Goal: Transaction & Acquisition: Book appointment/travel/reservation

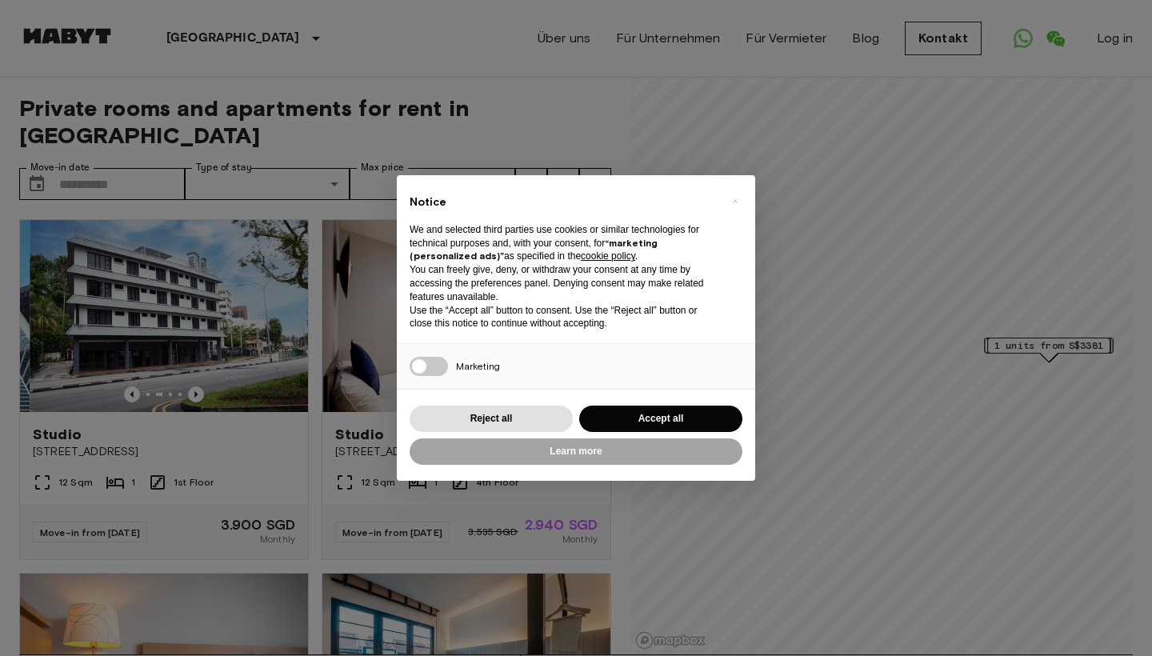
scroll to position [111, 0]
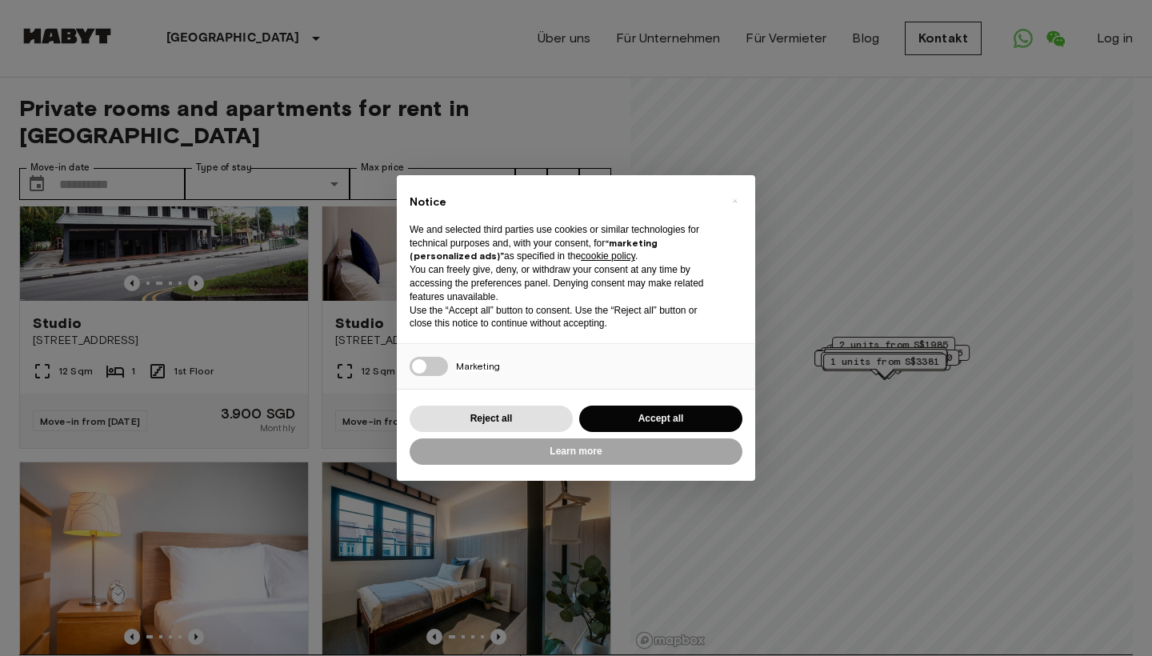
click at [639, 414] on button "Accept all" at bounding box center [660, 419] width 163 height 26
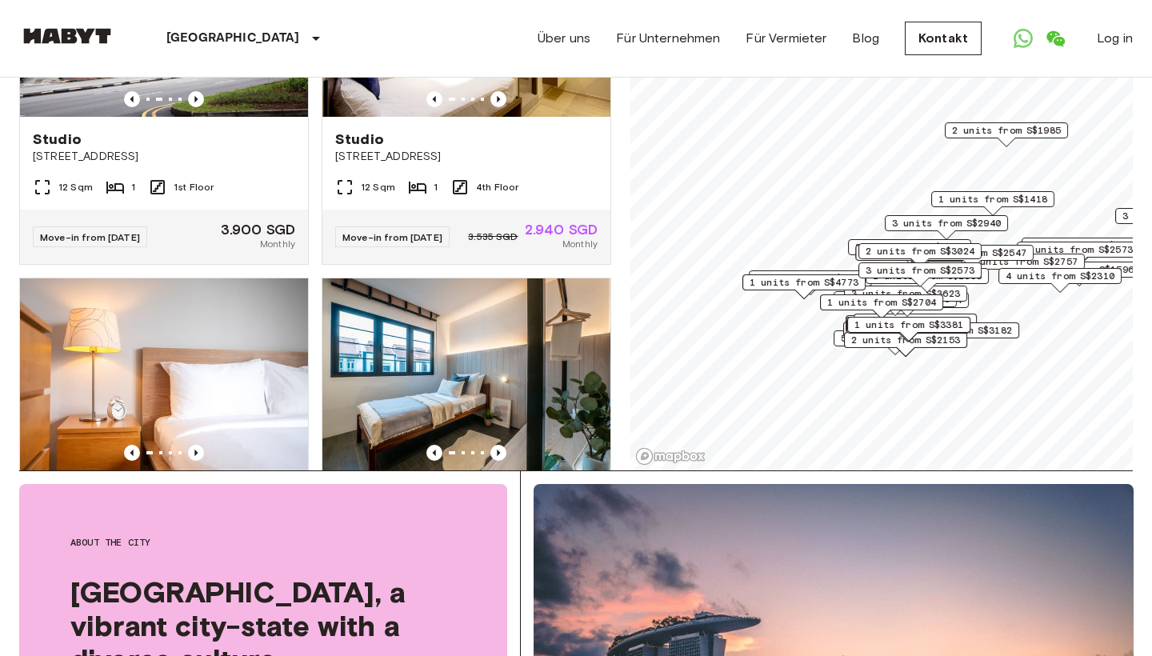
scroll to position [190, 0]
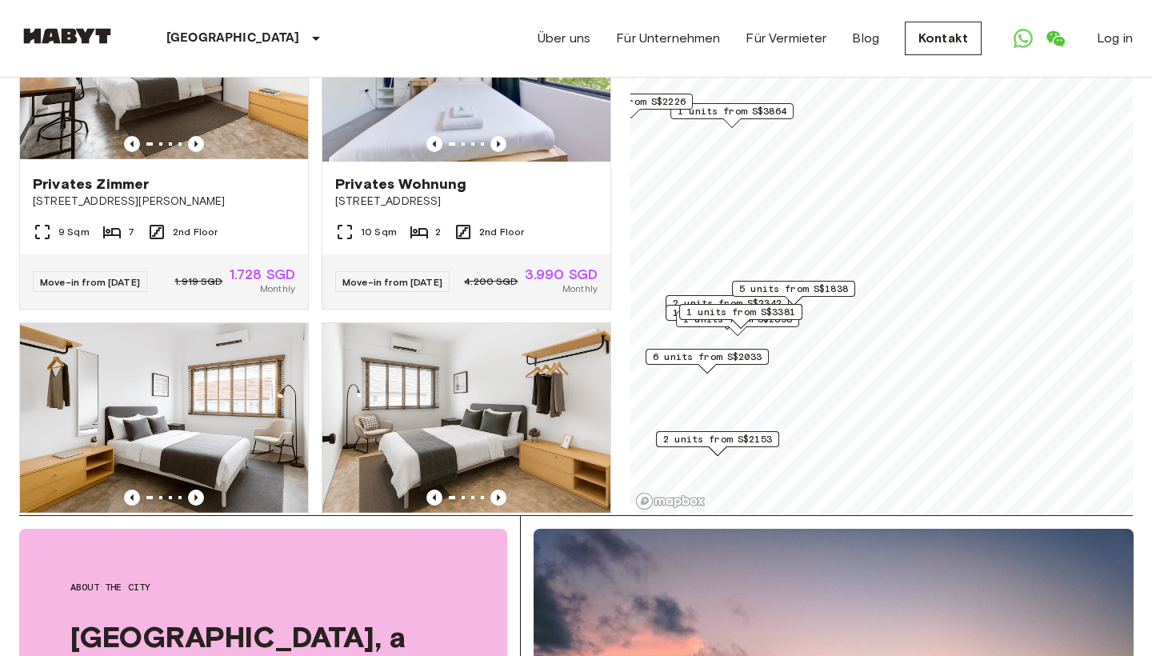
scroll to position [110, 0]
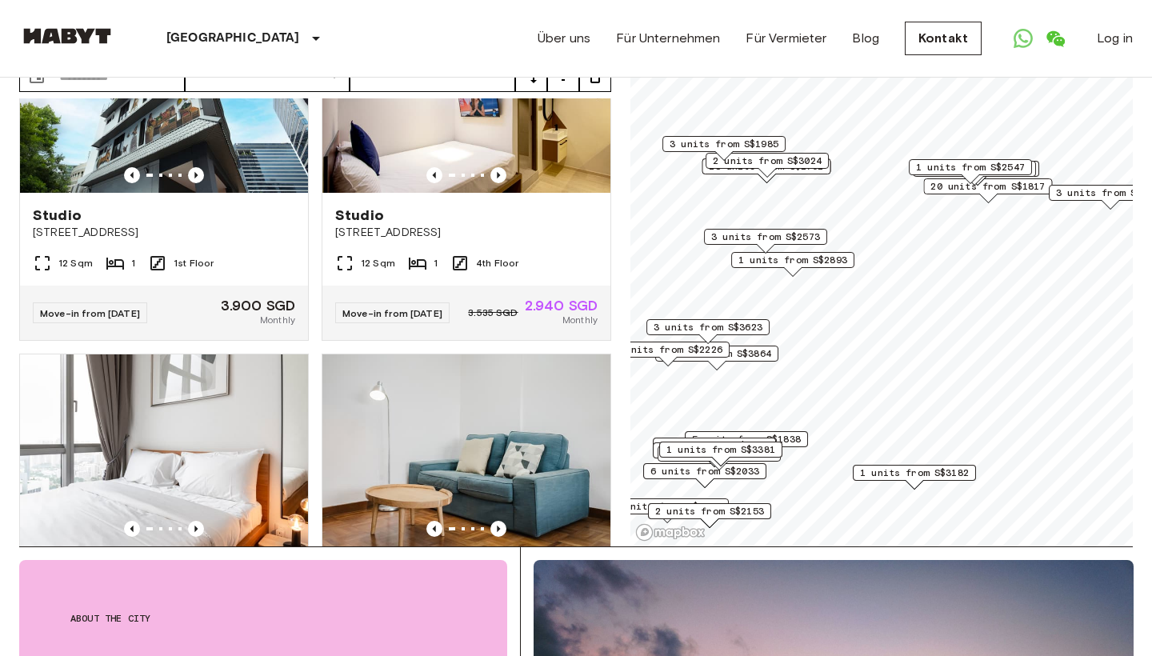
click at [1023, 182] on div "1 units from S$2547" at bounding box center [970, 171] width 123 height 25
click at [1015, 184] on div "2 units from S$1859" at bounding box center [974, 173] width 123 height 25
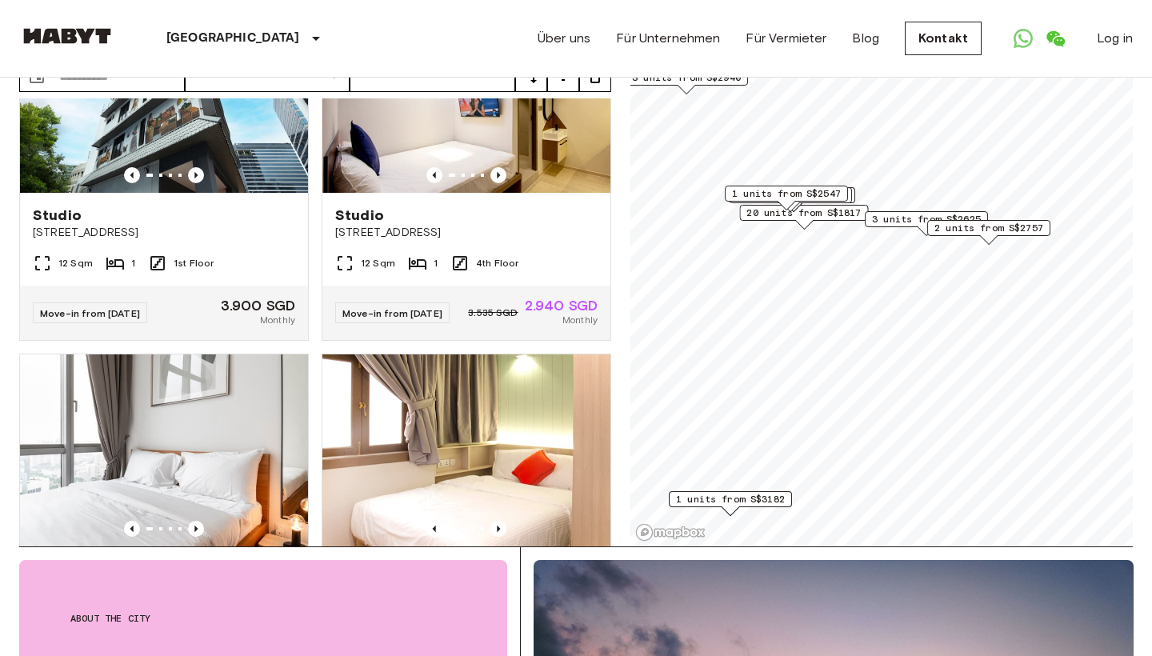
click at [818, 214] on span "20 units from S$1817" at bounding box center [803, 213] width 114 height 14
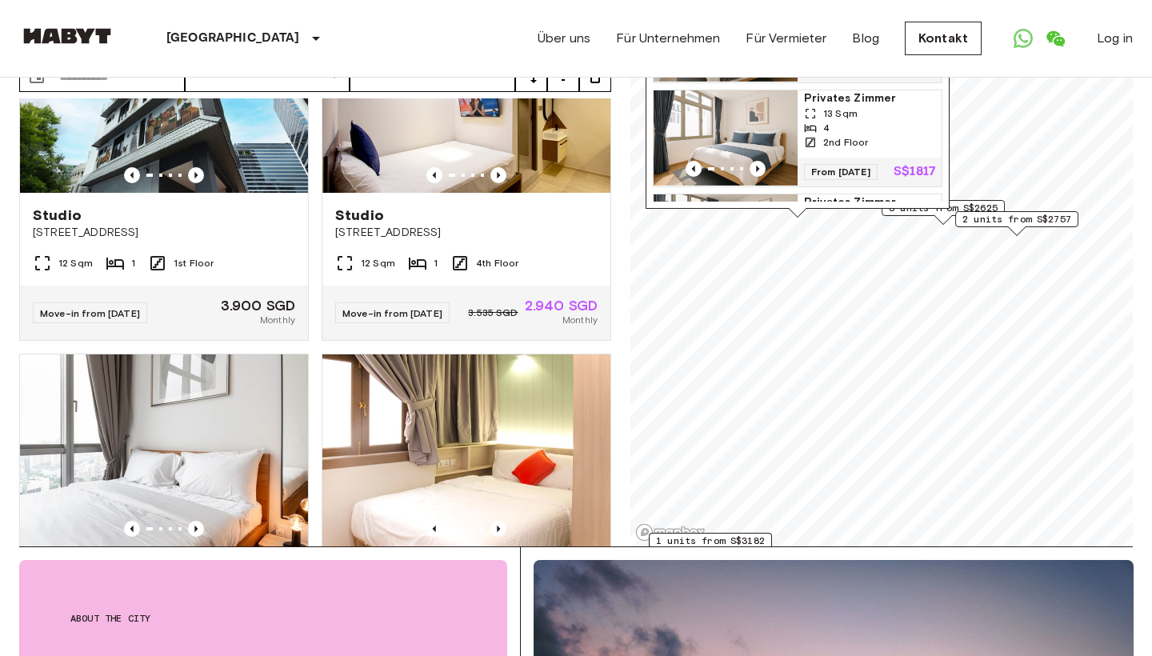
click at [824, 106] on span "Privates Zimmer" at bounding box center [869, 98] width 131 height 16
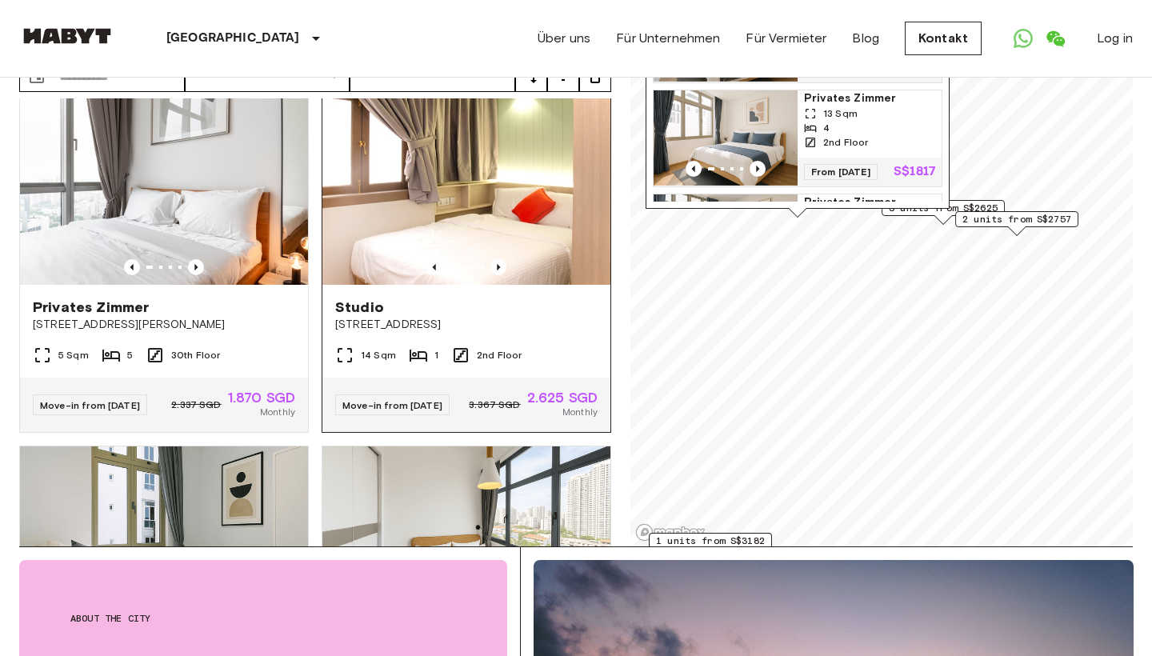
scroll to position [374, 0]
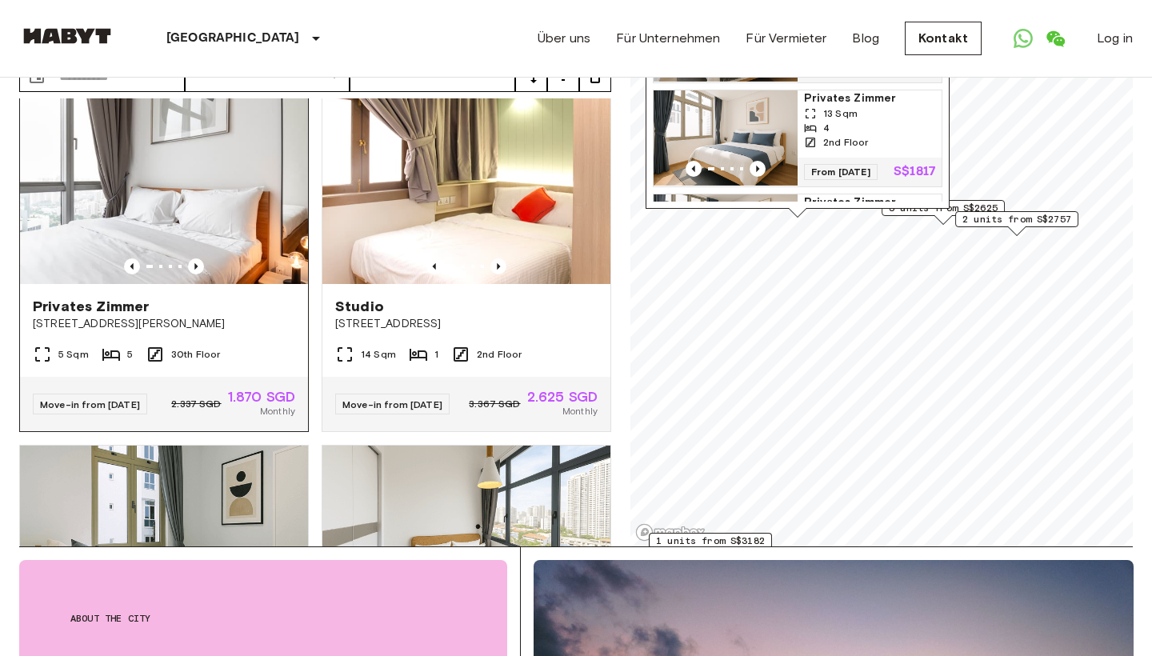
click at [198, 194] on img at bounding box center [164, 188] width 288 height 192
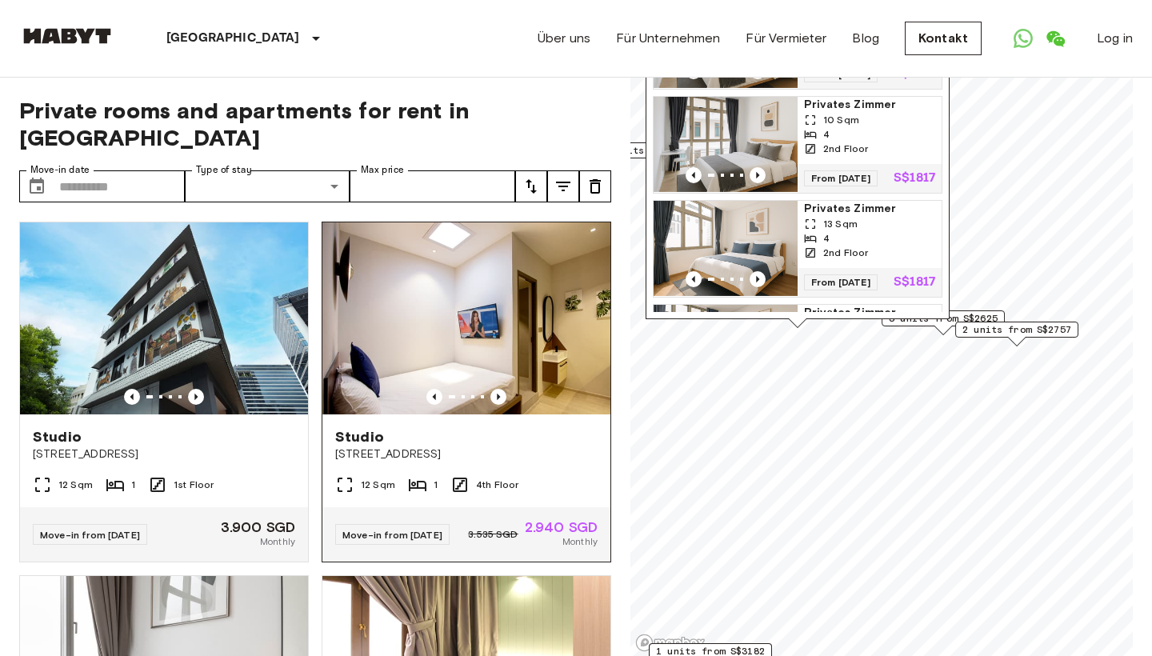
scroll to position [0, 0]
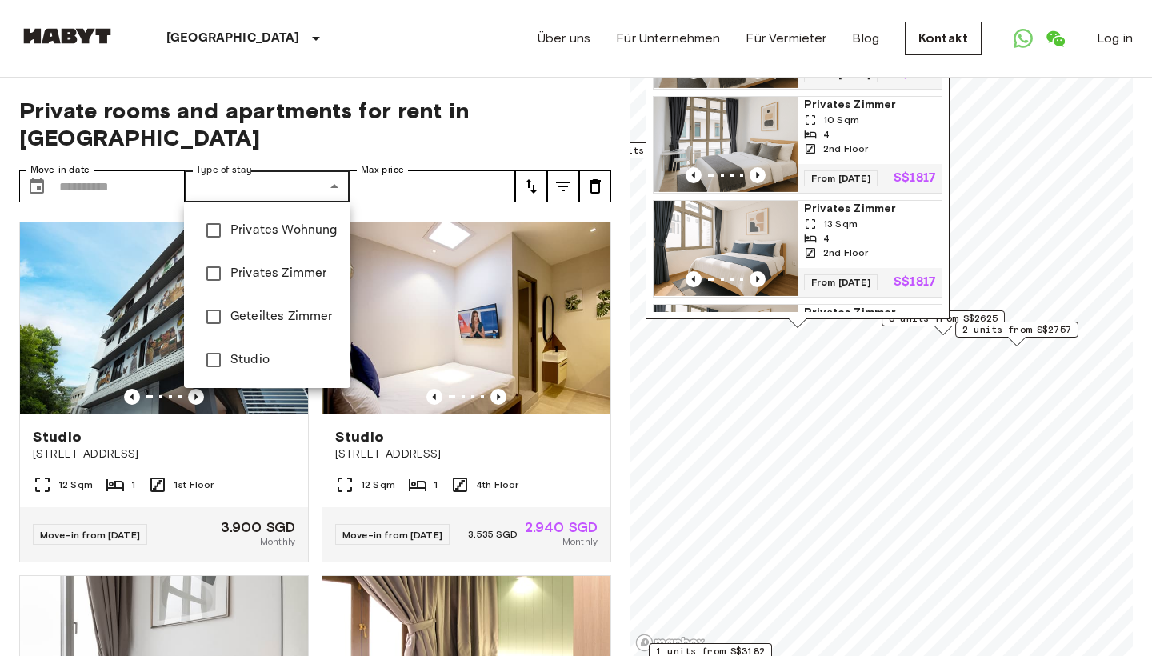
click at [118, 181] on div at bounding box center [576, 328] width 1152 height 656
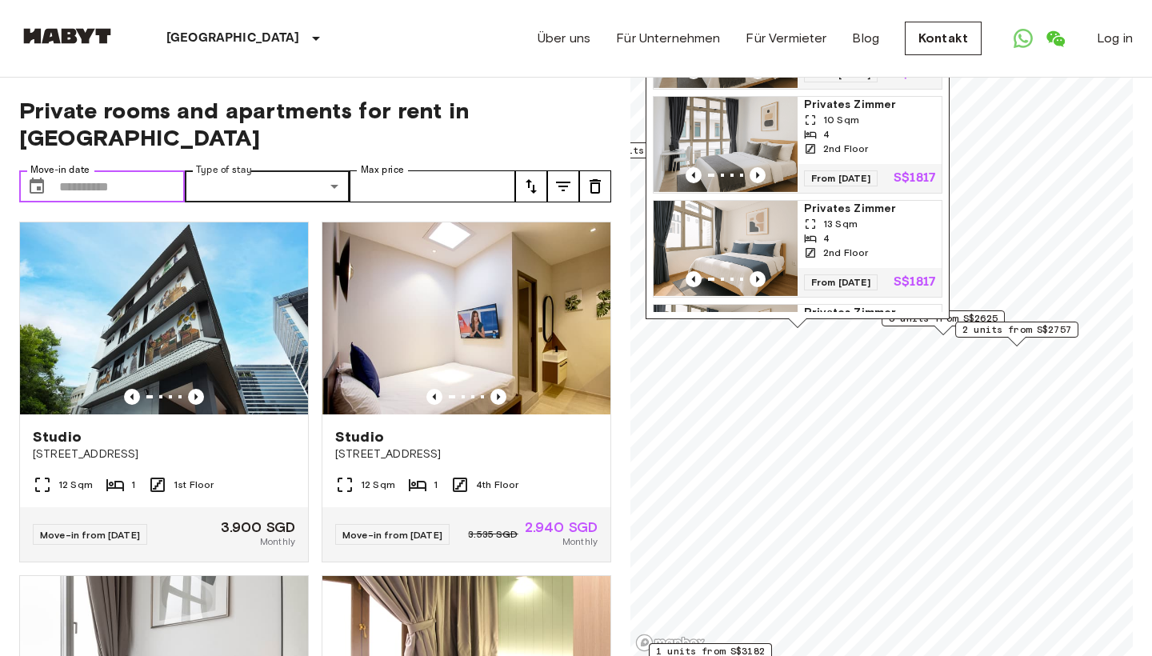
click at [106, 185] on input "Move-in date" at bounding box center [122, 186] width 126 height 32
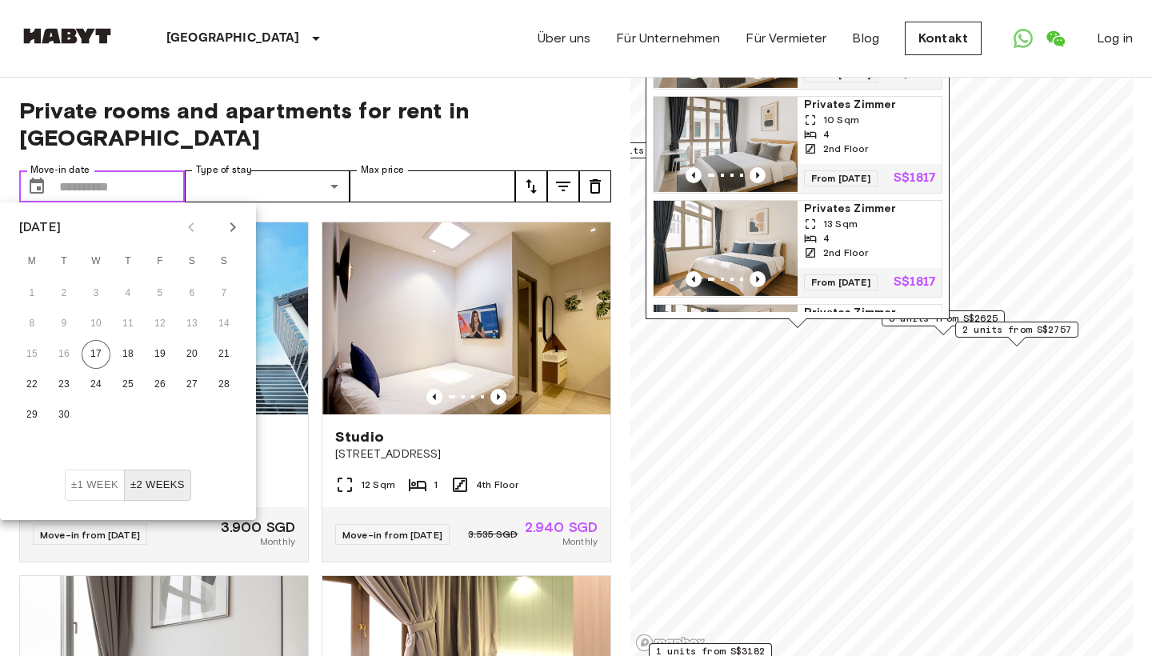
click at [106, 185] on input "Move-in date" at bounding box center [122, 186] width 126 height 32
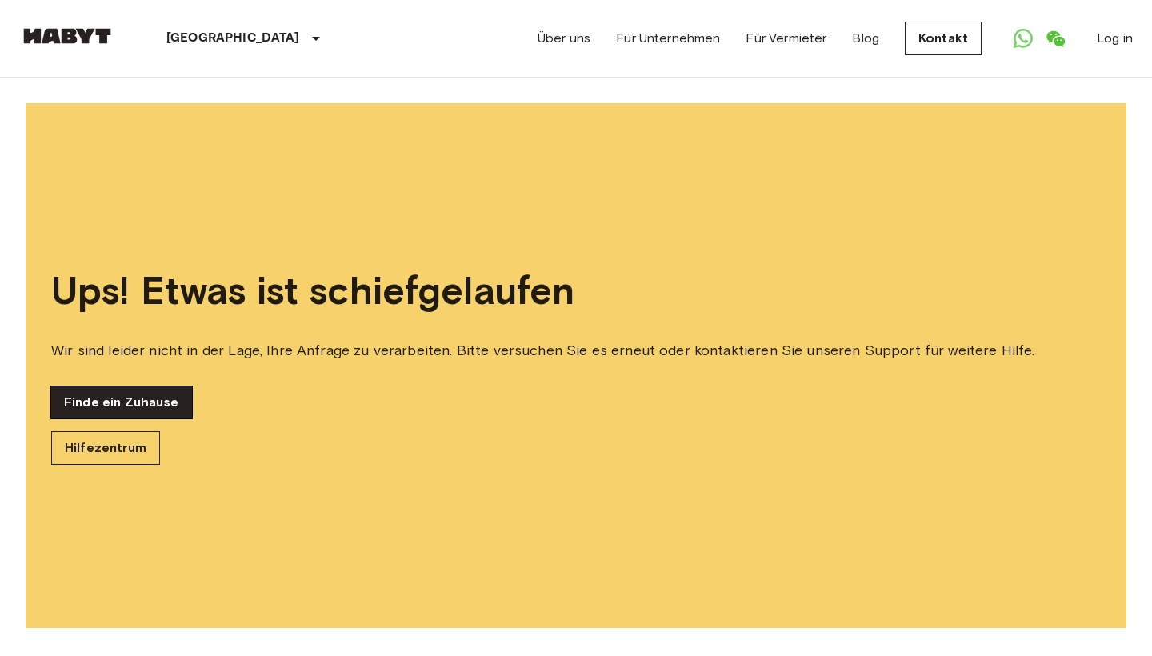
click at [110, 410] on link "Finde ein Zuhause" at bounding box center [121, 402] width 141 height 32
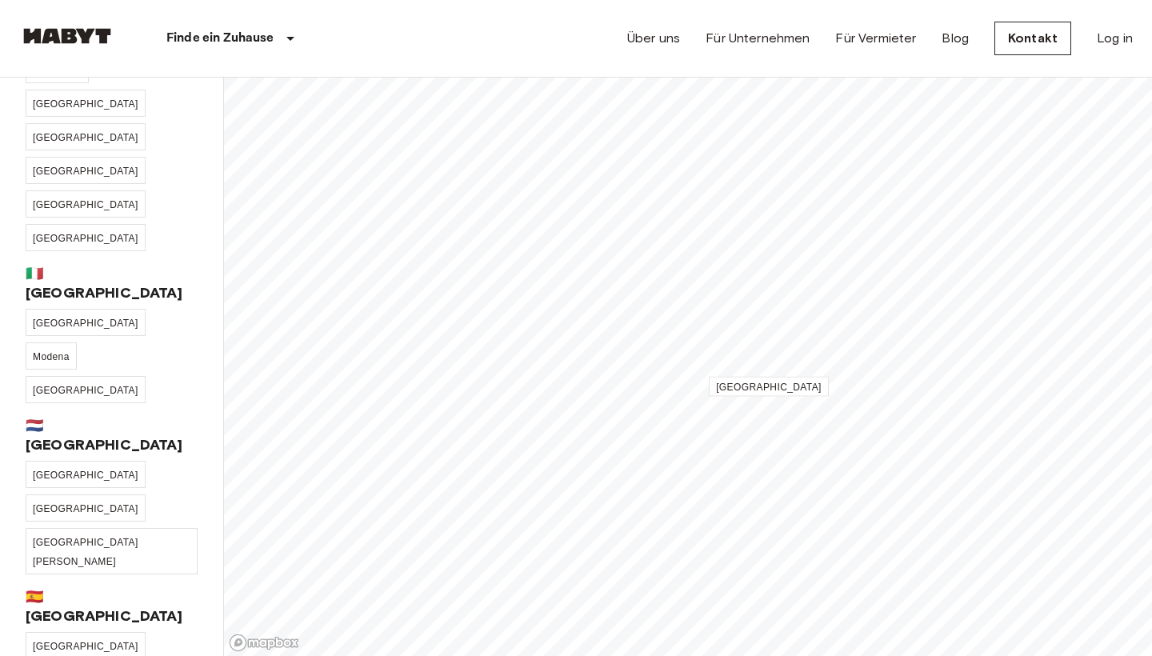
scroll to position [413, 0]
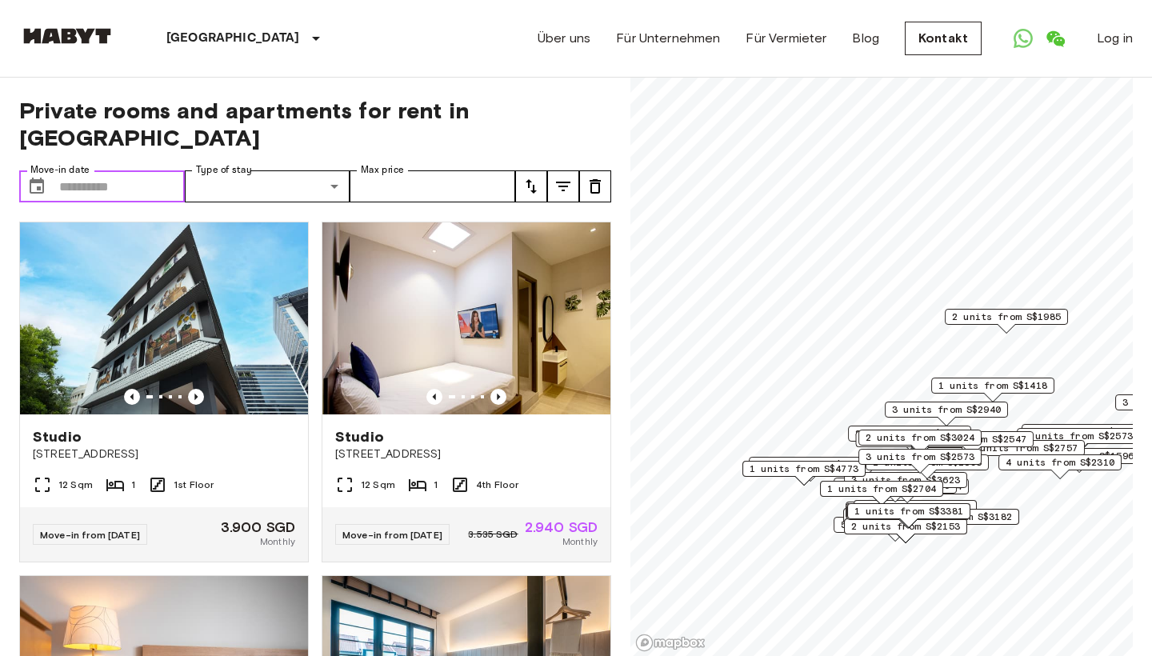
click at [102, 188] on input "Move-in date" at bounding box center [122, 186] width 126 height 32
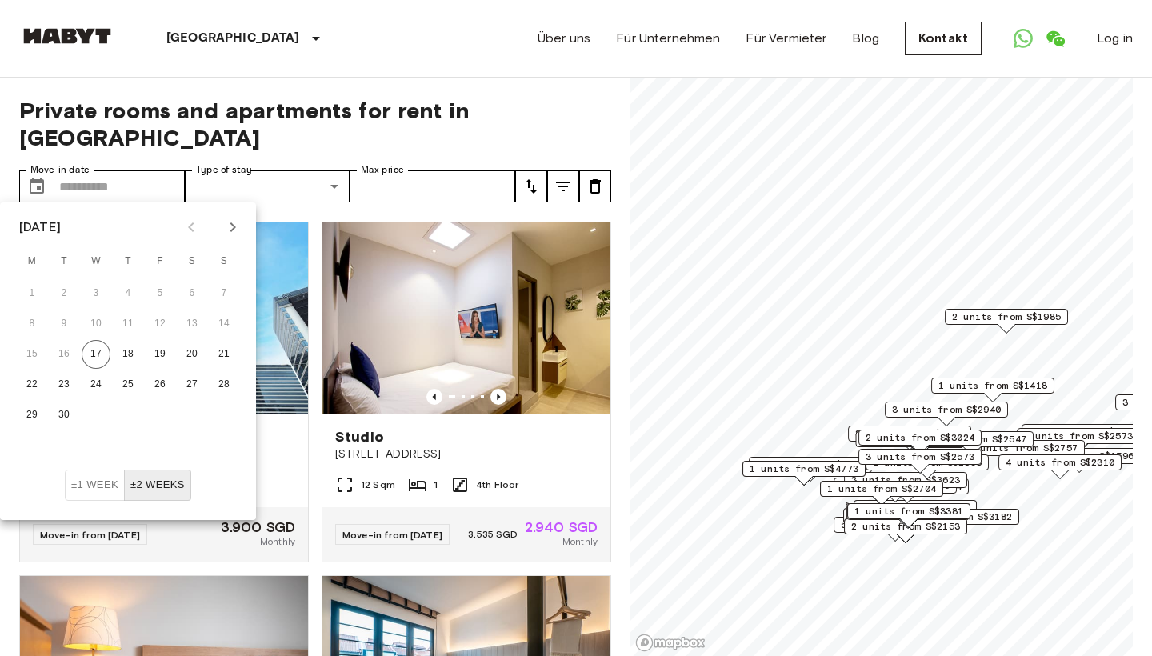
click at [222, 224] on button "Next month" at bounding box center [232, 227] width 27 height 27
click at [226, 232] on icon "Next month" at bounding box center [232, 227] width 19 height 19
click at [214, 294] on button "4" at bounding box center [224, 293] width 29 height 29
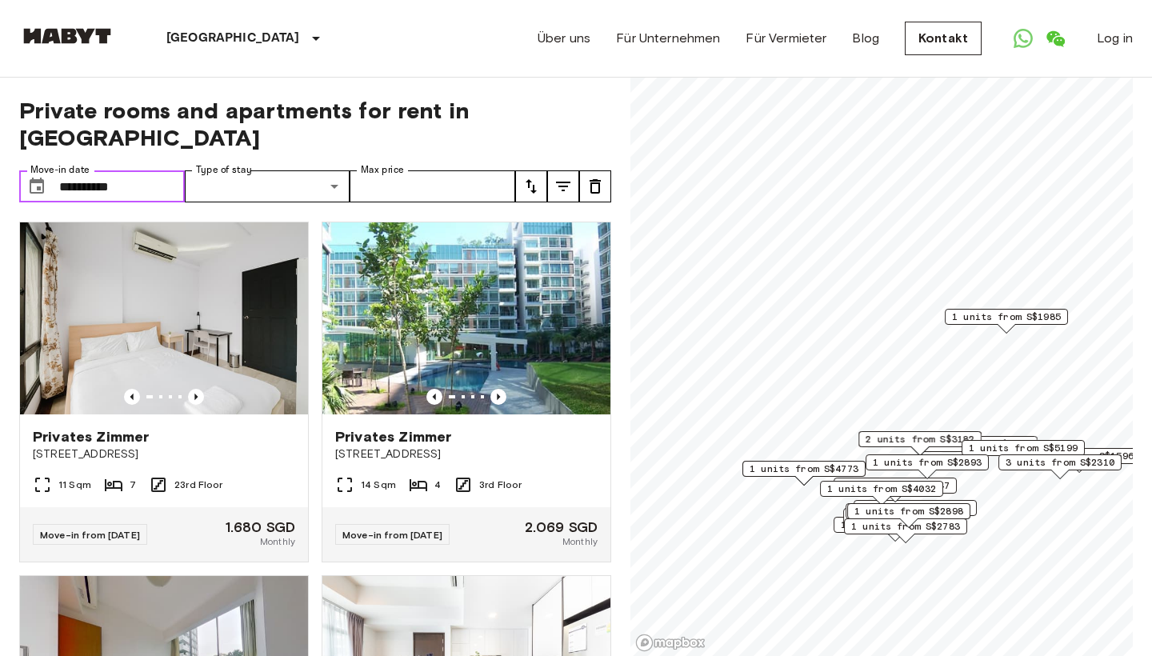
type input "**********"
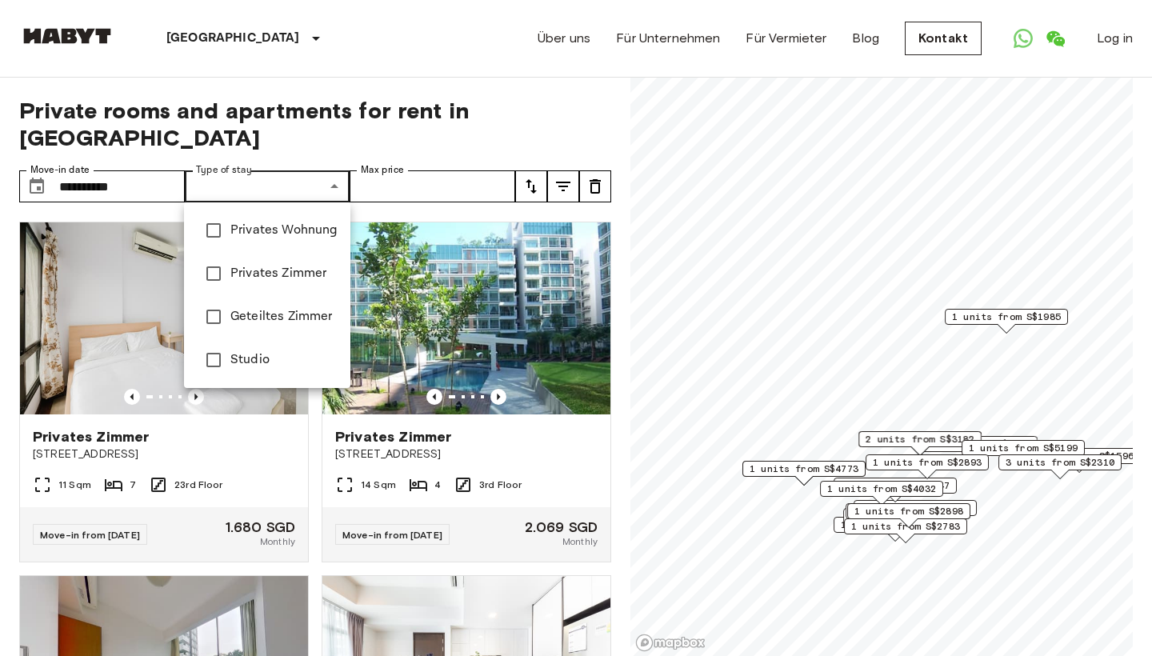
click at [287, 275] on span "Privates Zimmer" at bounding box center [283, 273] width 107 height 19
type input "**********"
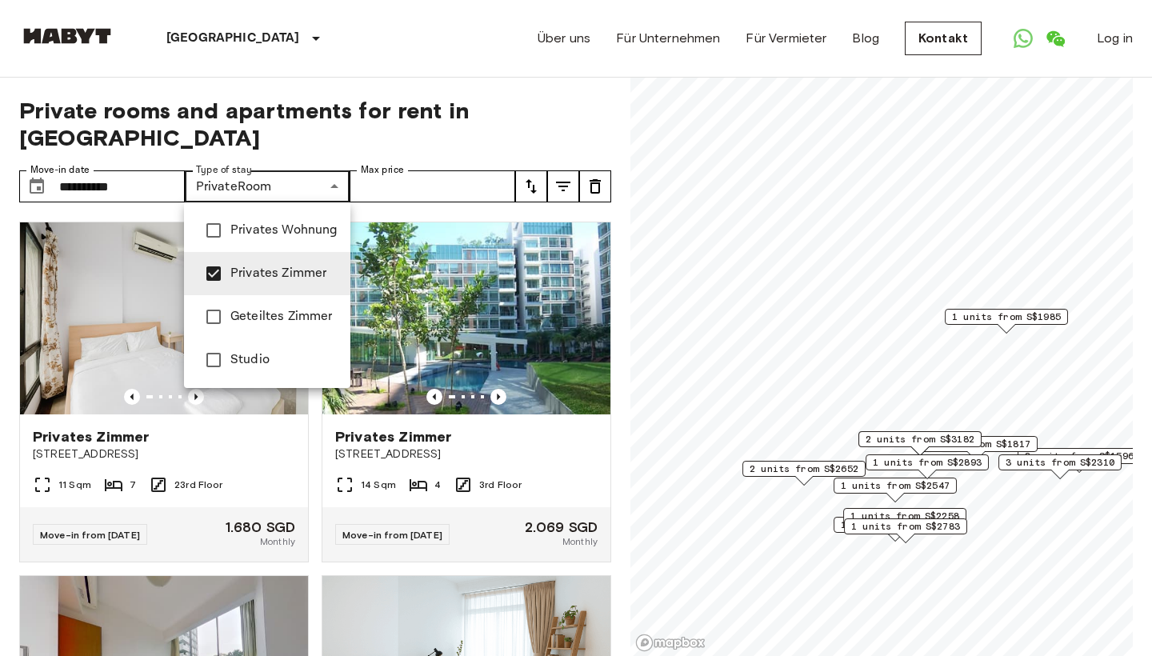
click at [463, 182] on div at bounding box center [576, 328] width 1152 height 656
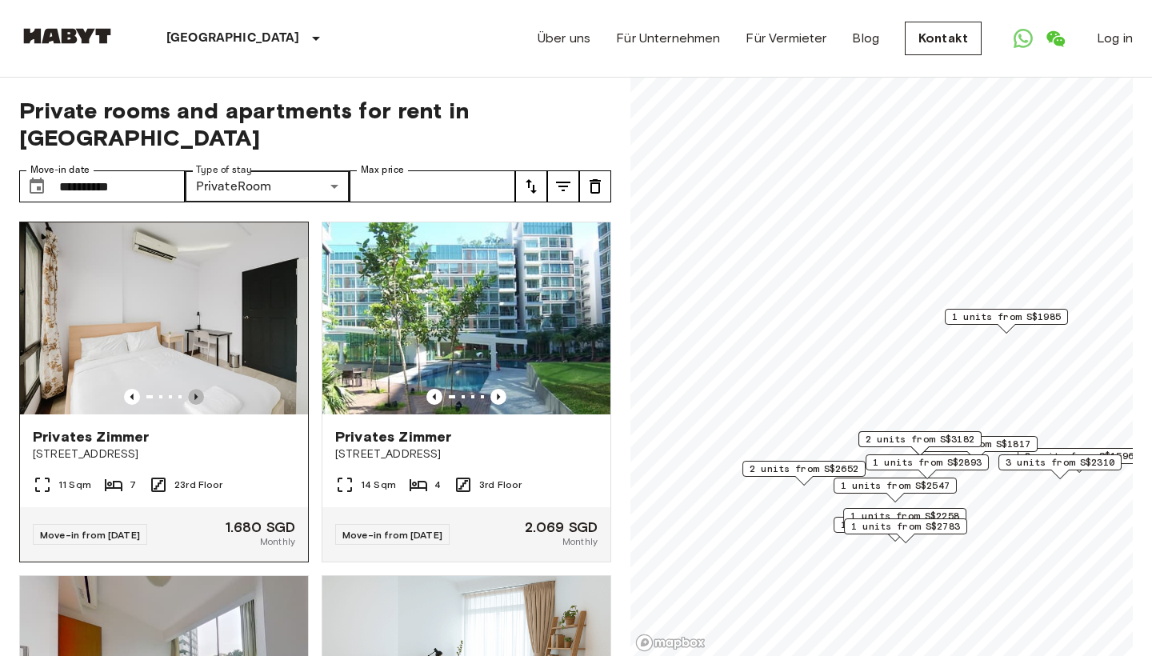
click at [195, 402] on icon "Previous image" at bounding box center [196, 397] width 16 height 16
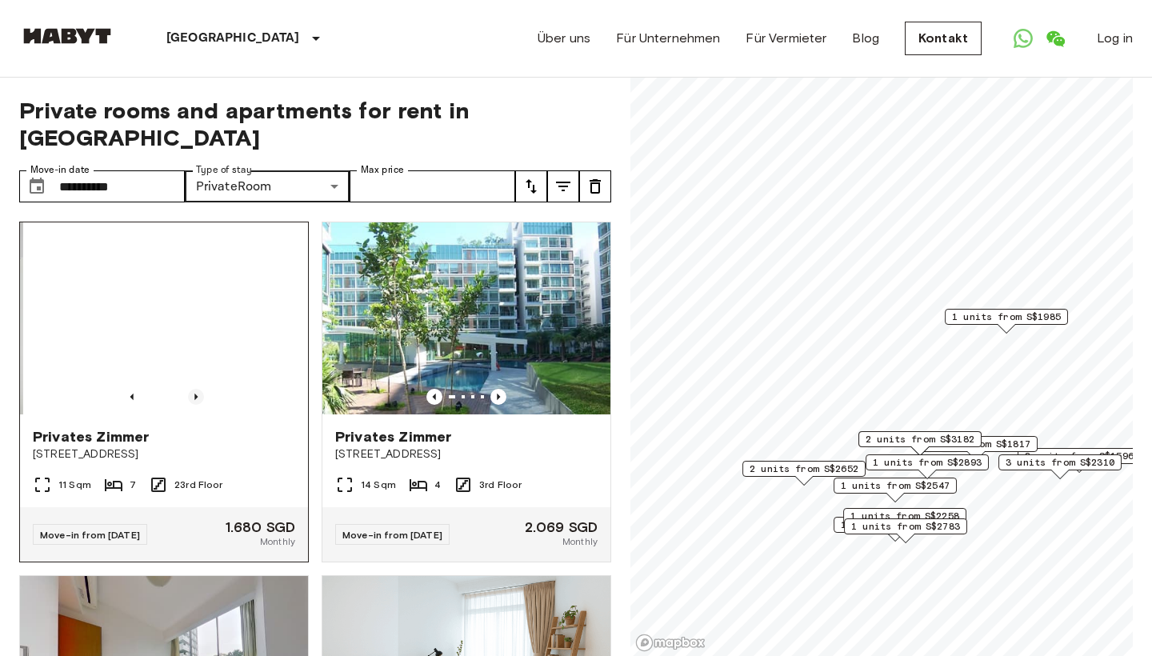
click at [195, 402] on icon "Previous image" at bounding box center [196, 397] width 16 height 16
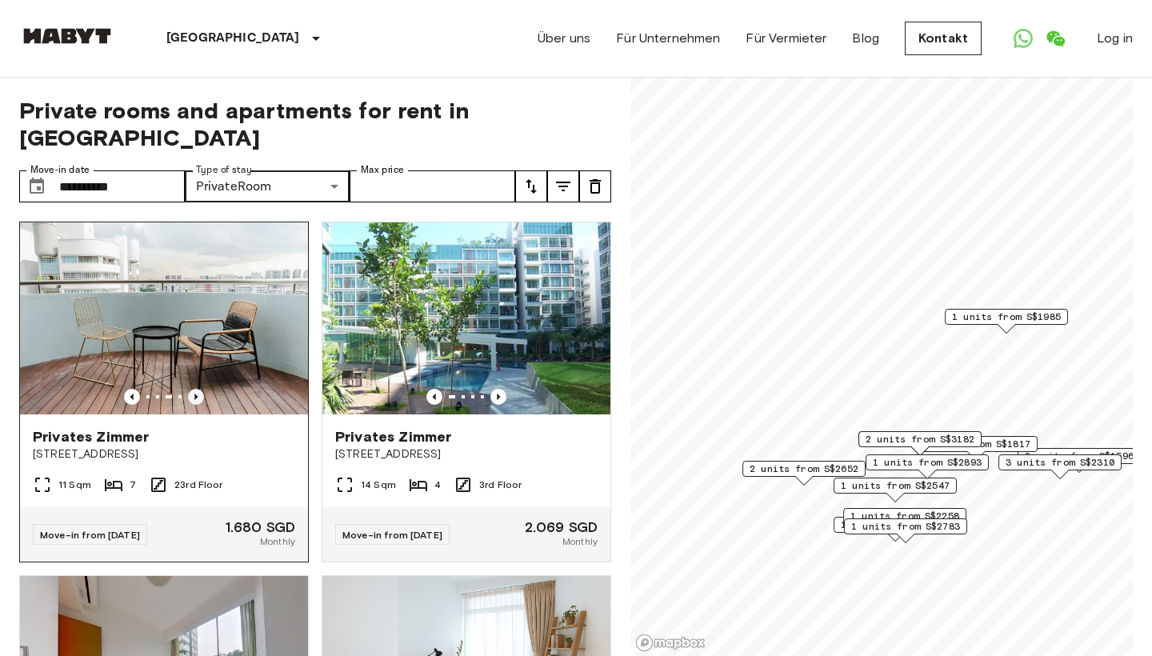
click at [195, 402] on icon "Previous image" at bounding box center [196, 397] width 16 height 16
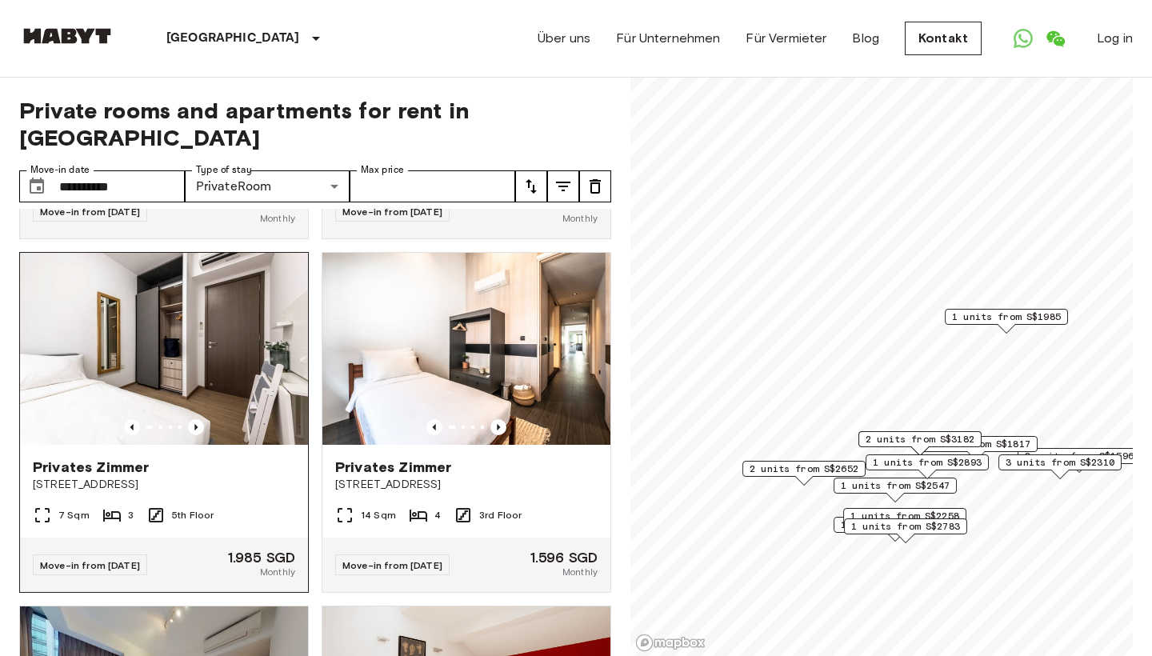
scroll to position [679, 0]
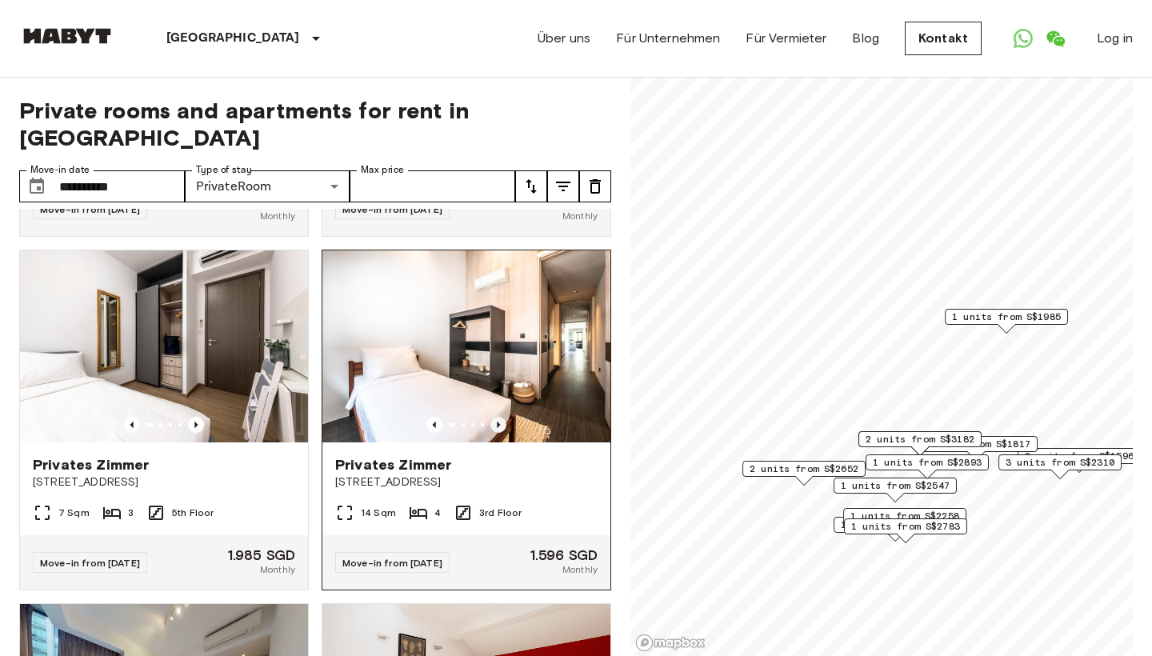
click at [502, 423] on icon "Previous image" at bounding box center [498, 425] width 16 height 16
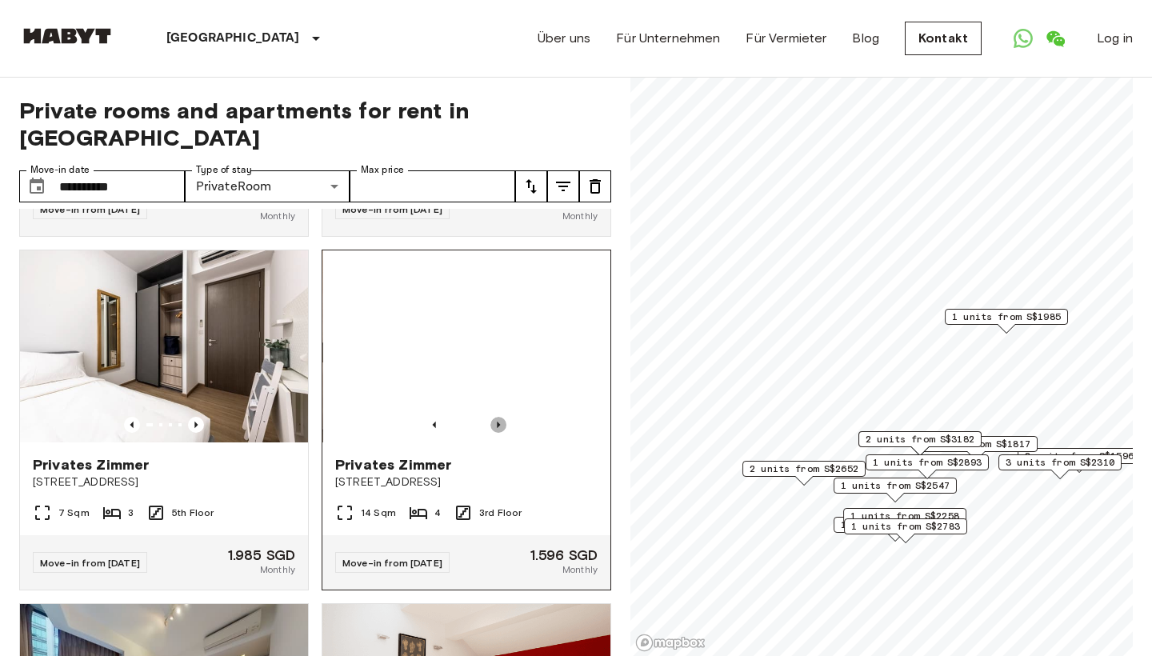
click at [502, 423] on icon "Previous image" at bounding box center [498, 425] width 16 height 16
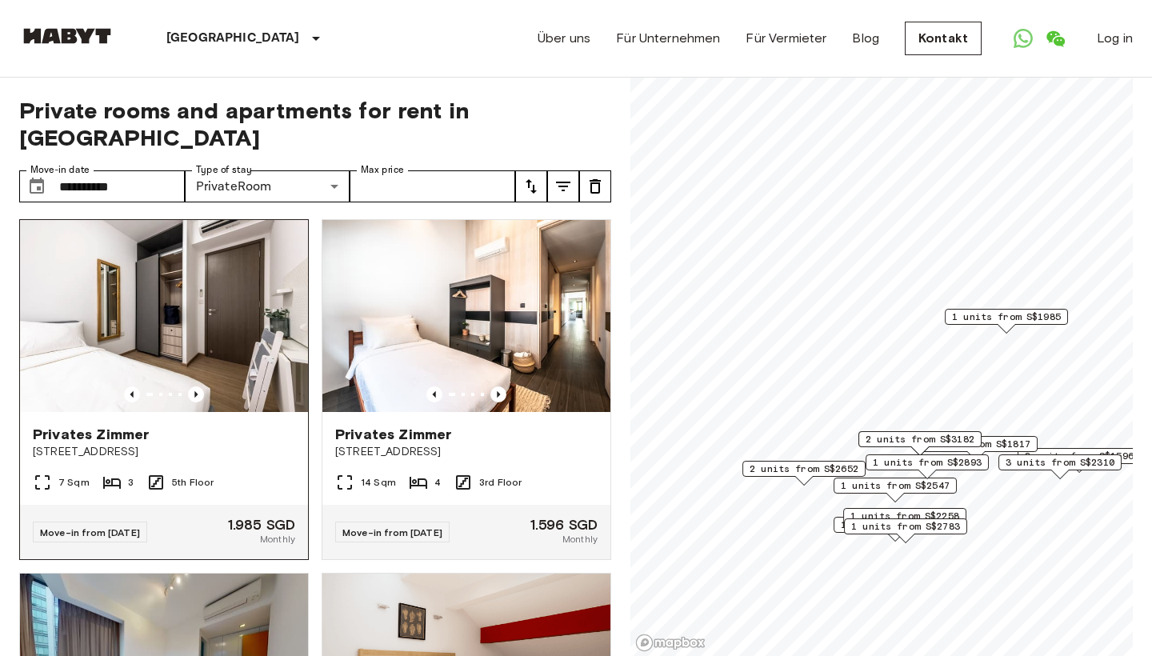
scroll to position [712, 0]
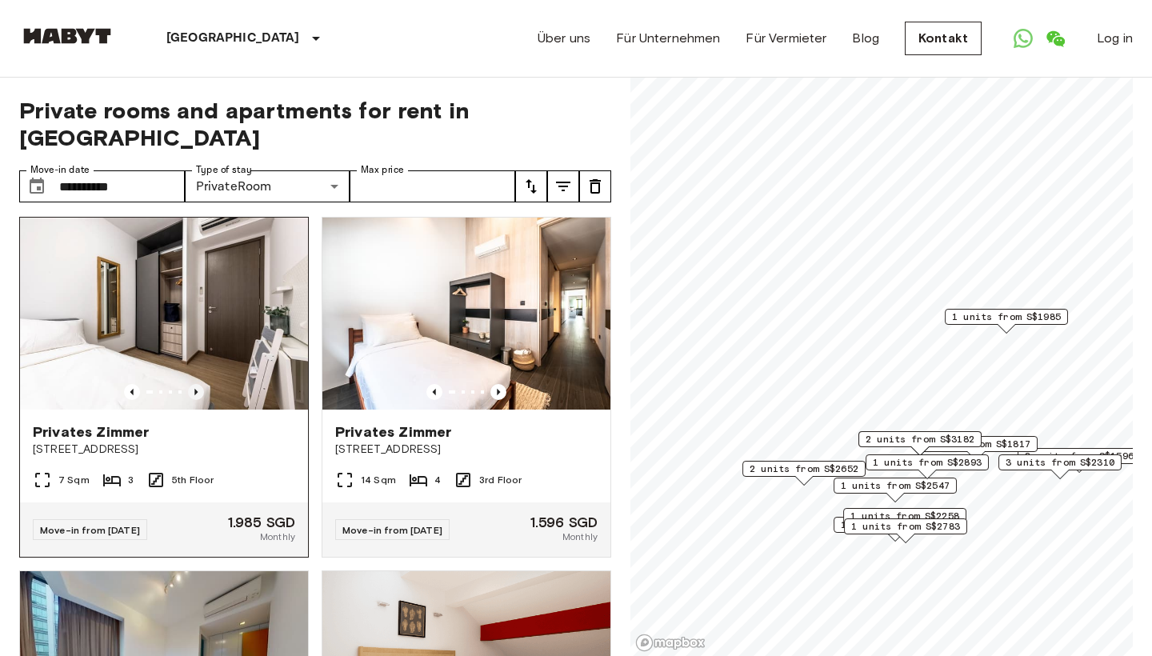
click at [197, 392] on icon "Previous image" at bounding box center [195, 392] width 3 height 6
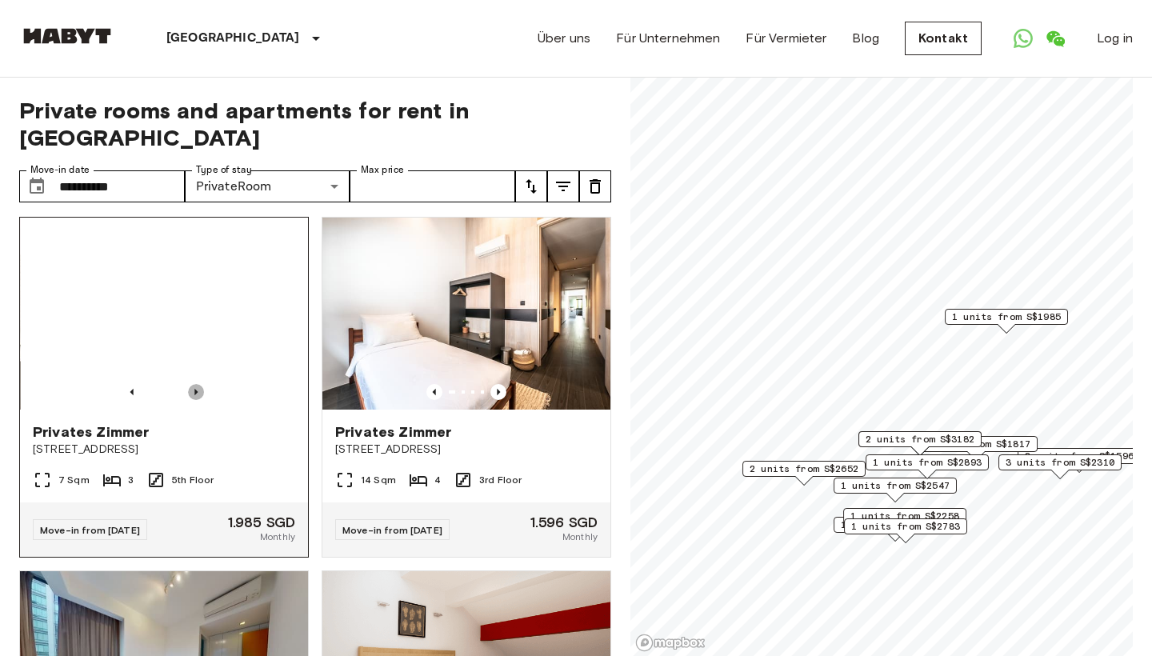
click at [197, 392] on icon "Previous image" at bounding box center [195, 392] width 3 height 6
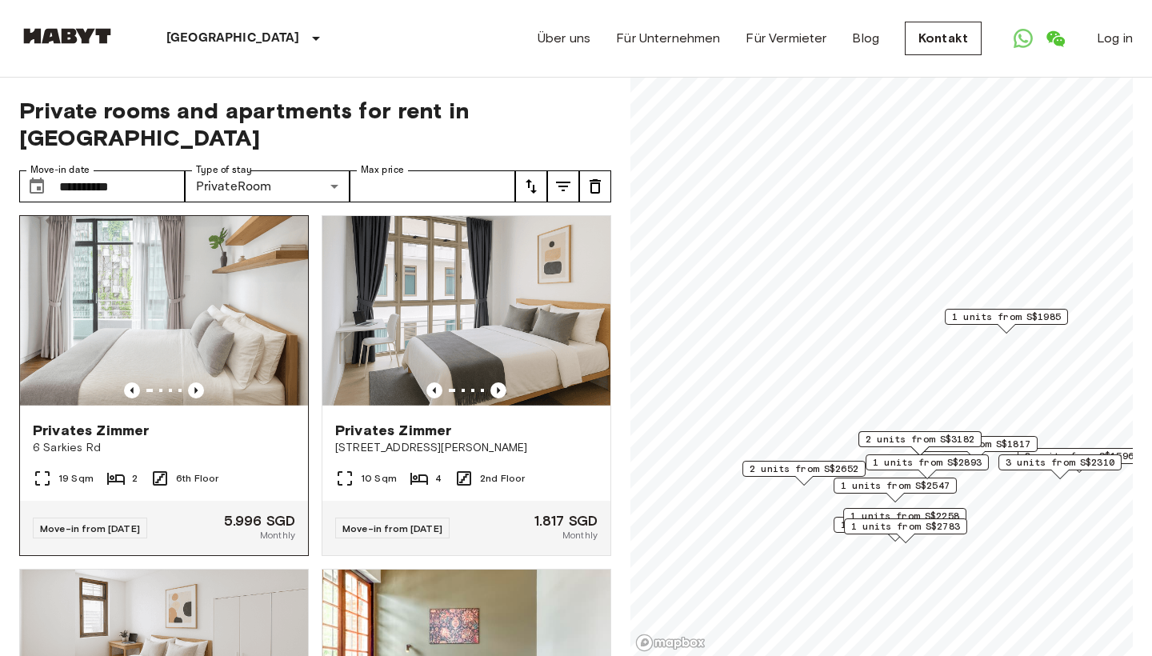
scroll to position [2483, 0]
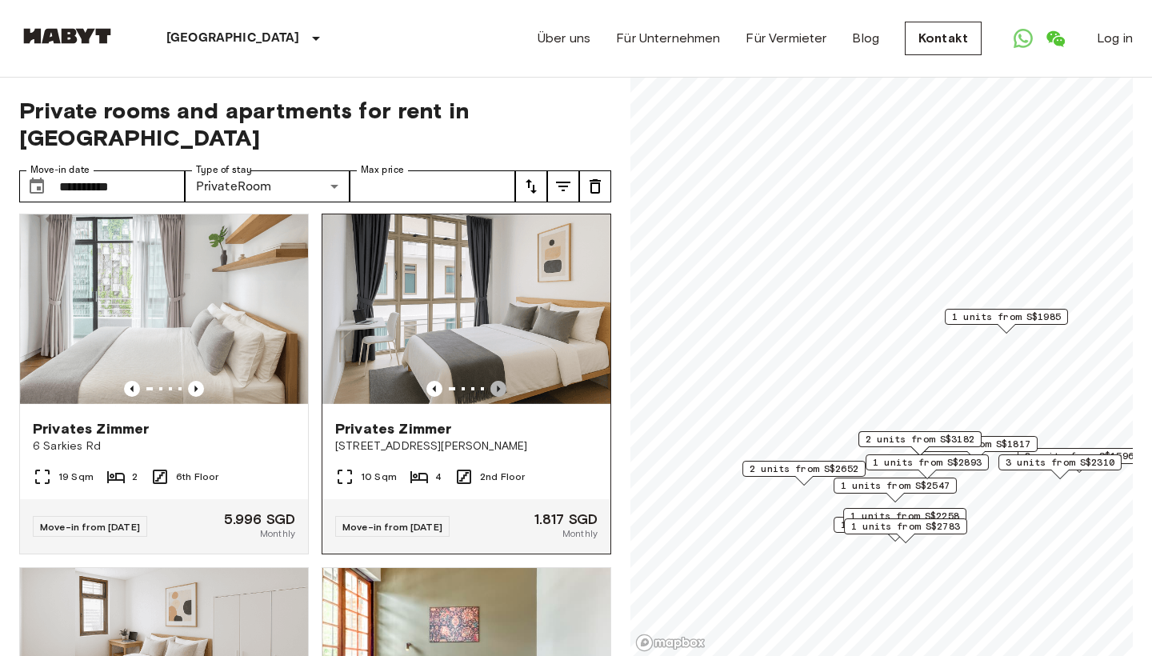
click at [498, 386] on icon "Previous image" at bounding box center [498, 389] width 16 height 16
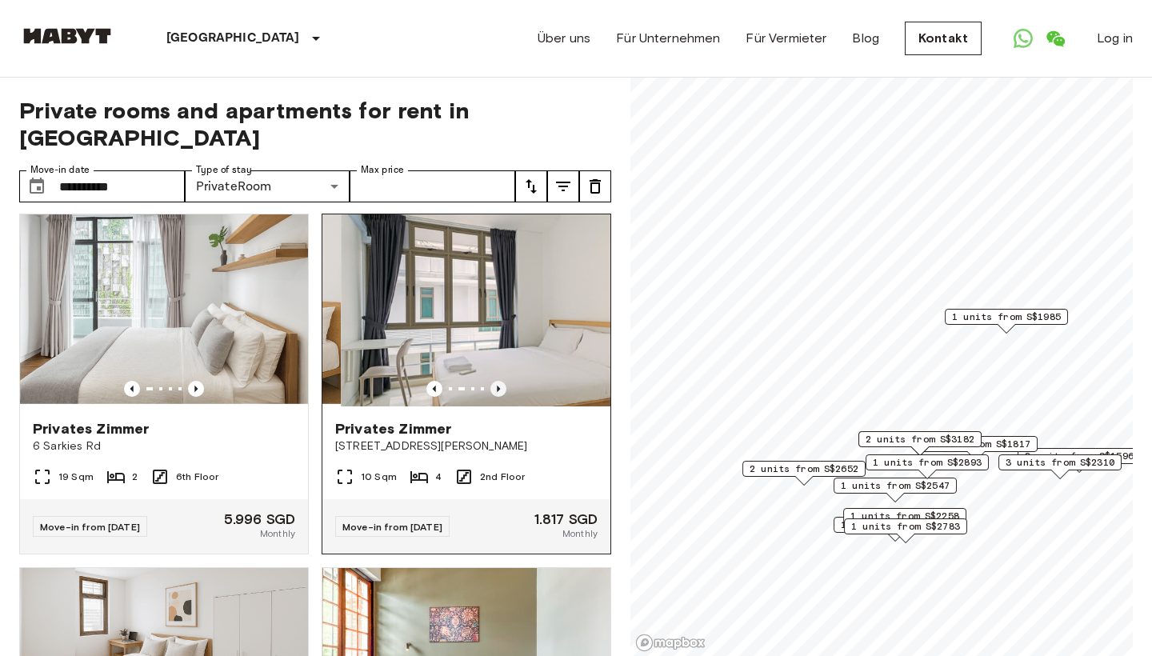
click at [498, 386] on icon "Previous image" at bounding box center [498, 389] width 16 height 16
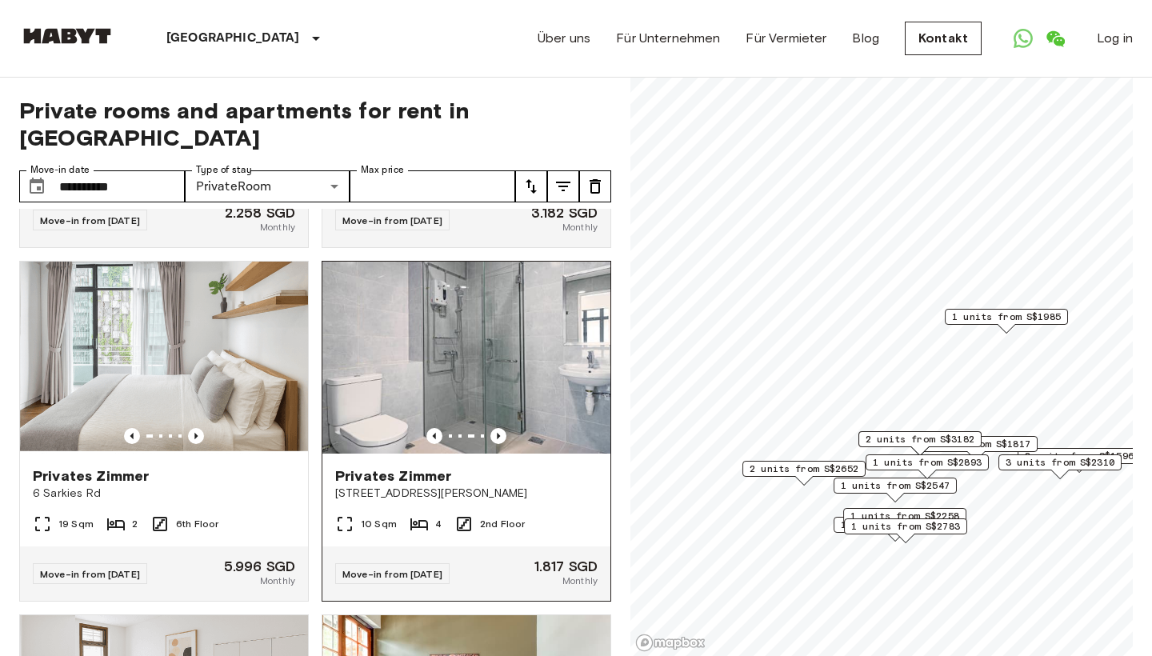
scroll to position [2435, 0]
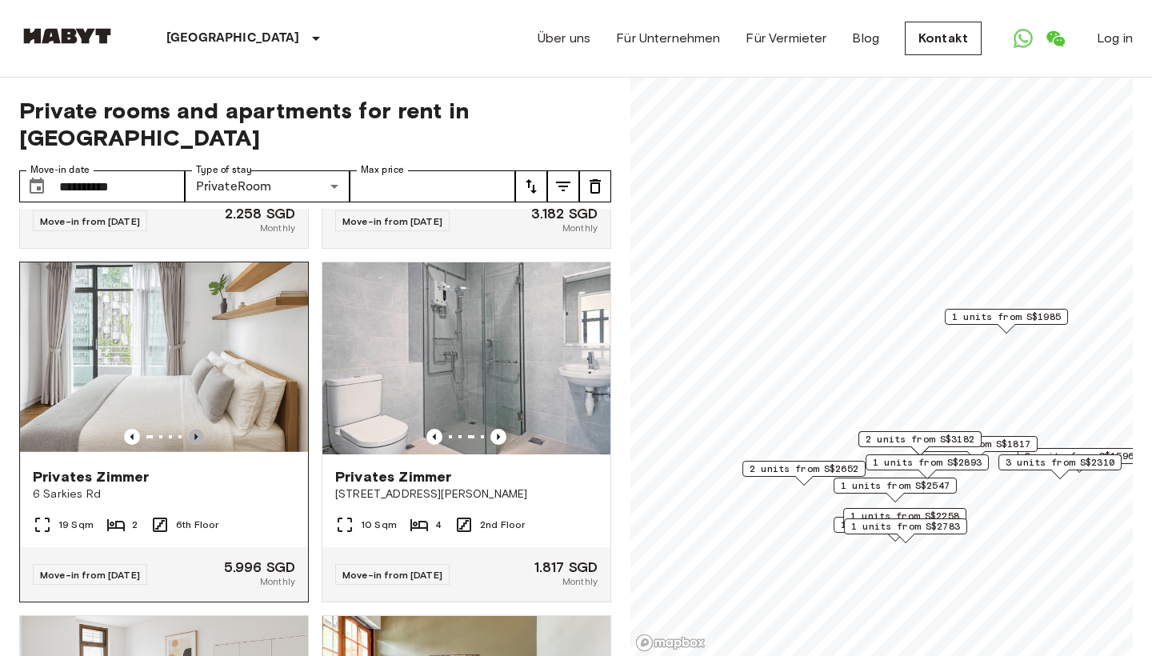
click at [197, 441] on icon "Previous image" at bounding box center [196, 437] width 16 height 16
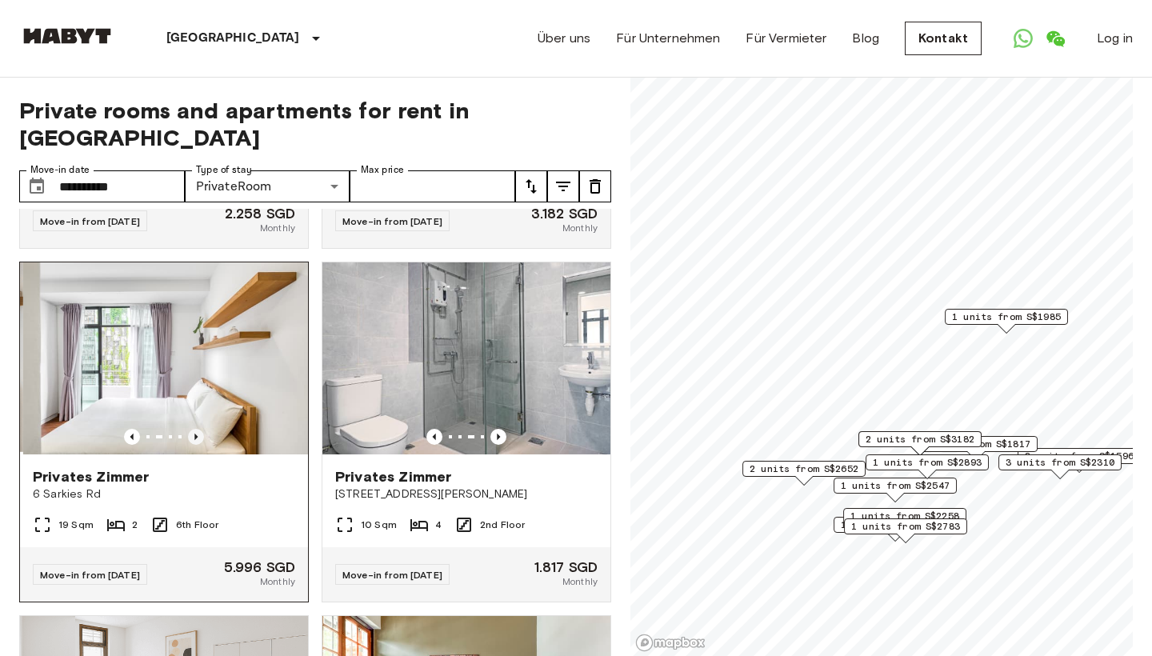
click at [197, 439] on icon "Previous image" at bounding box center [196, 437] width 16 height 16
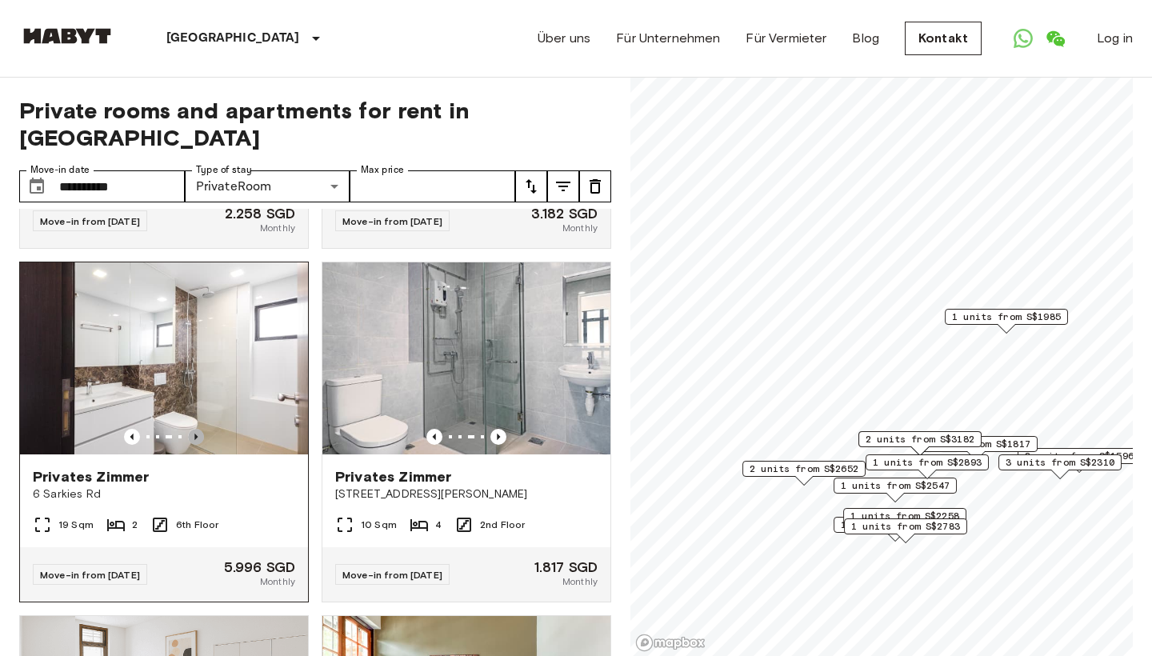
click at [197, 439] on icon "Previous image" at bounding box center [196, 437] width 16 height 16
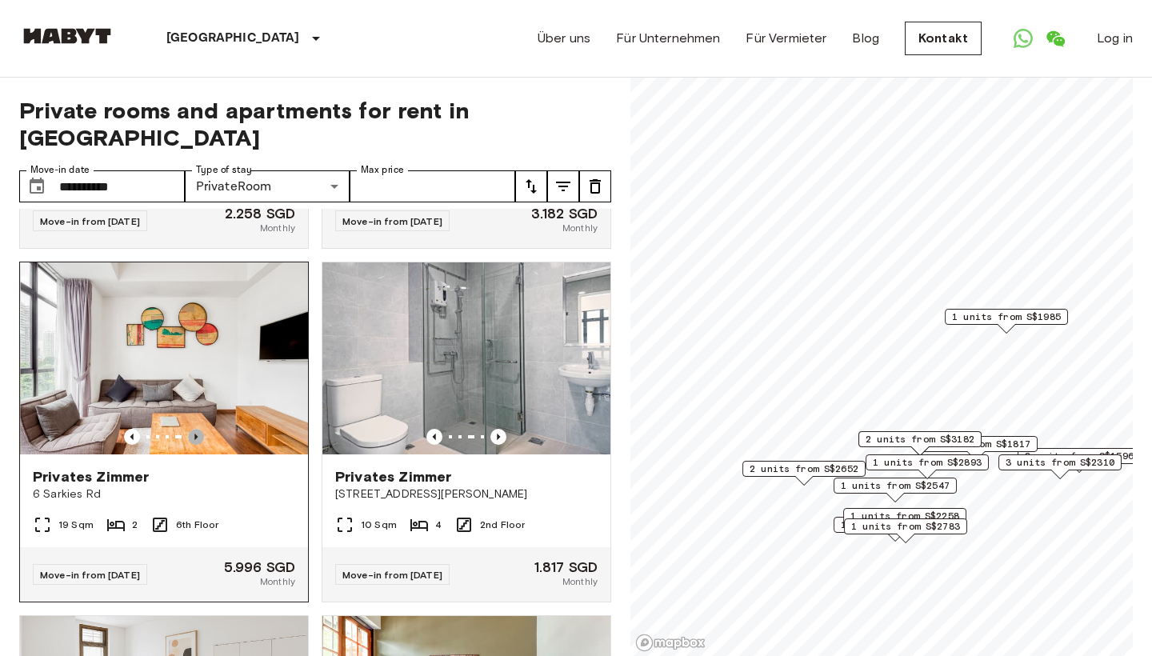
click at [197, 439] on icon "Previous image" at bounding box center [196, 437] width 16 height 16
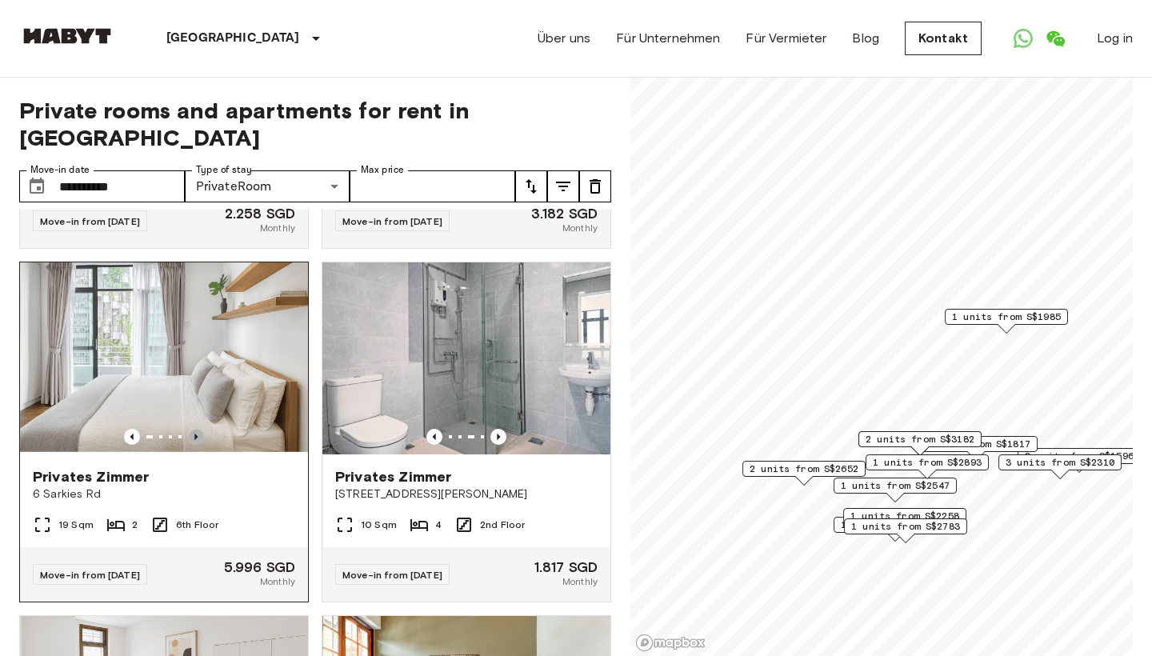
click at [197, 440] on icon "Previous image" at bounding box center [196, 437] width 16 height 16
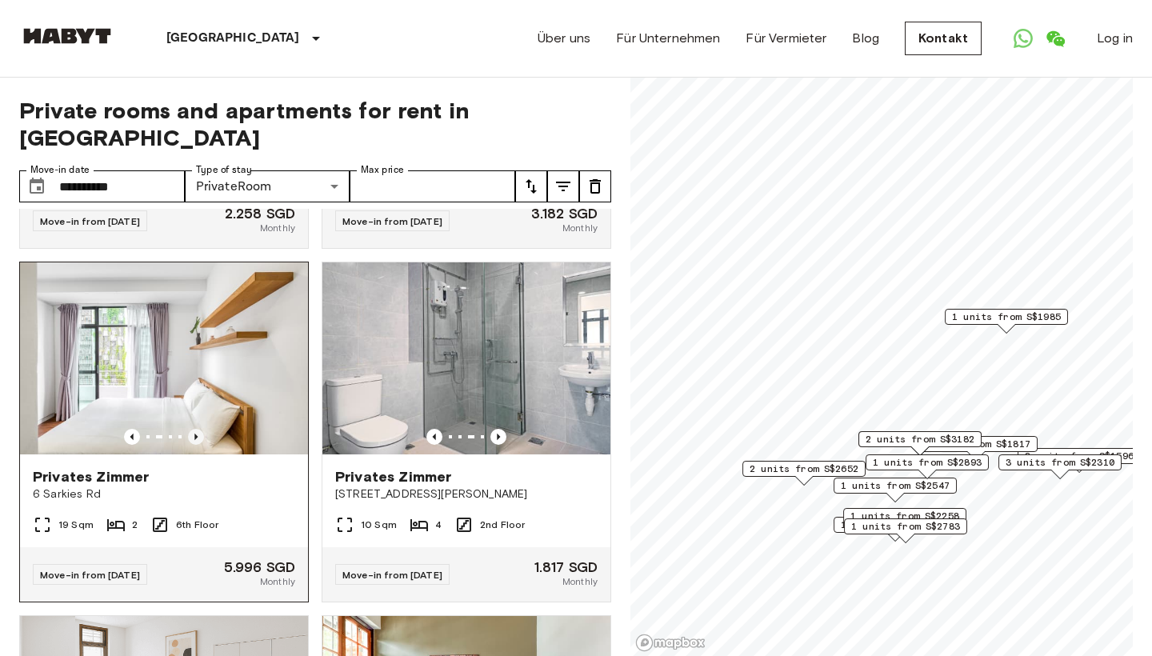
click at [197, 440] on icon "Previous image" at bounding box center [196, 437] width 16 height 16
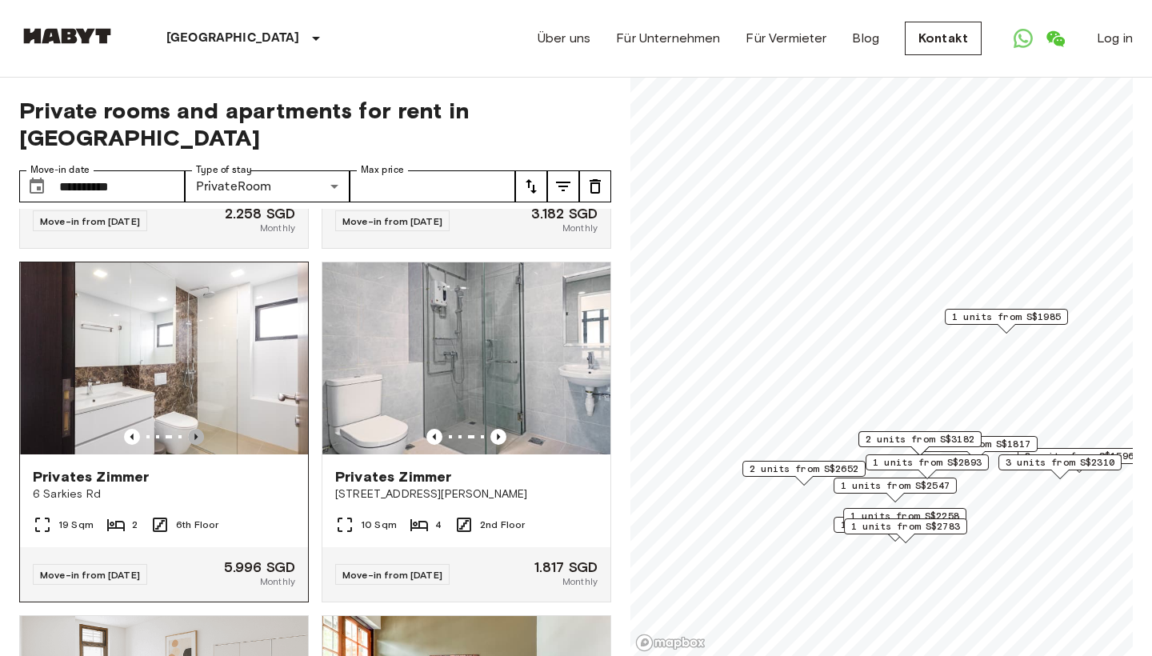
click at [197, 440] on icon "Previous image" at bounding box center [196, 437] width 16 height 16
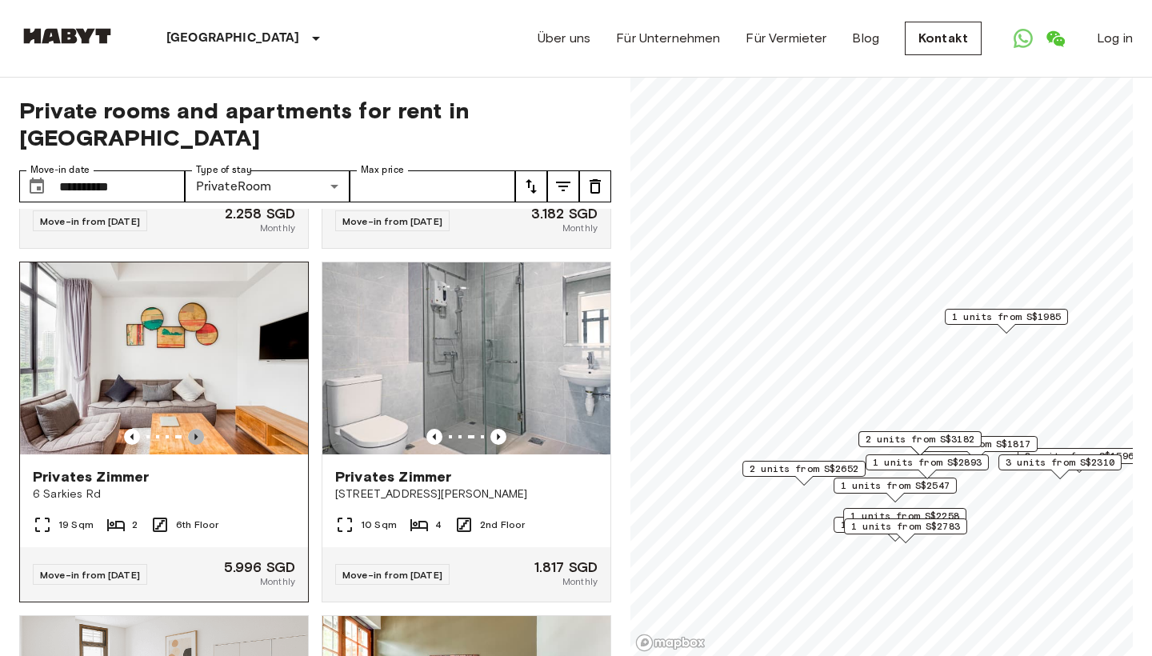
click at [197, 440] on icon "Previous image" at bounding box center [196, 437] width 16 height 16
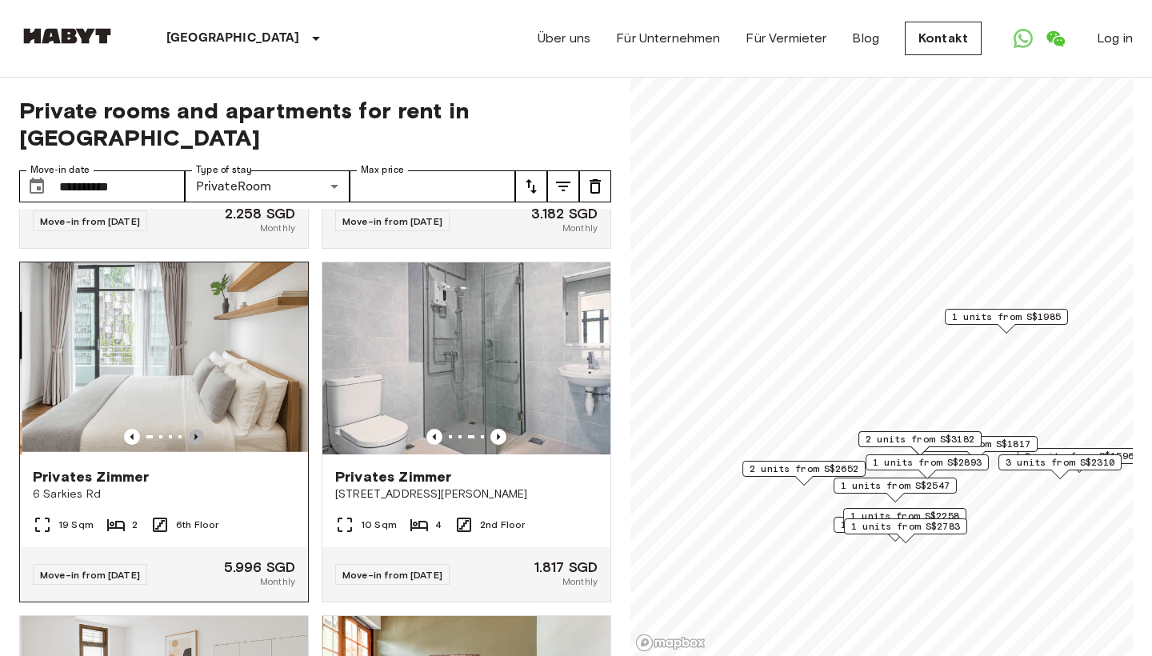
click at [197, 440] on icon "Previous image" at bounding box center [196, 437] width 16 height 16
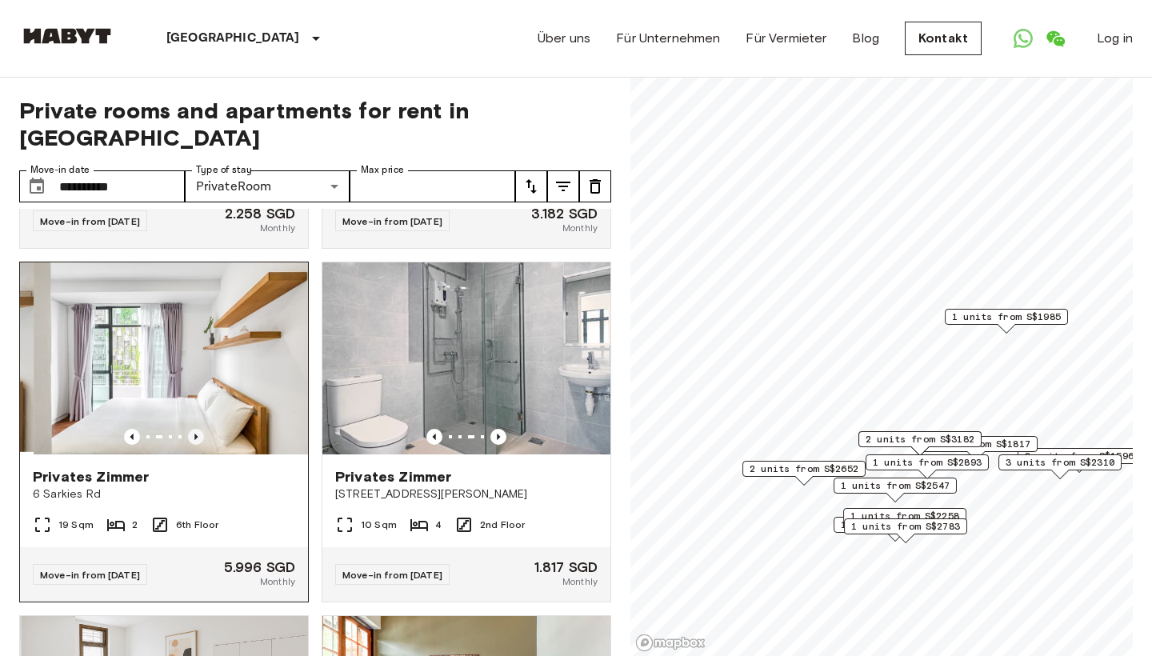
click at [197, 440] on icon "Previous image" at bounding box center [196, 437] width 16 height 16
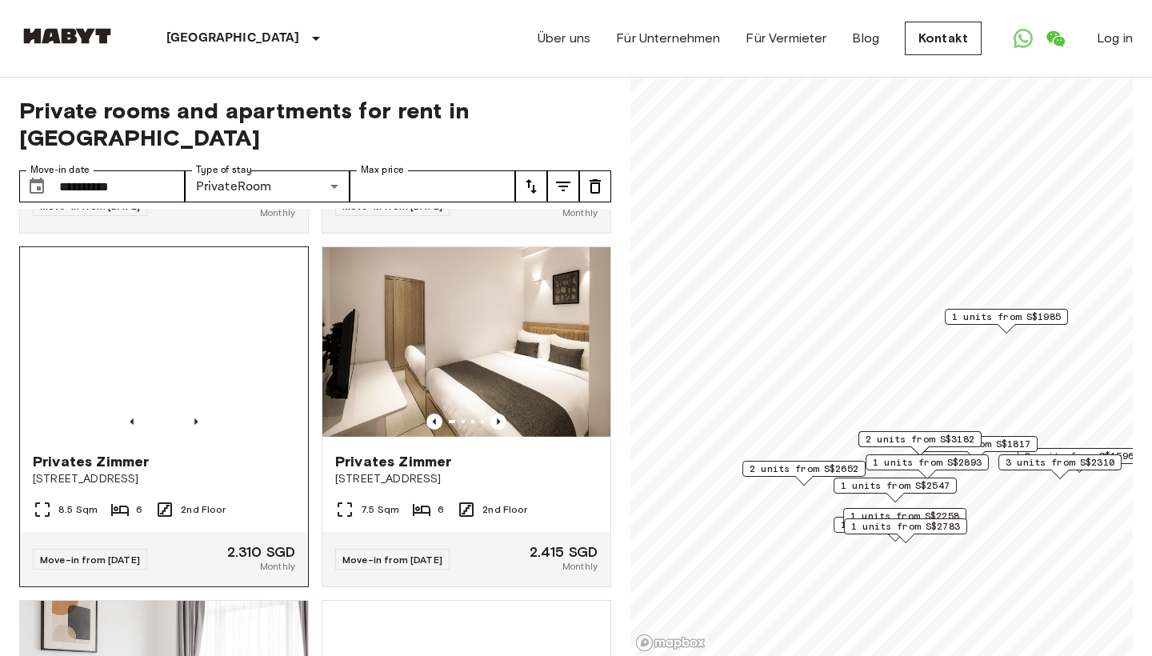
scroll to position [1390, 0]
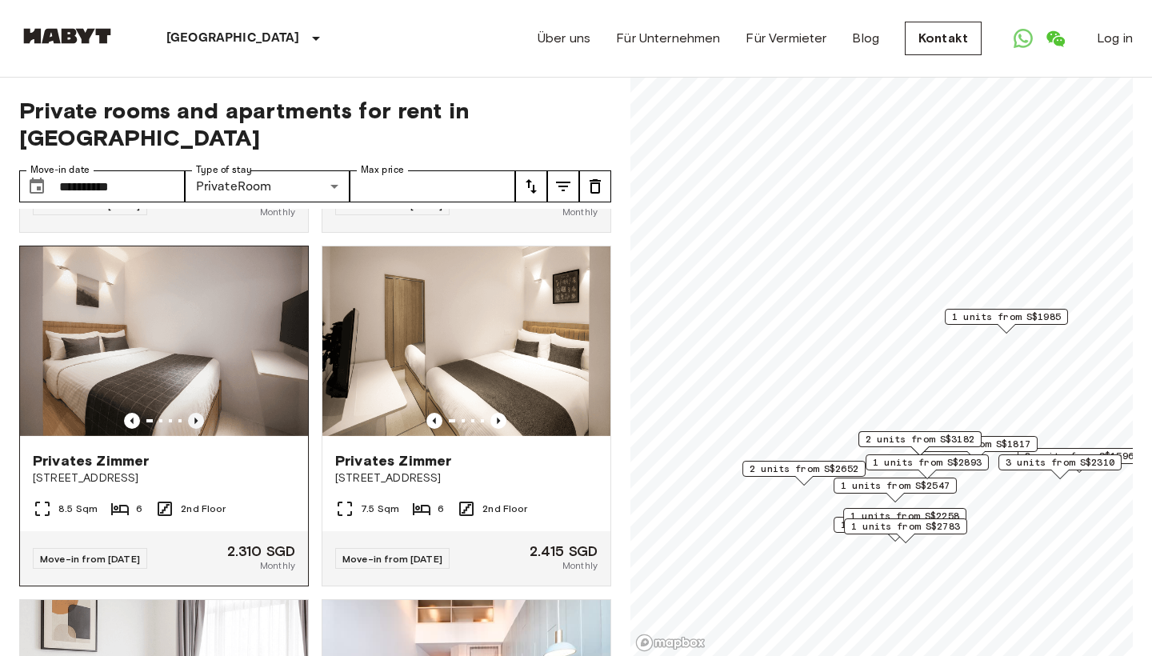
click at [190, 423] on icon "Previous image" at bounding box center [196, 421] width 16 height 16
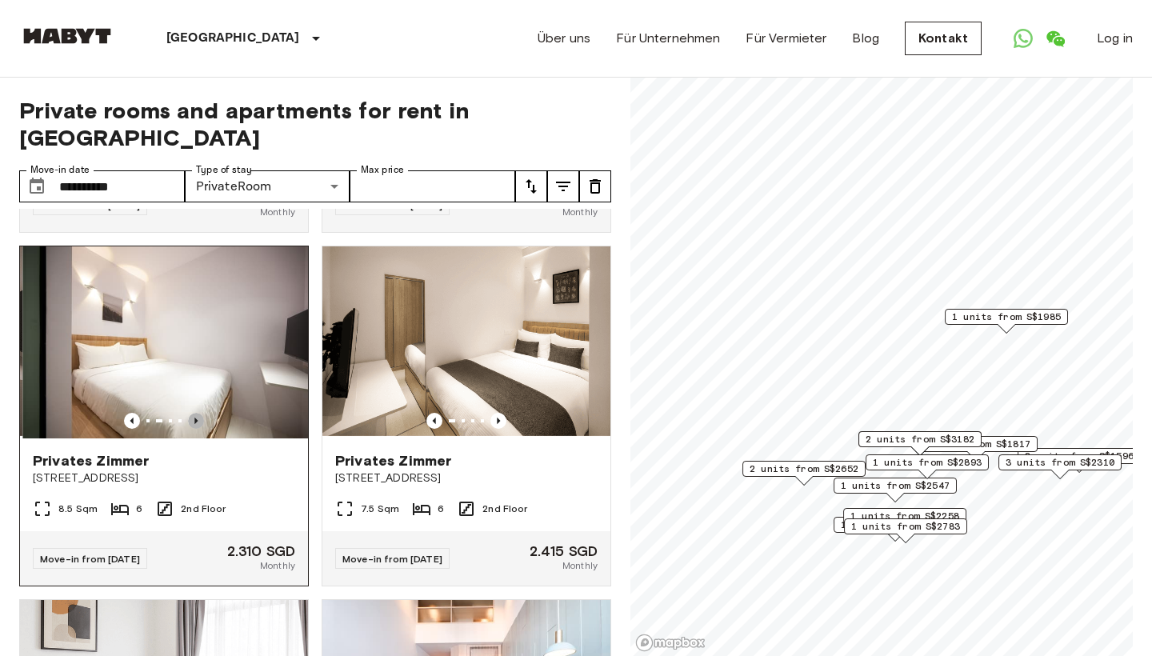
click at [190, 423] on icon "Previous image" at bounding box center [196, 421] width 16 height 16
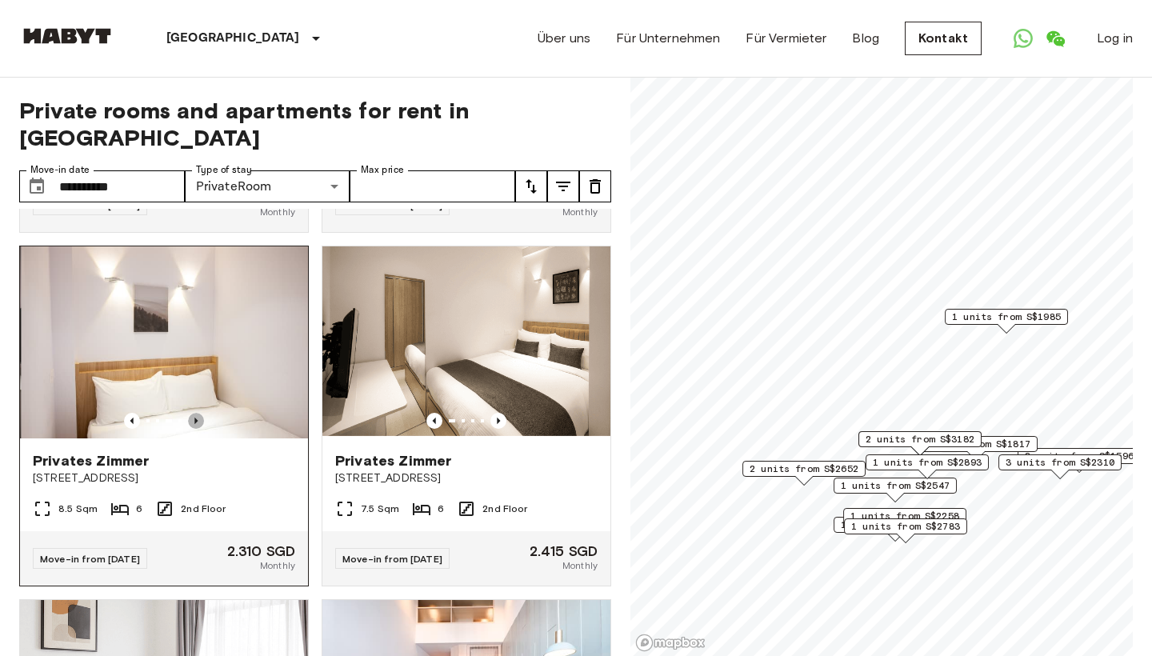
click at [190, 423] on icon "Previous image" at bounding box center [196, 421] width 16 height 16
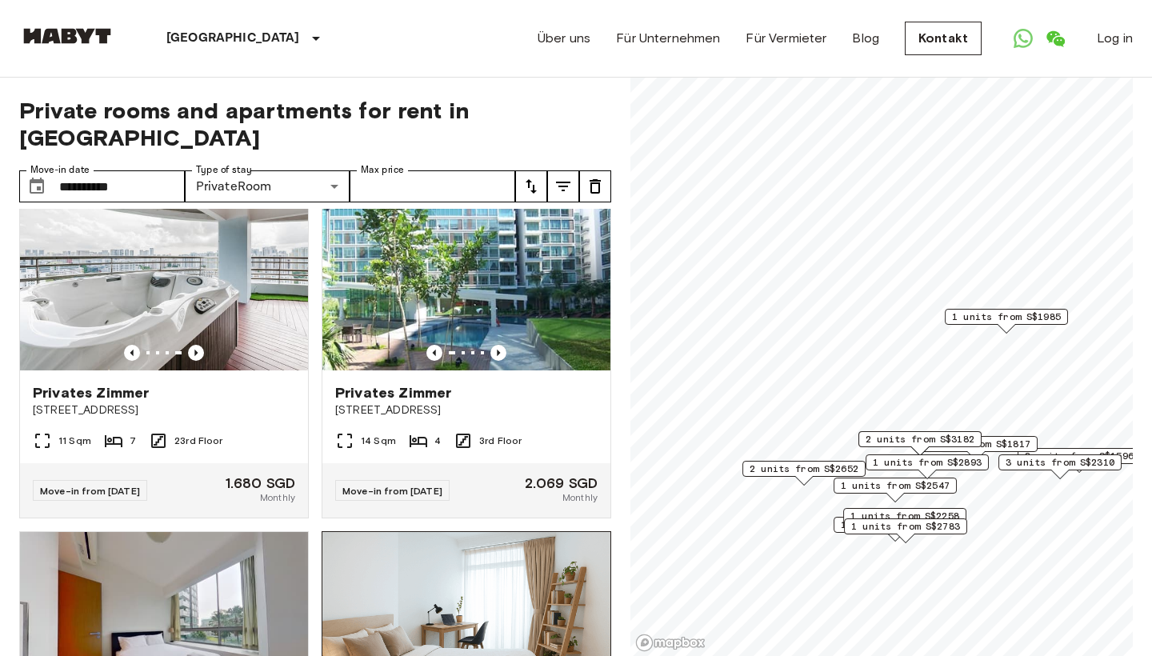
scroll to position [35, 0]
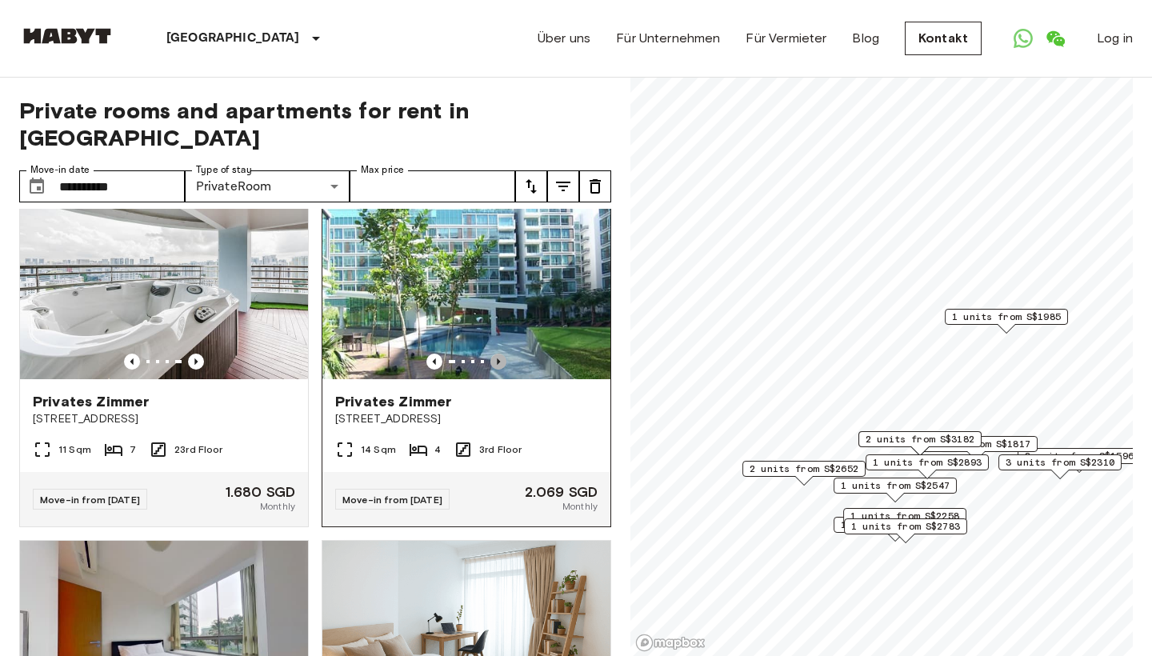
click at [495, 362] on icon "Previous image" at bounding box center [498, 362] width 16 height 16
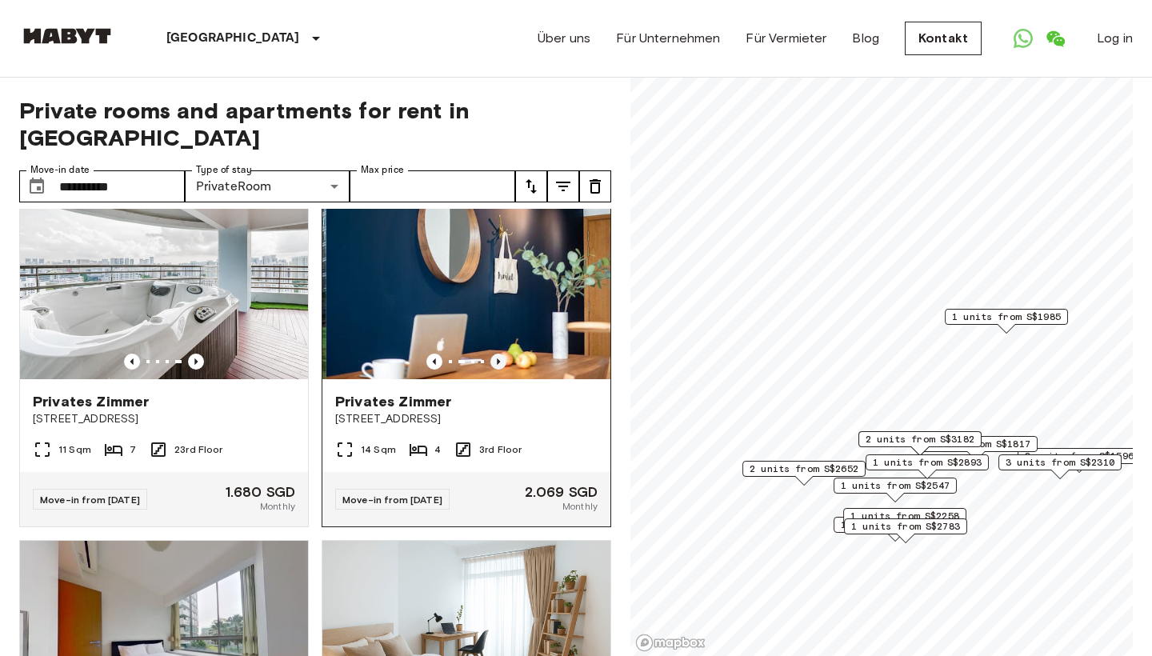
click at [495, 362] on icon "Previous image" at bounding box center [498, 362] width 16 height 16
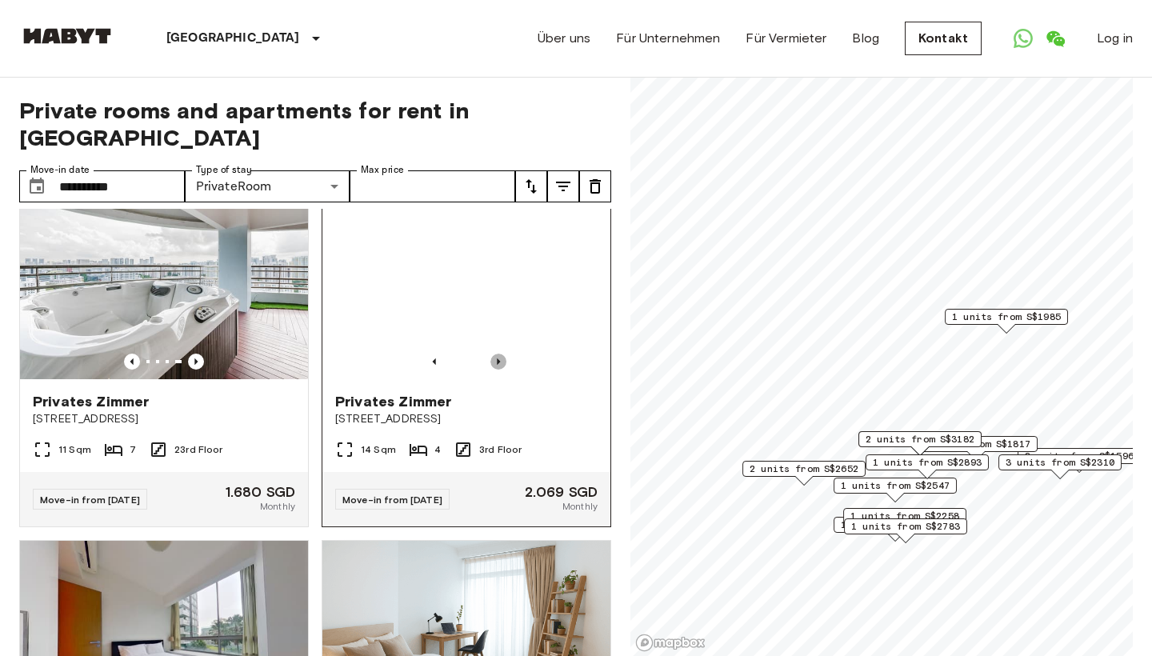
click at [495, 362] on icon "Previous image" at bounding box center [498, 362] width 16 height 16
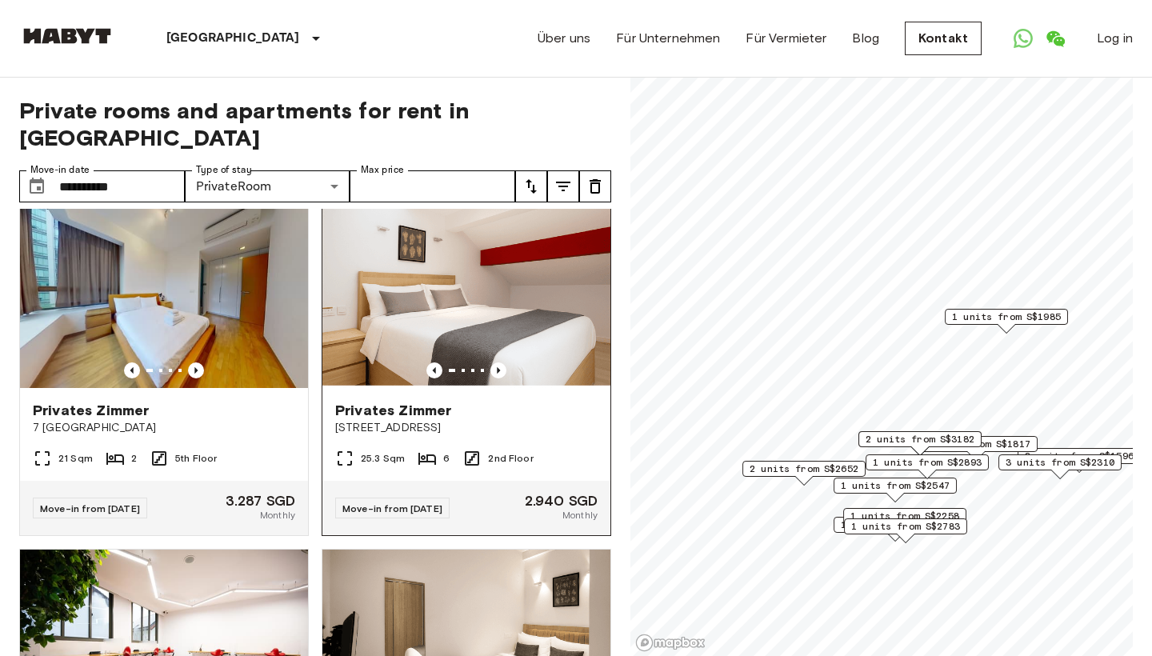
scroll to position [1044, 0]
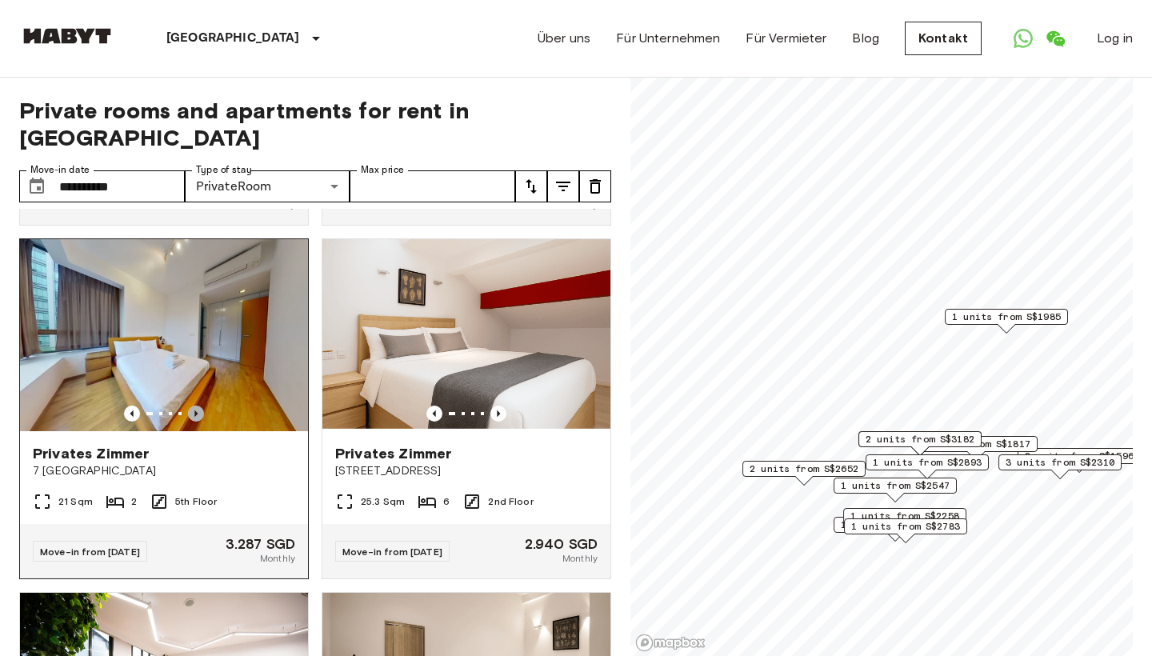
click at [194, 410] on icon "Previous image" at bounding box center [196, 414] width 16 height 16
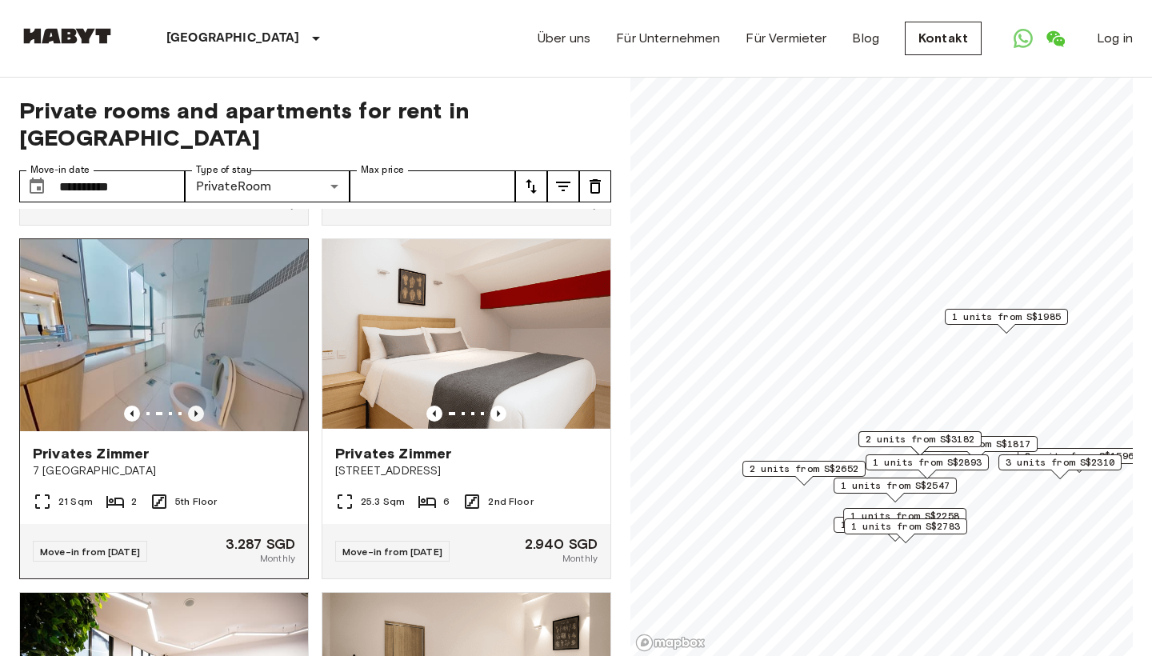
click at [194, 410] on icon "Previous image" at bounding box center [196, 414] width 16 height 16
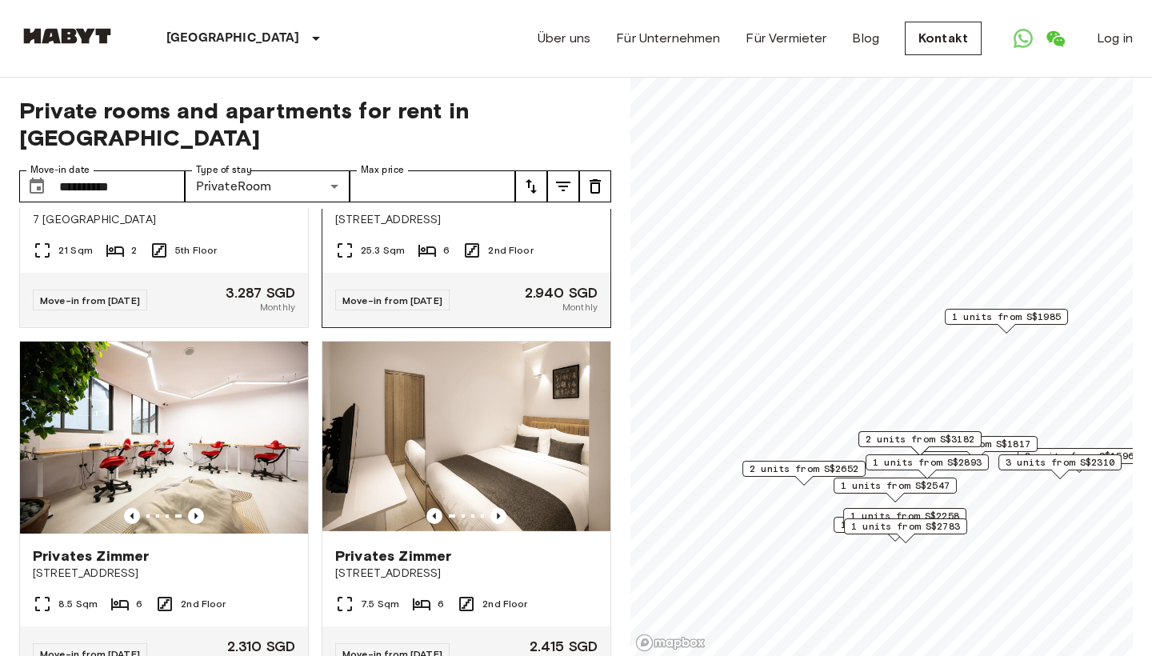
scroll to position [1274, 0]
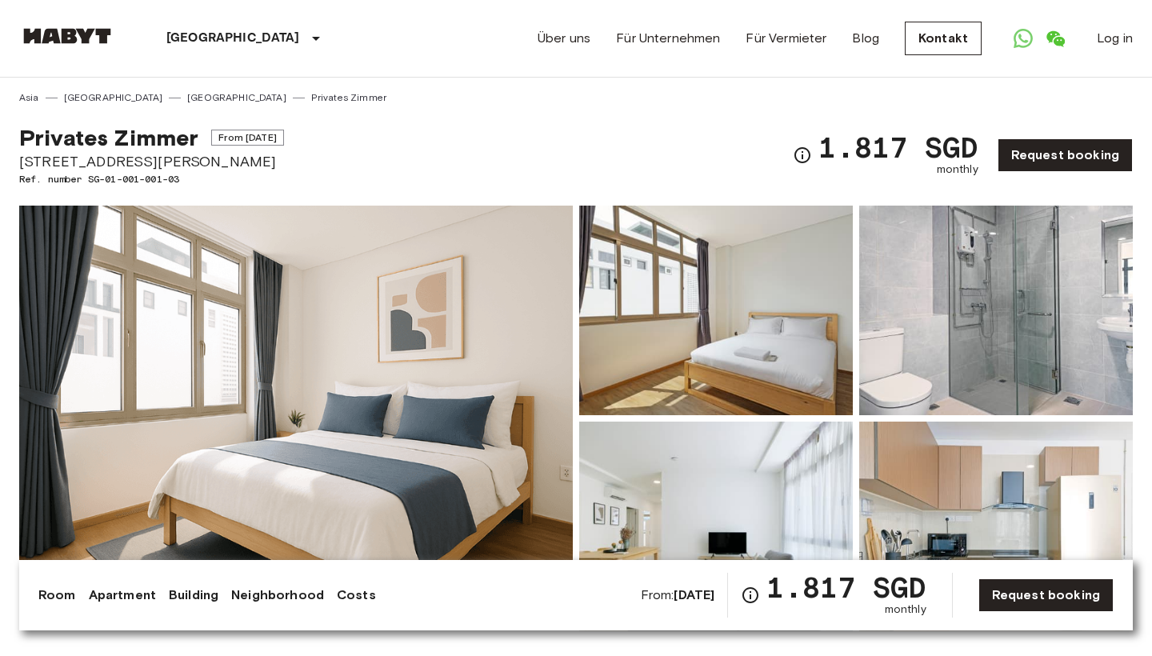
click at [674, 589] on b "[DATE]" at bounding box center [694, 594] width 41 height 15
click at [678, 594] on b "Jan 21 2026" at bounding box center [694, 594] width 41 height 15
click at [455, 450] on img at bounding box center [296, 419] width 554 height 426
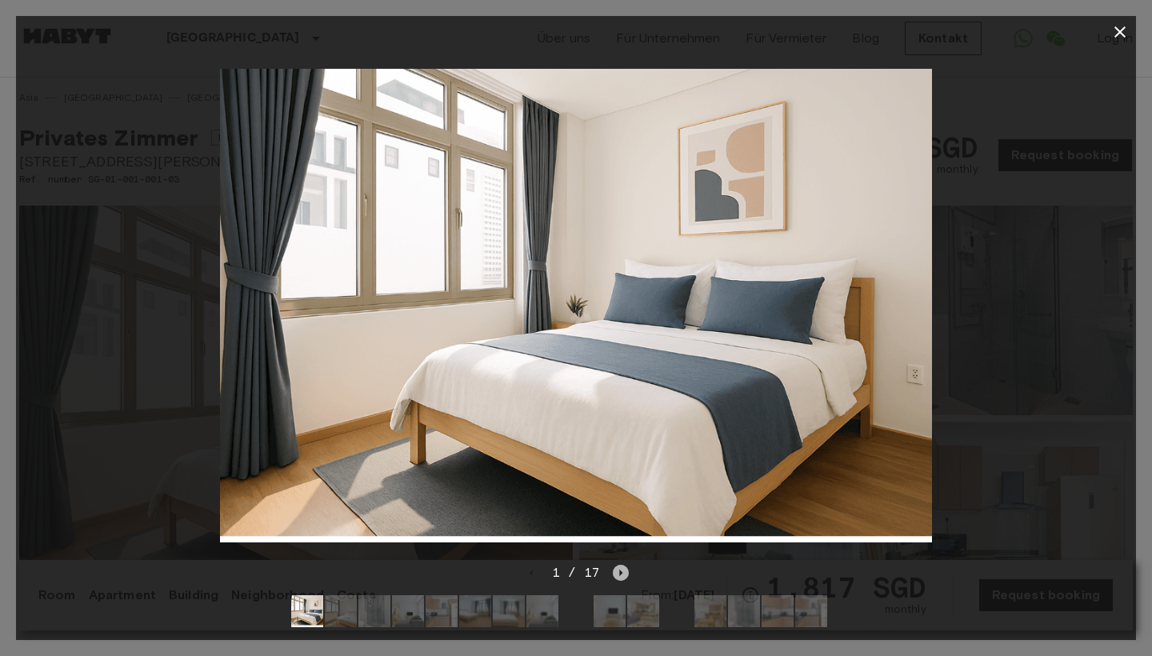
click at [622, 576] on icon "Next image" at bounding box center [621, 573] width 16 height 16
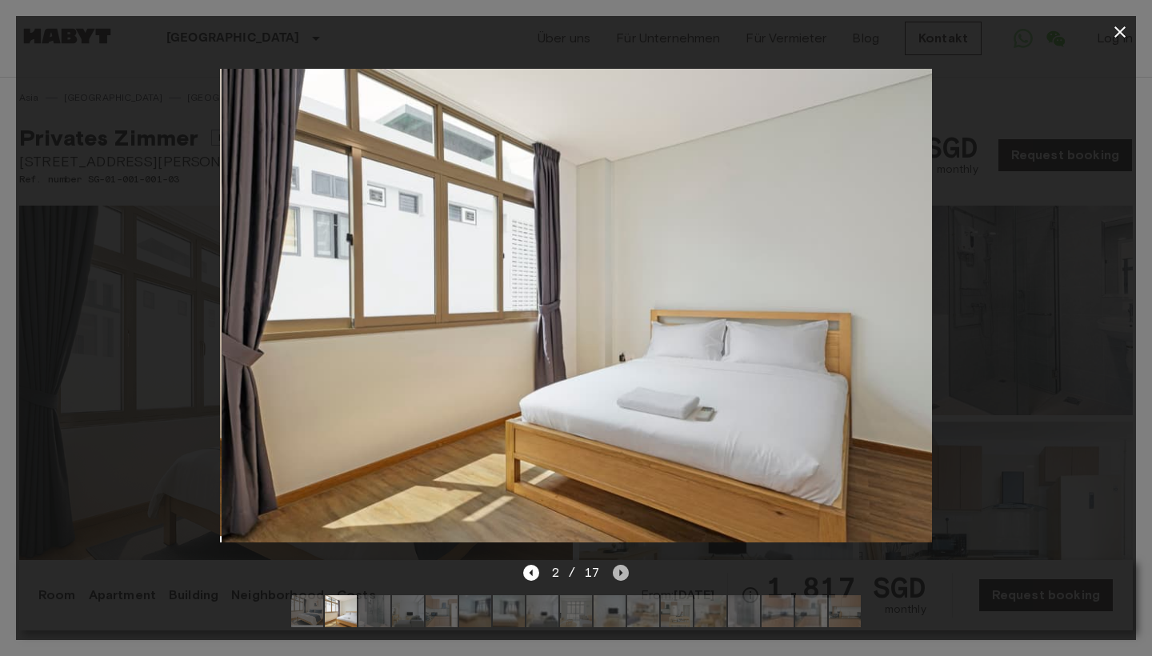
click at [622, 576] on icon "Next image" at bounding box center [621, 573] width 16 height 16
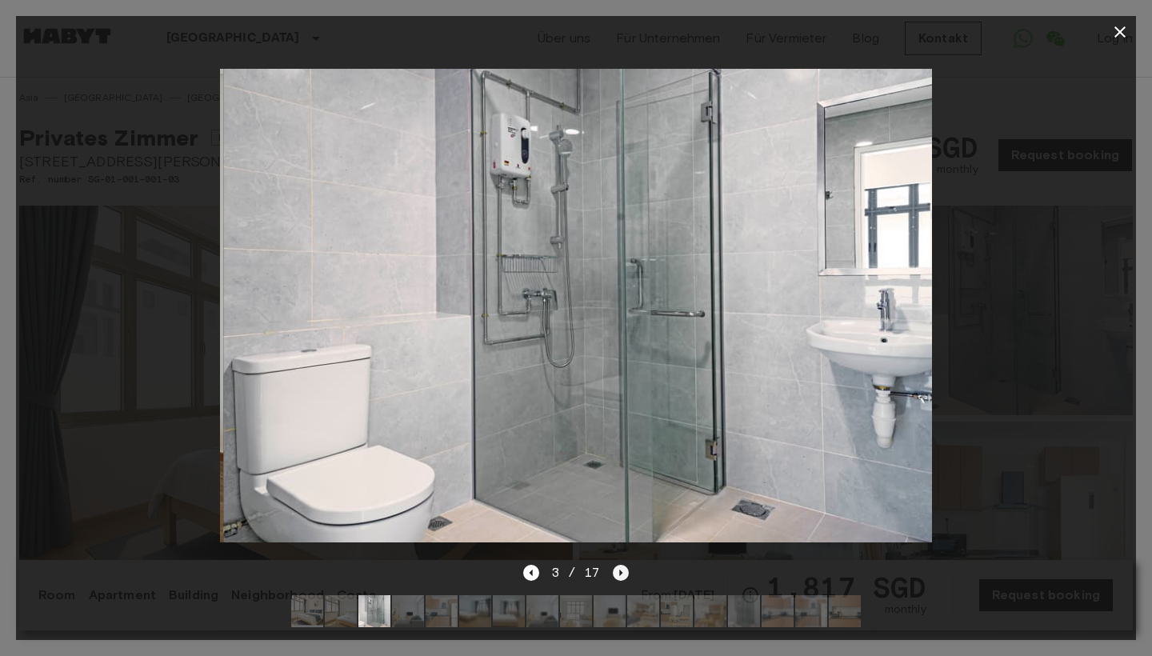
click at [622, 576] on icon "Next image" at bounding box center [621, 573] width 16 height 16
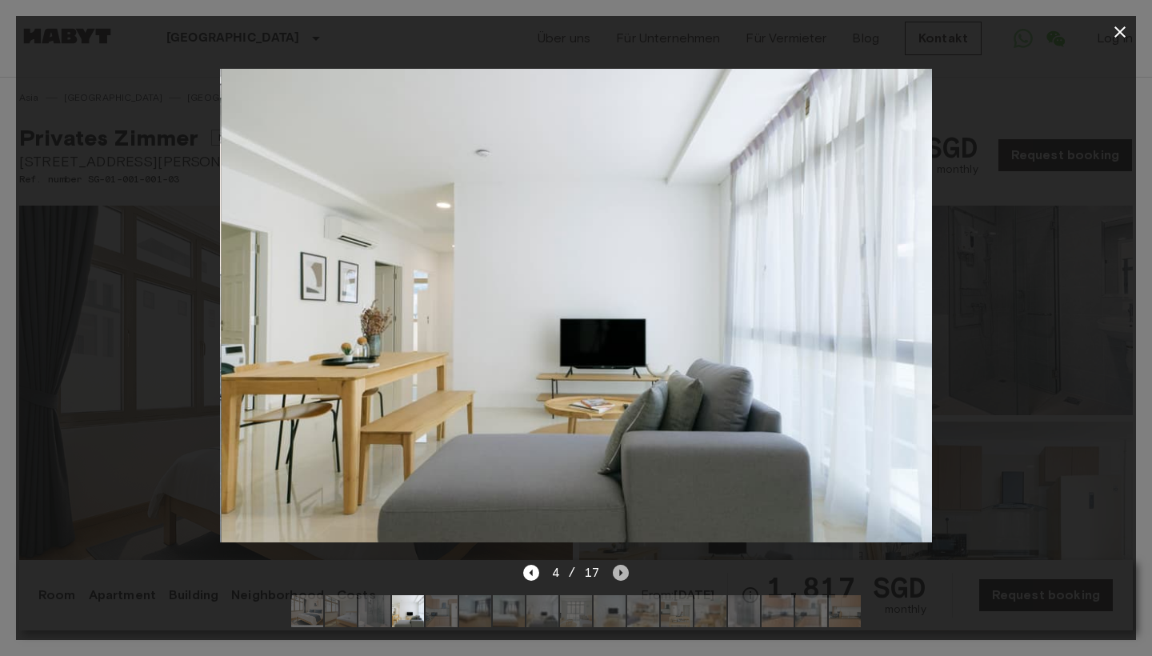
click at [622, 576] on icon "Next image" at bounding box center [621, 573] width 16 height 16
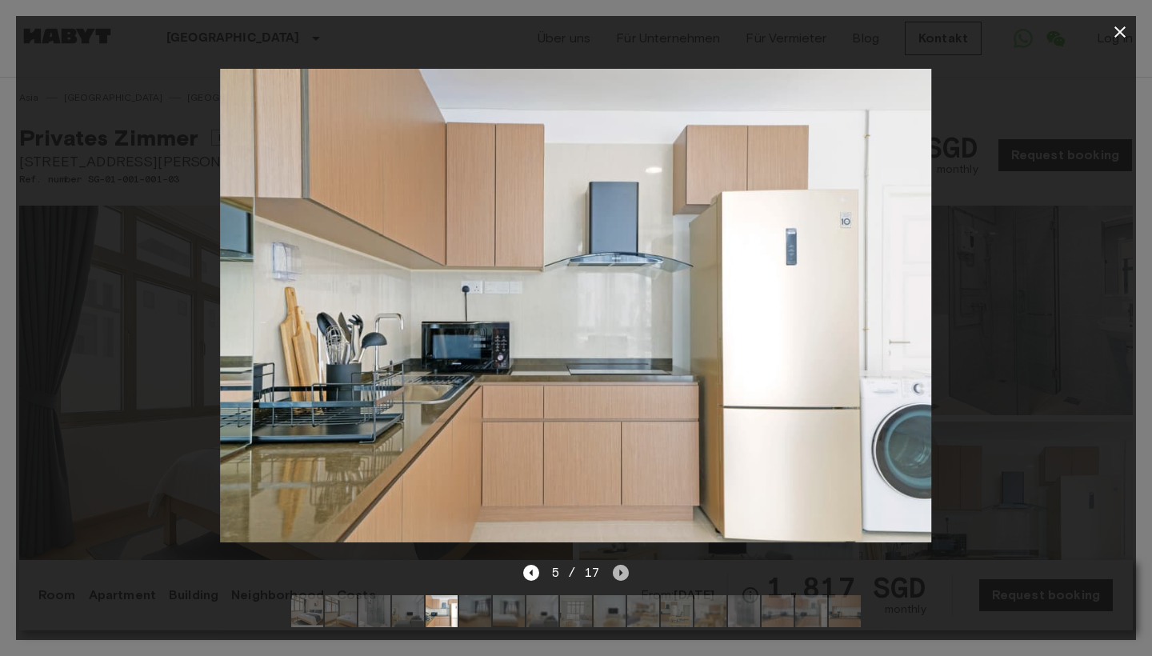
click at [622, 576] on icon "Next image" at bounding box center [621, 573] width 16 height 16
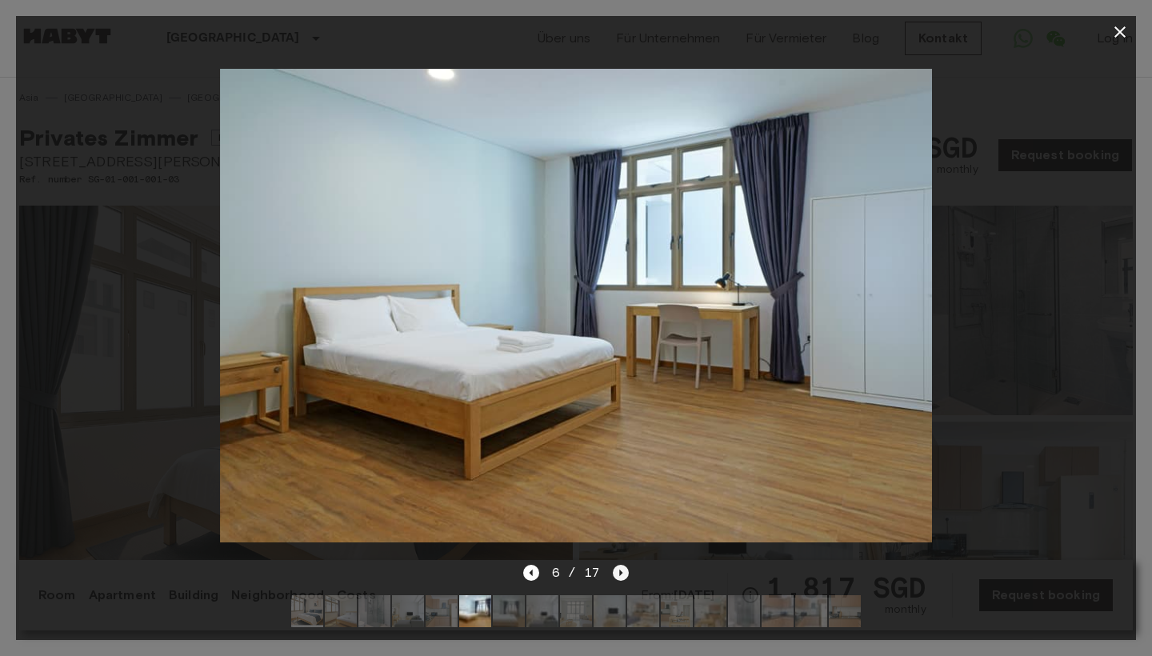
click at [622, 576] on icon "Next image" at bounding box center [621, 573] width 16 height 16
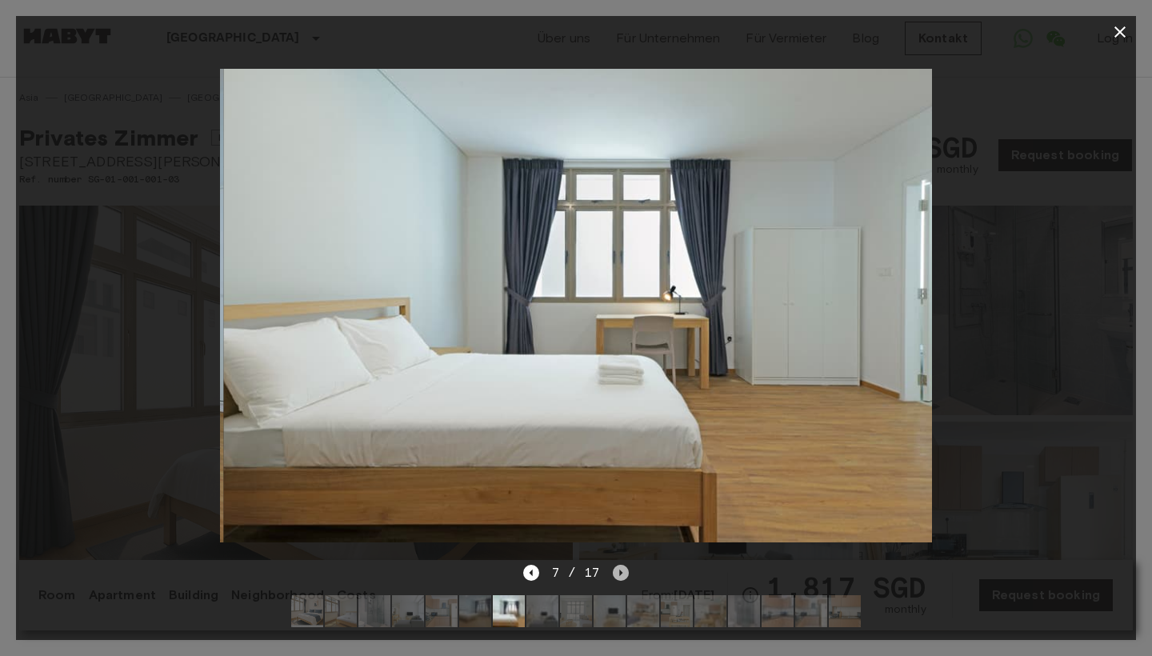
click at [622, 576] on icon "Next image" at bounding box center [621, 573] width 16 height 16
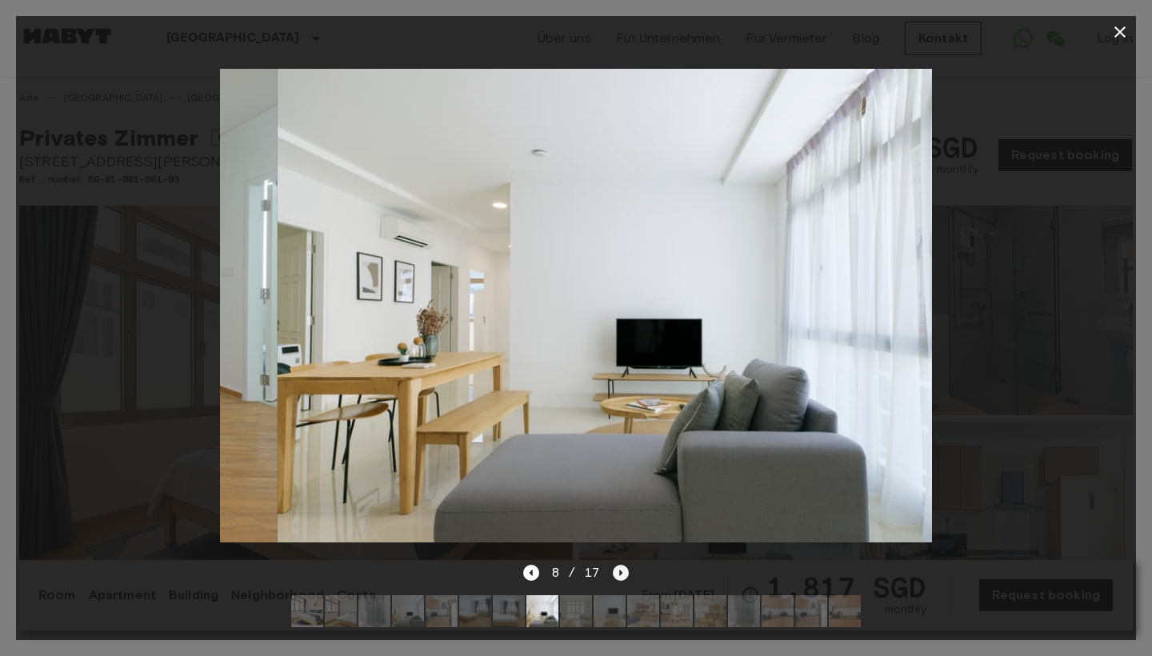
click at [620, 577] on icon "Next image" at bounding box center [621, 573] width 16 height 16
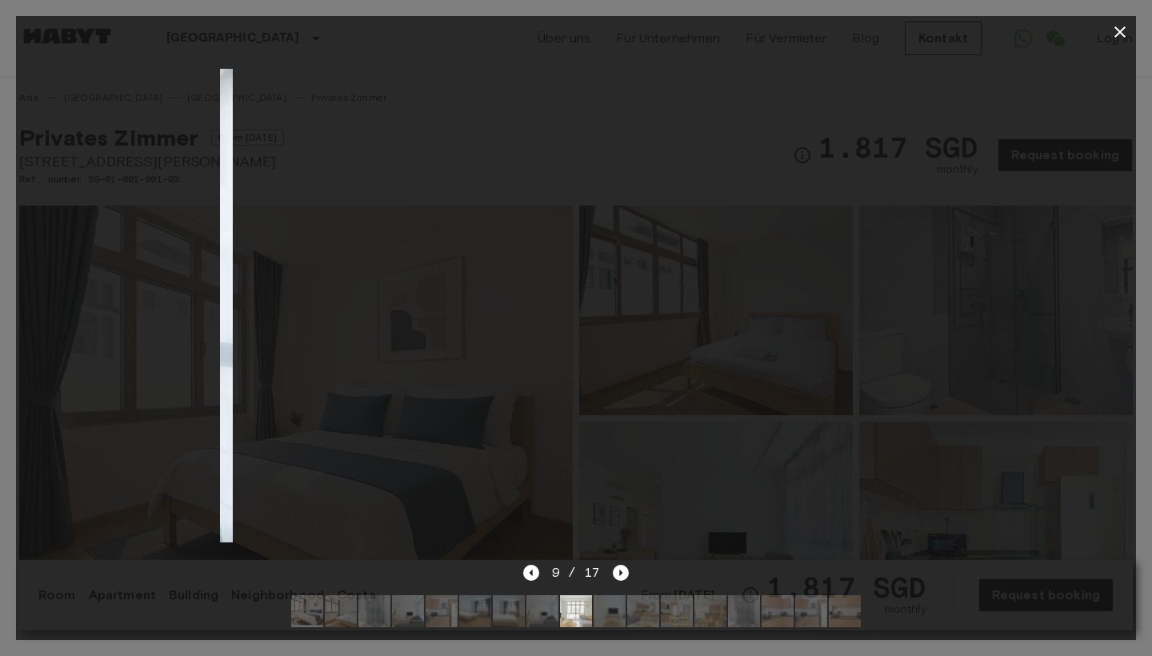
click at [1122, 36] on icon "button" at bounding box center [1119, 31] width 19 height 19
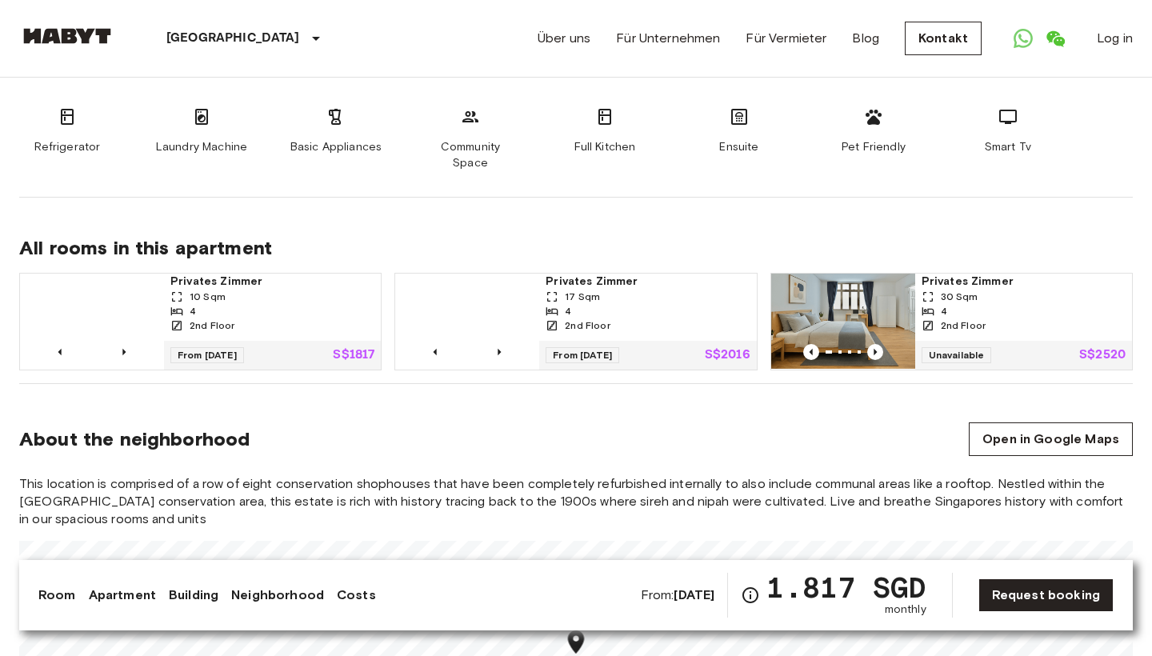
scroll to position [1018, 0]
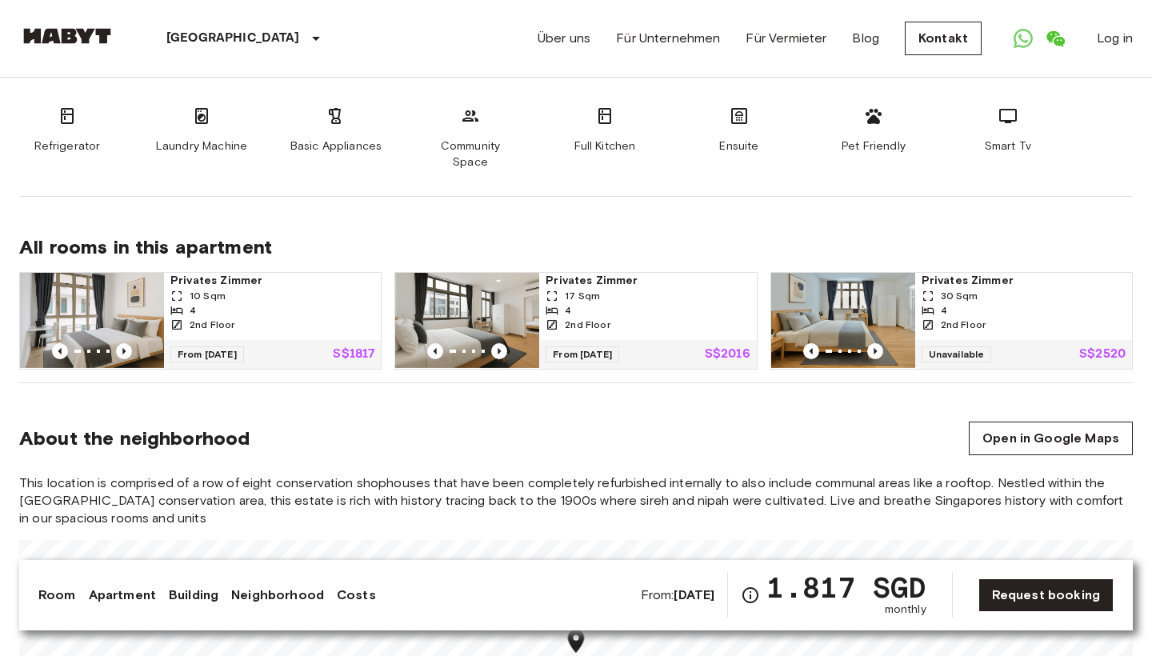
click at [194, 273] on span "Privates Zimmer" at bounding box center [272, 281] width 204 height 16
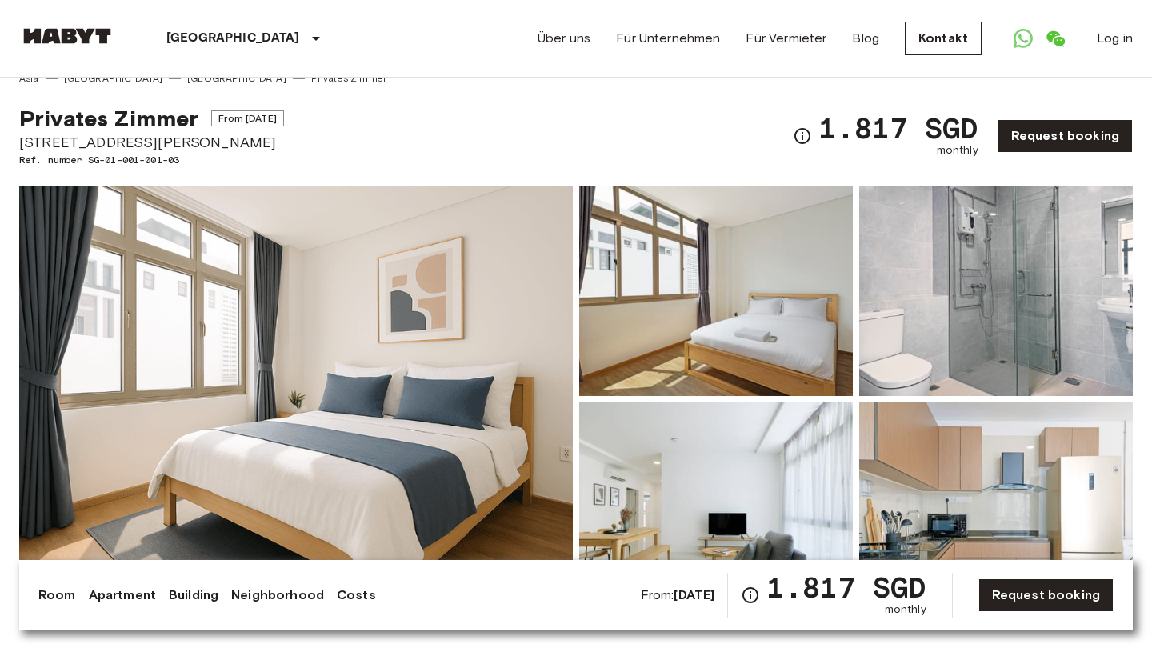
scroll to position [22, 0]
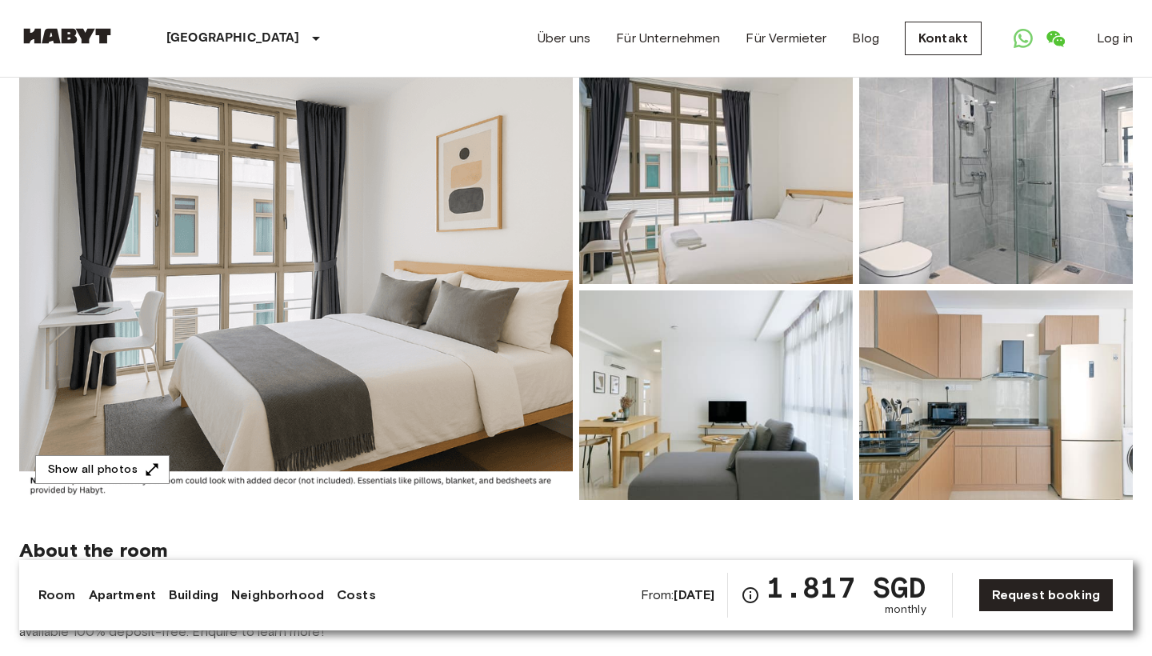
scroll to position [118, 0]
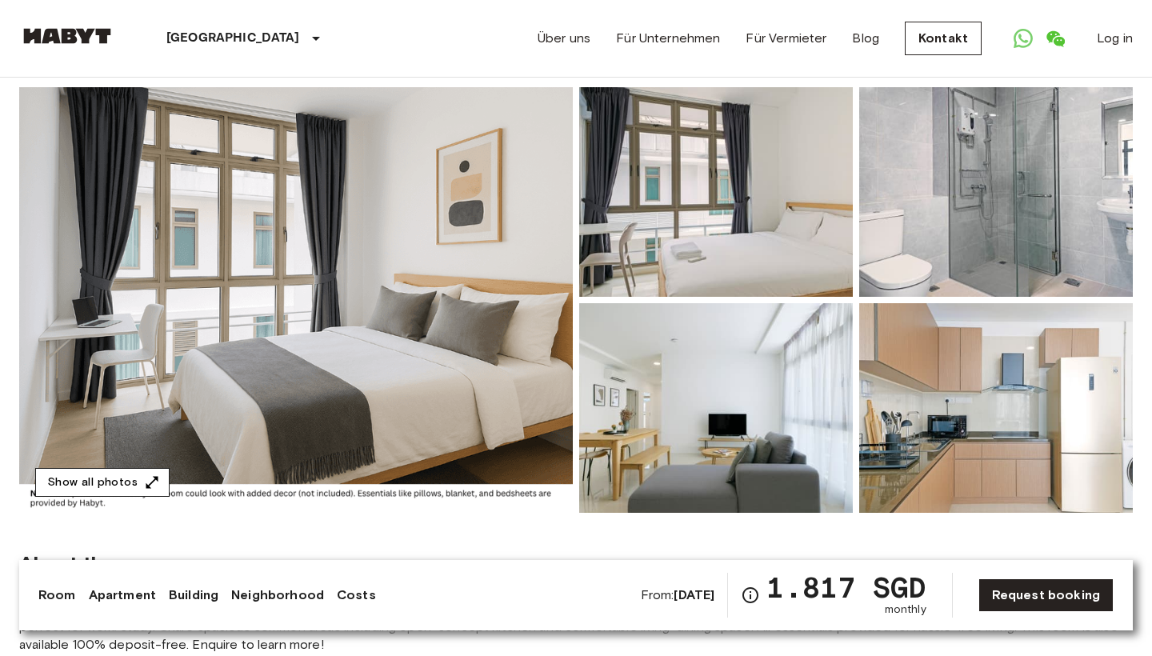
click at [149, 480] on icon "button" at bounding box center [152, 482] width 16 height 16
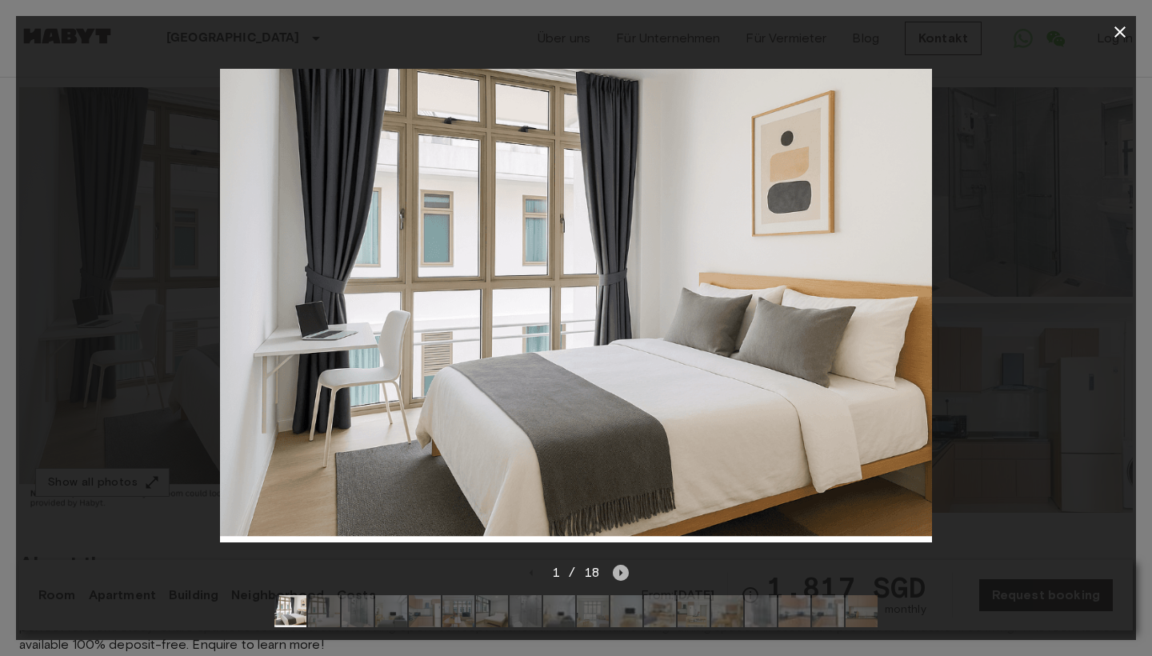
click at [626, 578] on icon "Next image" at bounding box center [621, 573] width 16 height 16
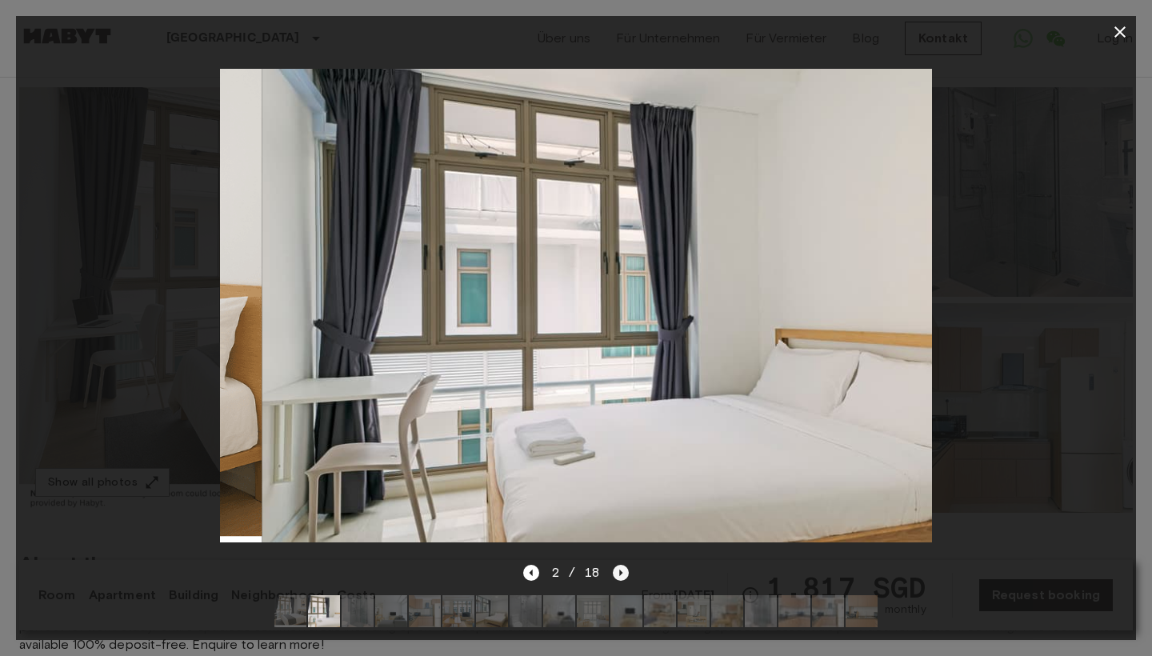
click at [626, 578] on icon "Next image" at bounding box center [621, 573] width 16 height 16
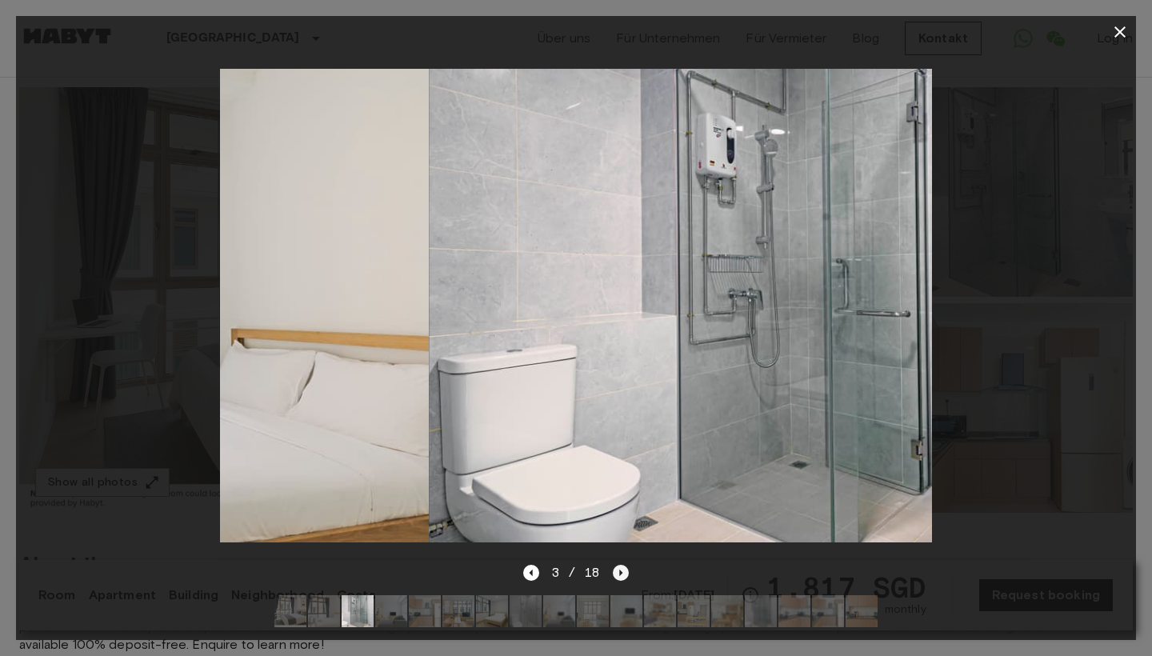
click at [623, 577] on icon "Next image" at bounding box center [621, 573] width 16 height 16
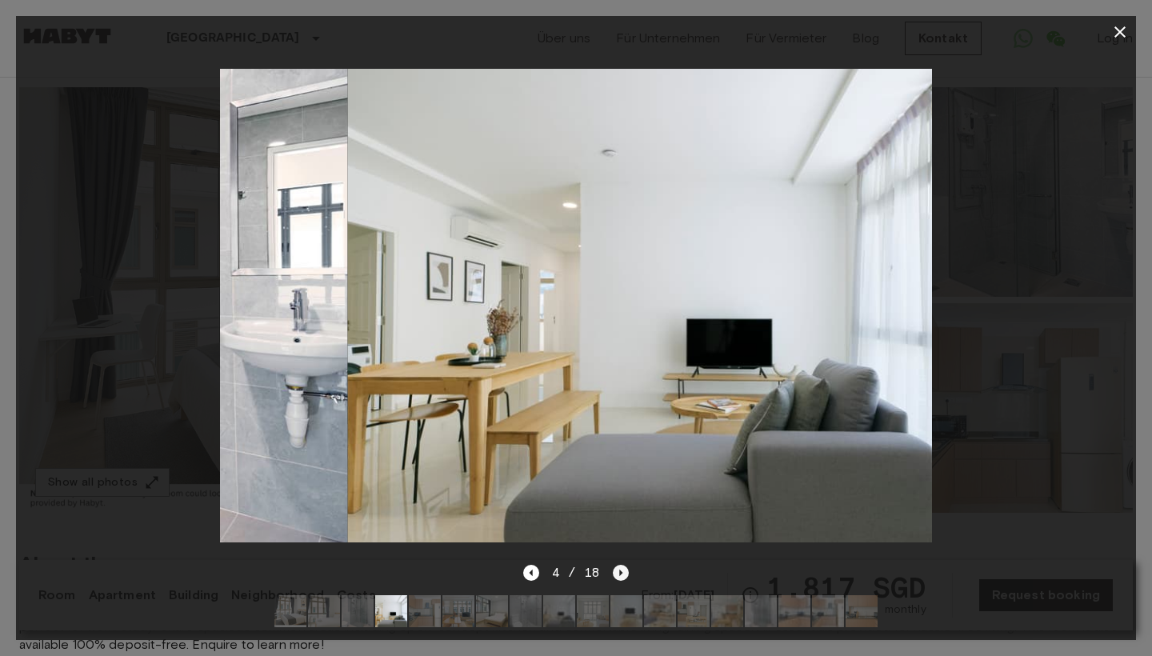
click at [623, 577] on icon "Next image" at bounding box center [621, 573] width 16 height 16
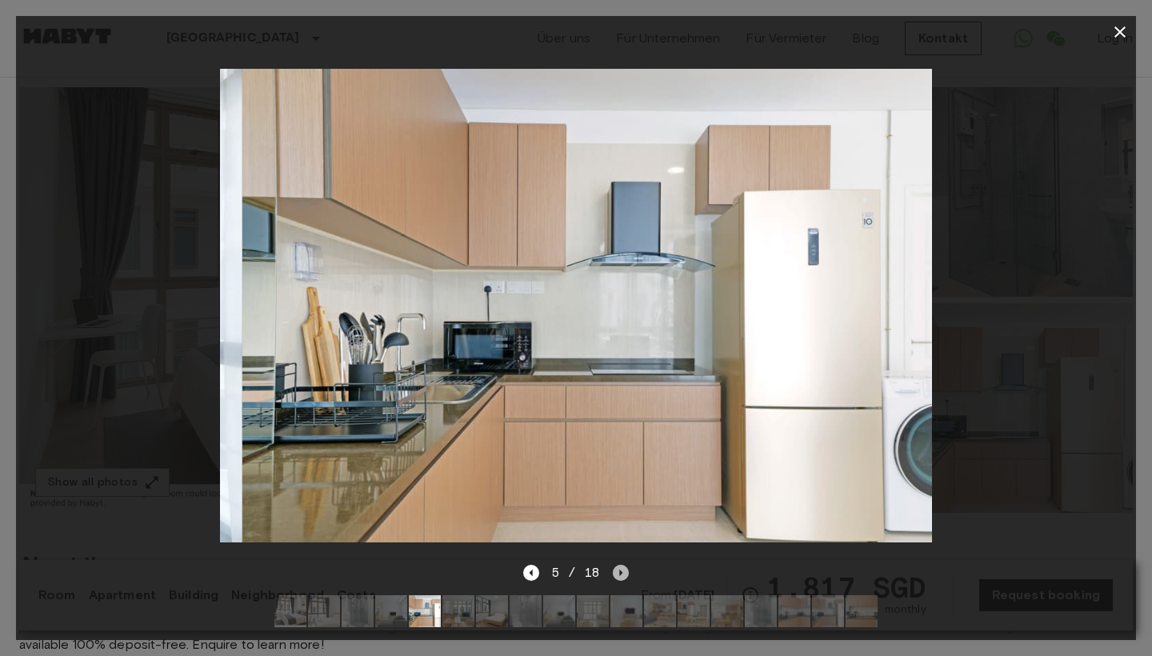
click at [623, 577] on icon "Next image" at bounding box center [621, 573] width 16 height 16
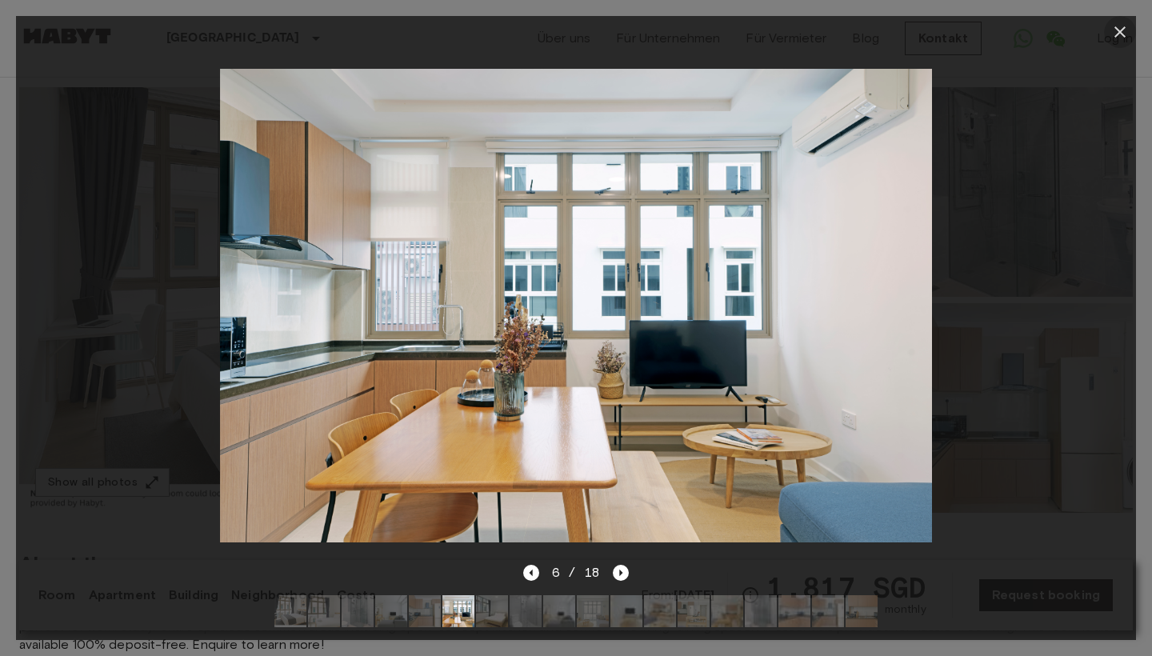
click at [1118, 32] on icon "button" at bounding box center [1119, 31] width 19 height 19
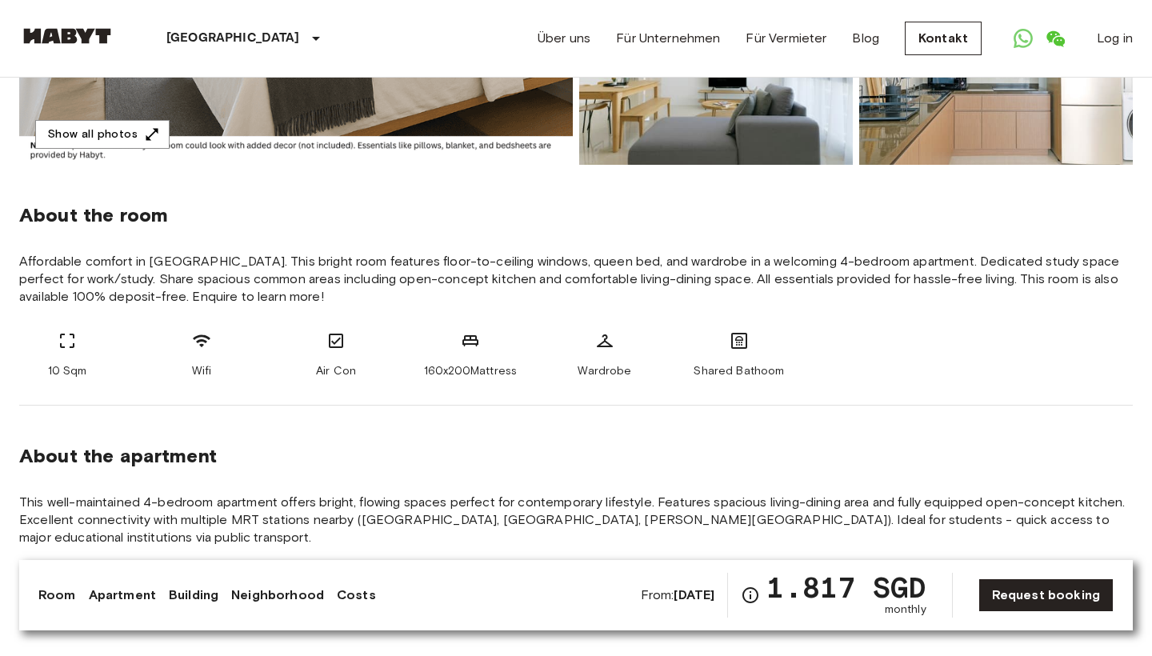
scroll to position [519, 0]
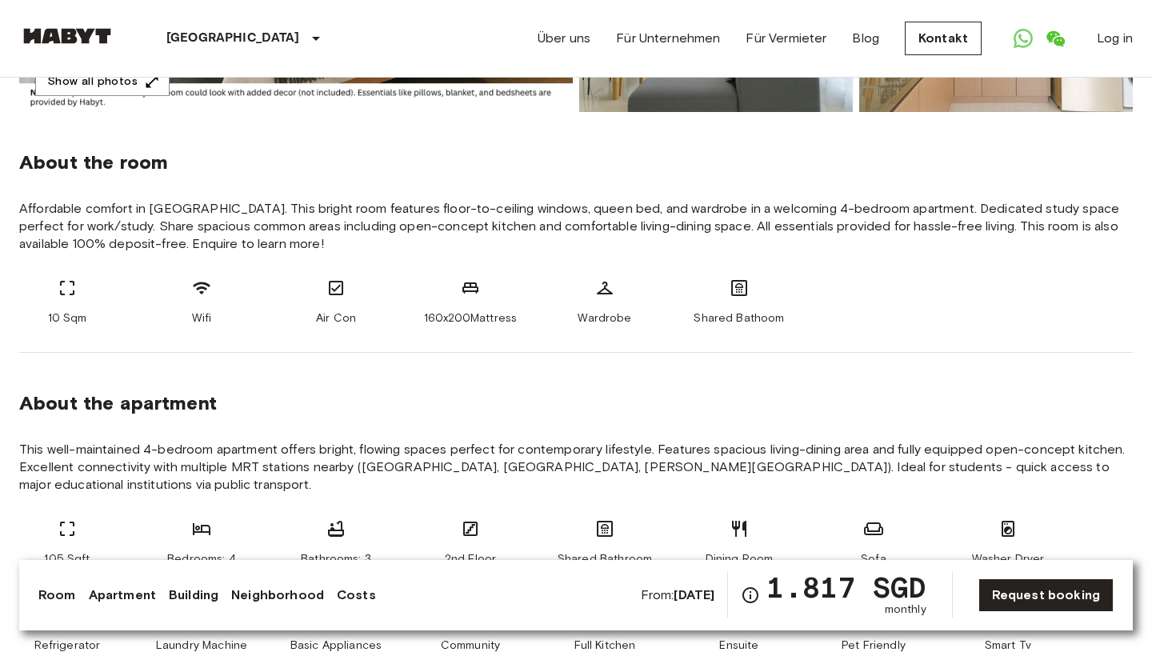
click at [674, 598] on b "Jan 7 2026" at bounding box center [694, 594] width 41 height 15
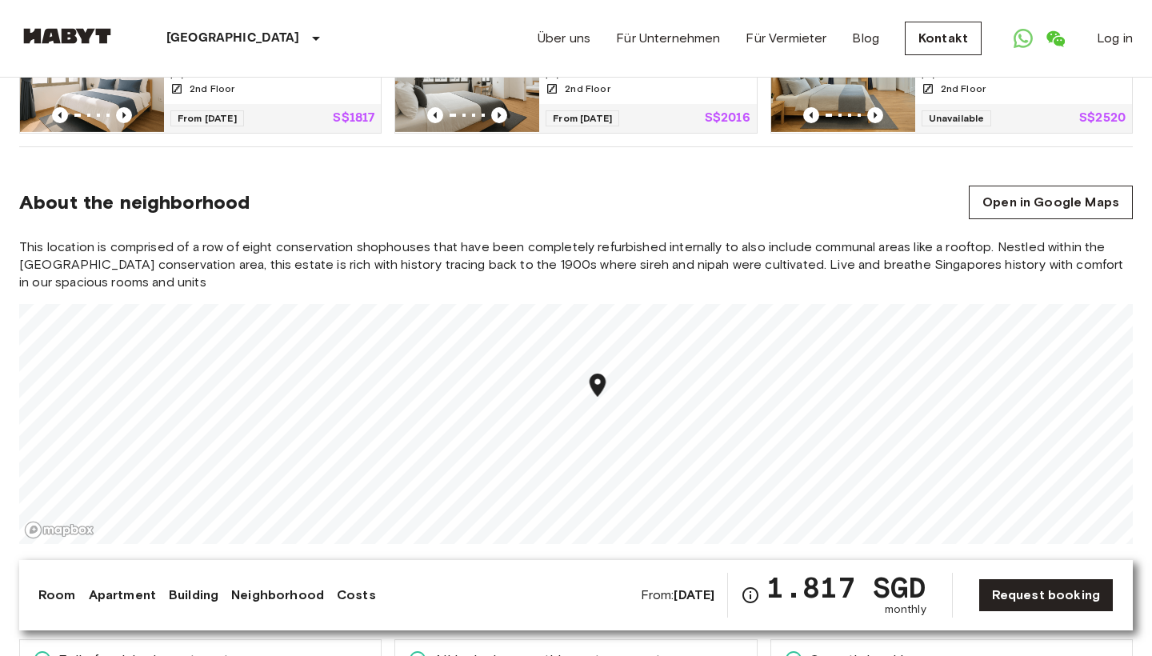
scroll to position [1255, 0]
click at [558, 238] on div "This location is comprised of a row of eight conservation shophouses that have …" at bounding box center [576, 391] width 1114 height 306
click at [570, 238] on div "This location is comprised of a row of eight conservation shophouses that have …" at bounding box center [576, 391] width 1114 height 306
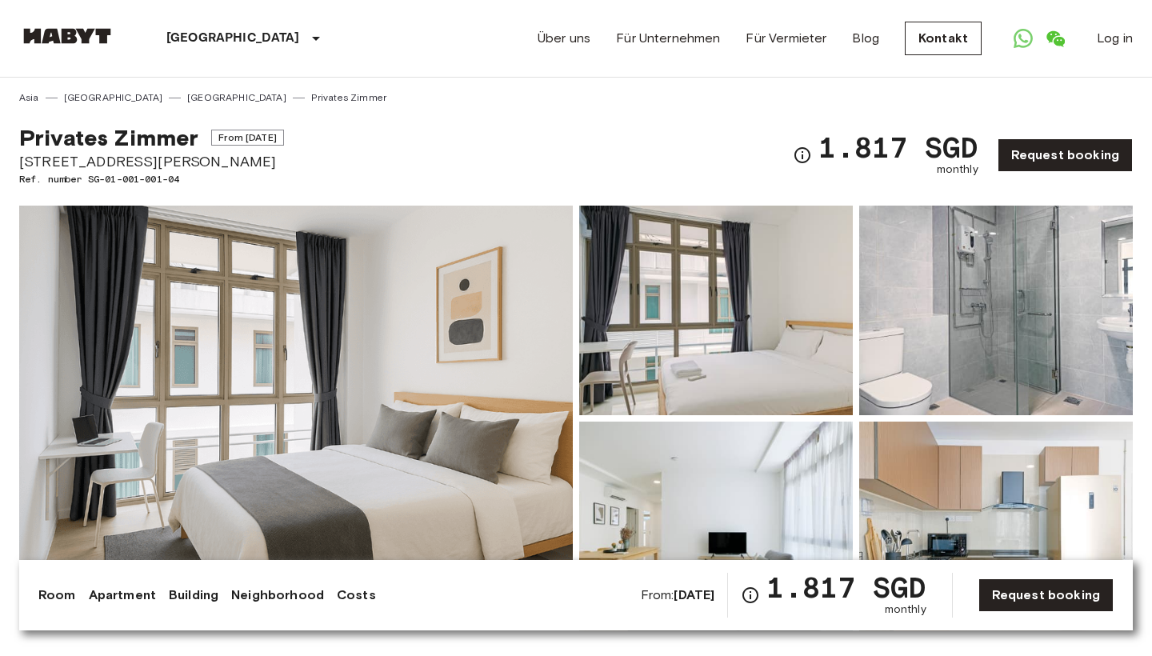
scroll to position [0, 0]
click at [302, 332] on img at bounding box center [296, 419] width 554 height 426
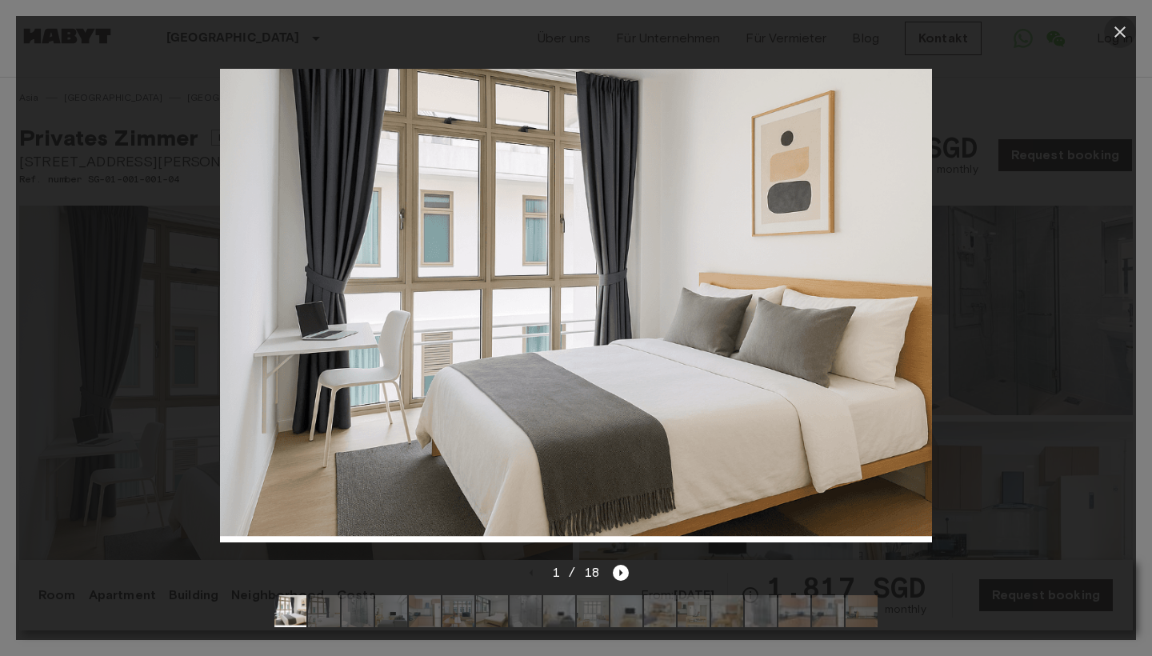
click at [1121, 36] on icon "button" at bounding box center [1119, 31] width 19 height 19
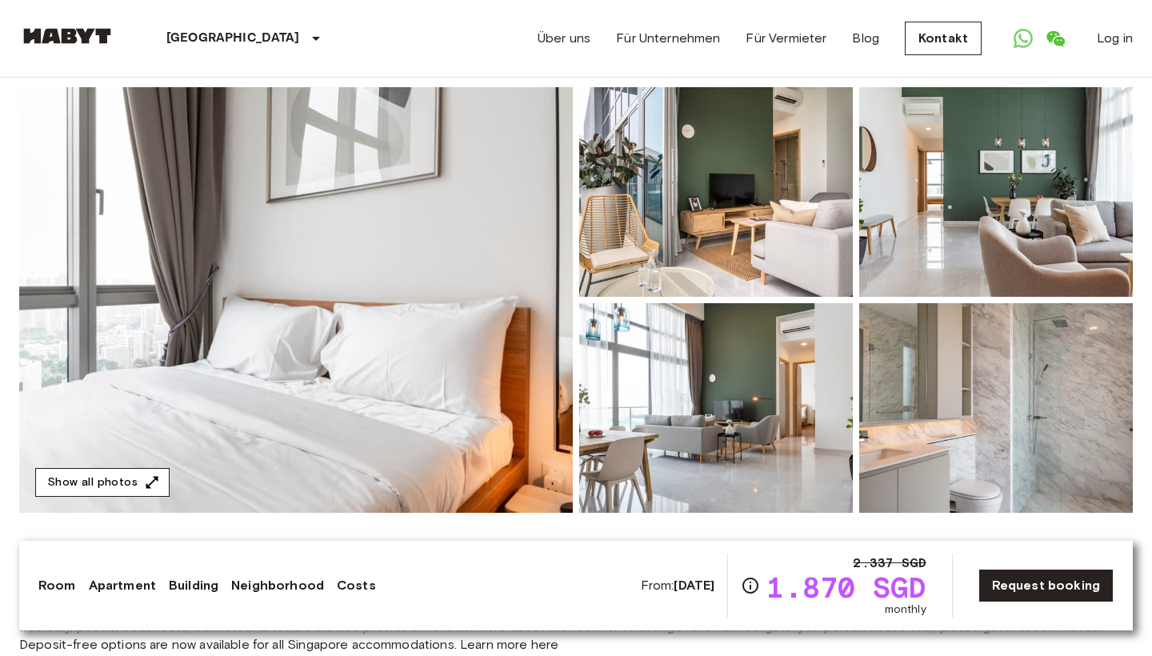
scroll to position [120, 0]
click at [130, 488] on button "Show all photos" at bounding box center [102, 483] width 134 height 30
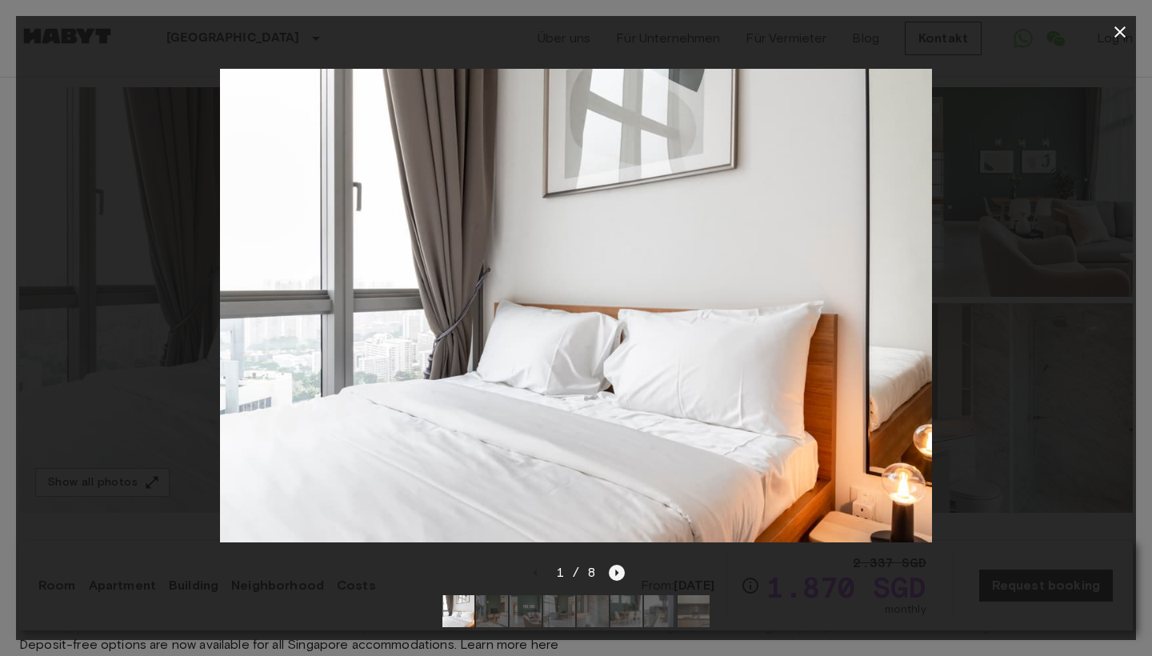
click at [614, 572] on icon "Next image" at bounding box center [617, 573] width 16 height 16
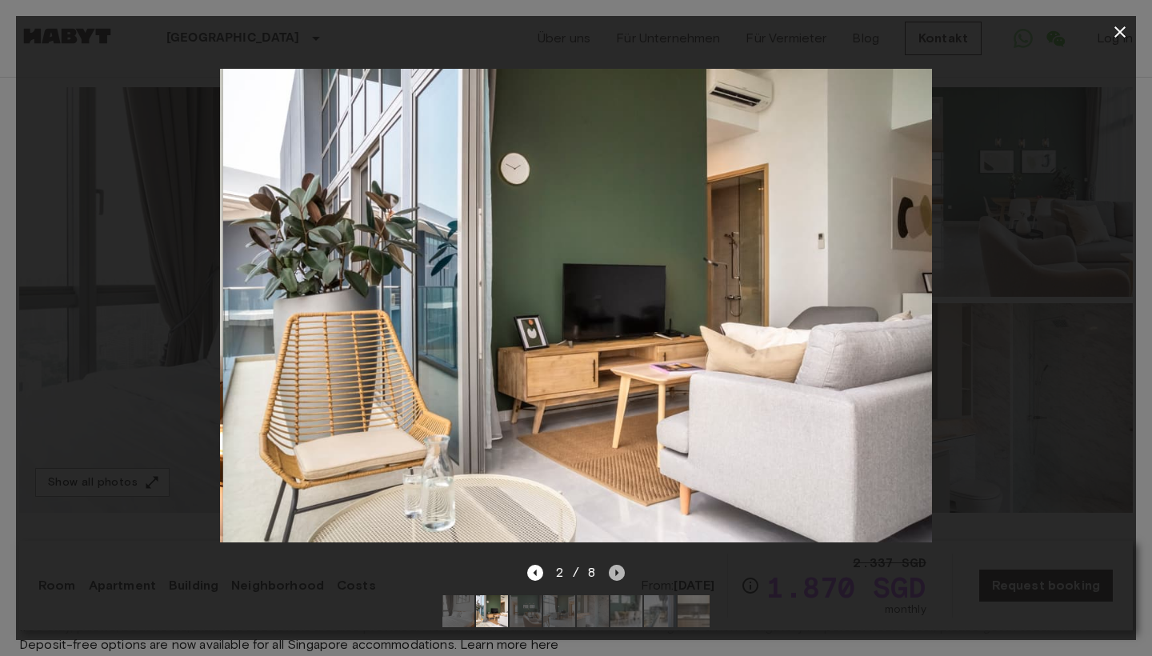
click at [614, 573] on icon "Next image" at bounding box center [617, 573] width 16 height 16
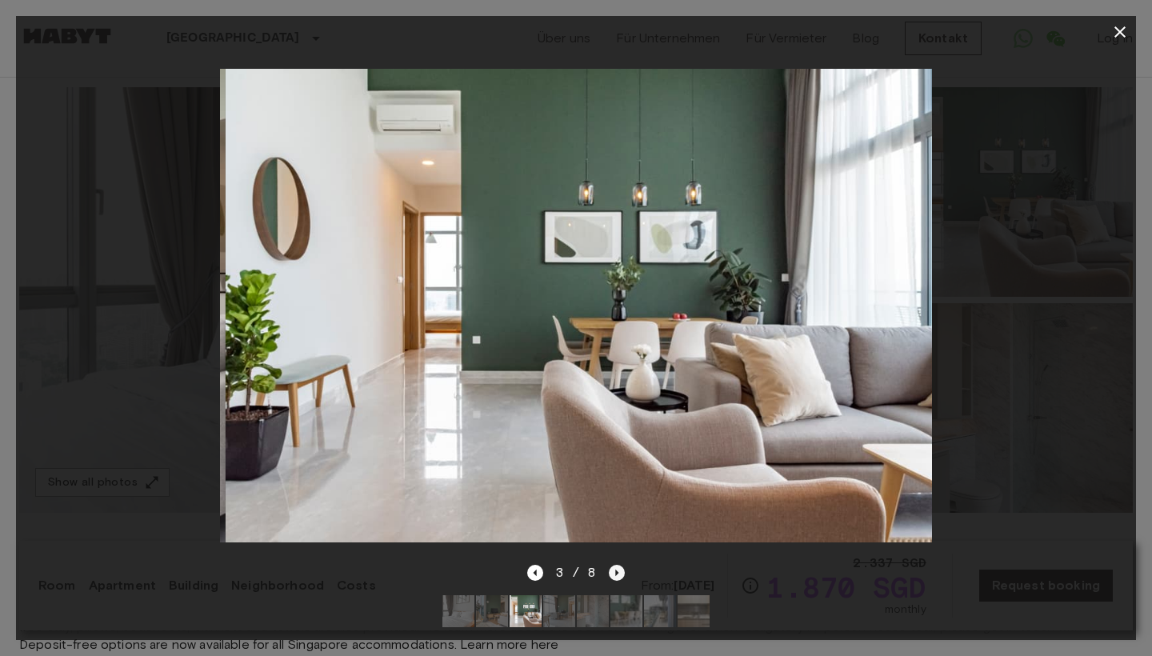
click at [614, 573] on icon "Next image" at bounding box center [617, 573] width 16 height 16
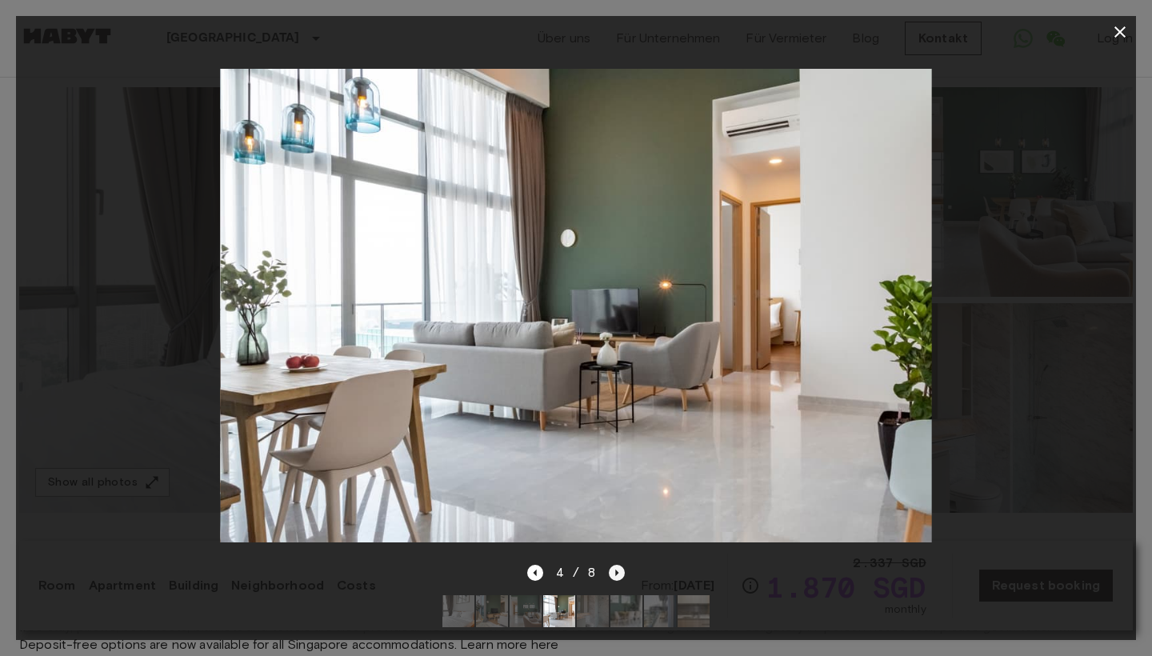
click at [614, 573] on icon "Next image" at bounding box center [617, 573] width 16 height 16
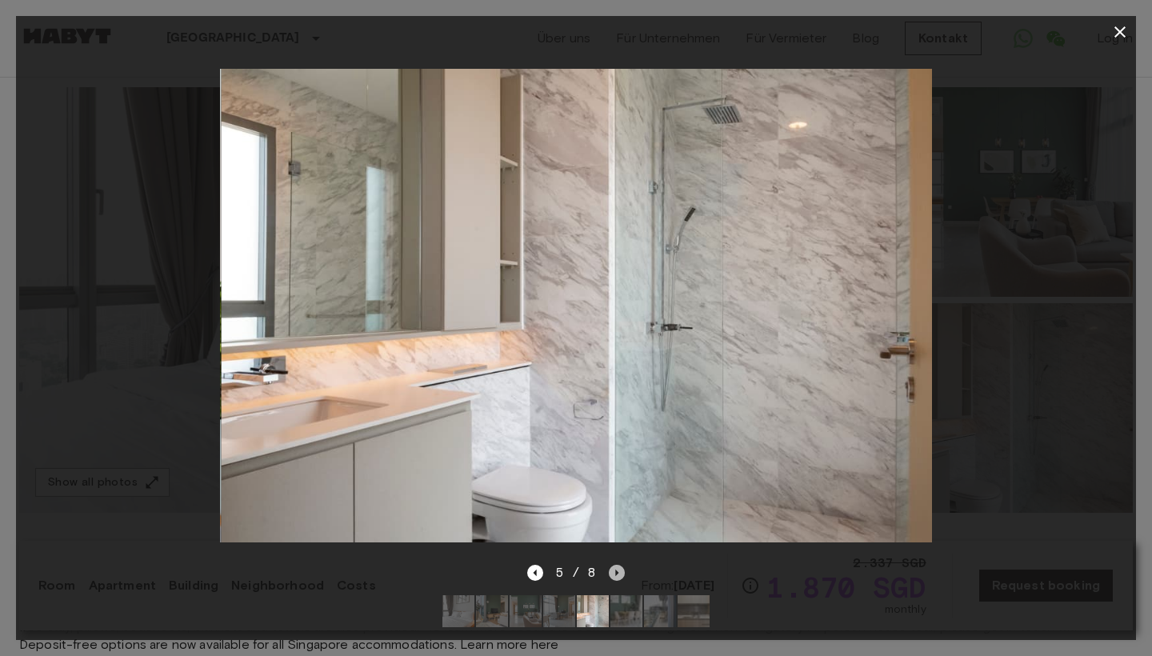
click at [614, 573] on icon "Next image" at bounding box center [617, 573] width 16 height 16
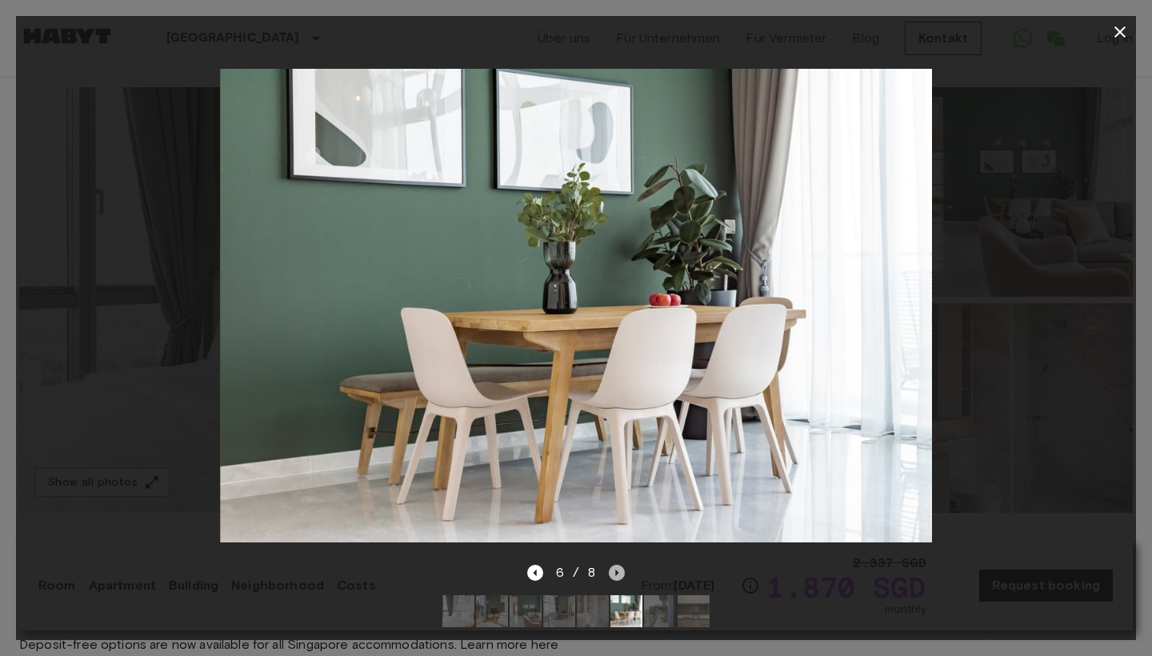
click at [614, 573] on icon "Next image" at bounding box center [617, 573] width 16 height 16
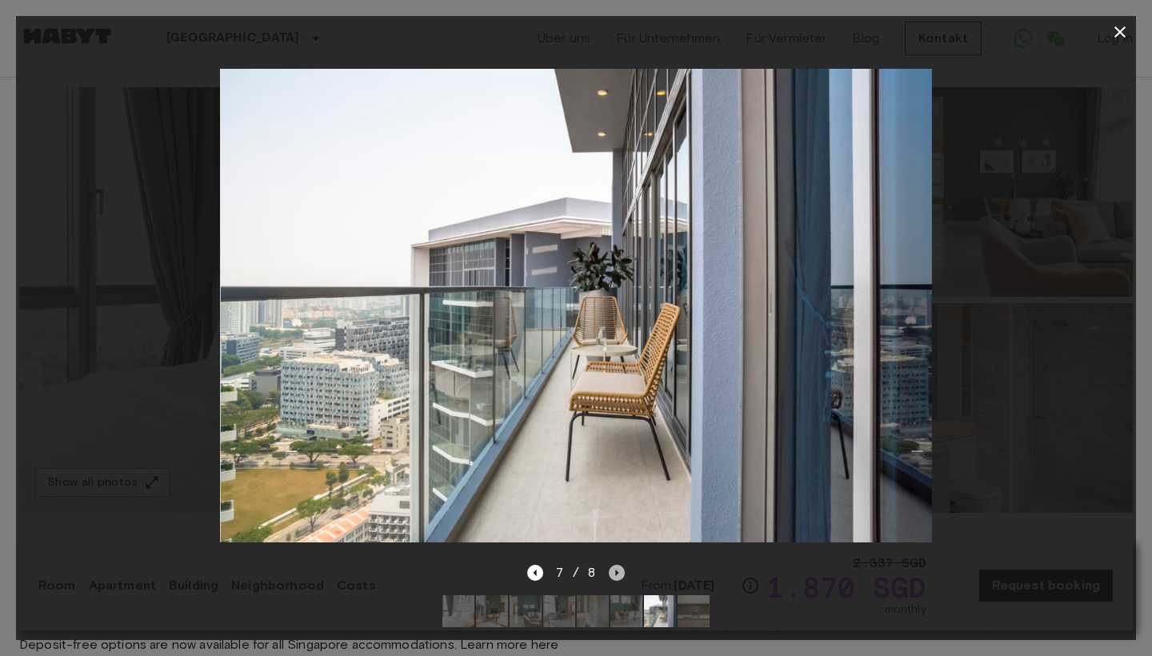
click at [614, 573] on icon "Next image" at bounding box center [617, 573] width 16 height 16
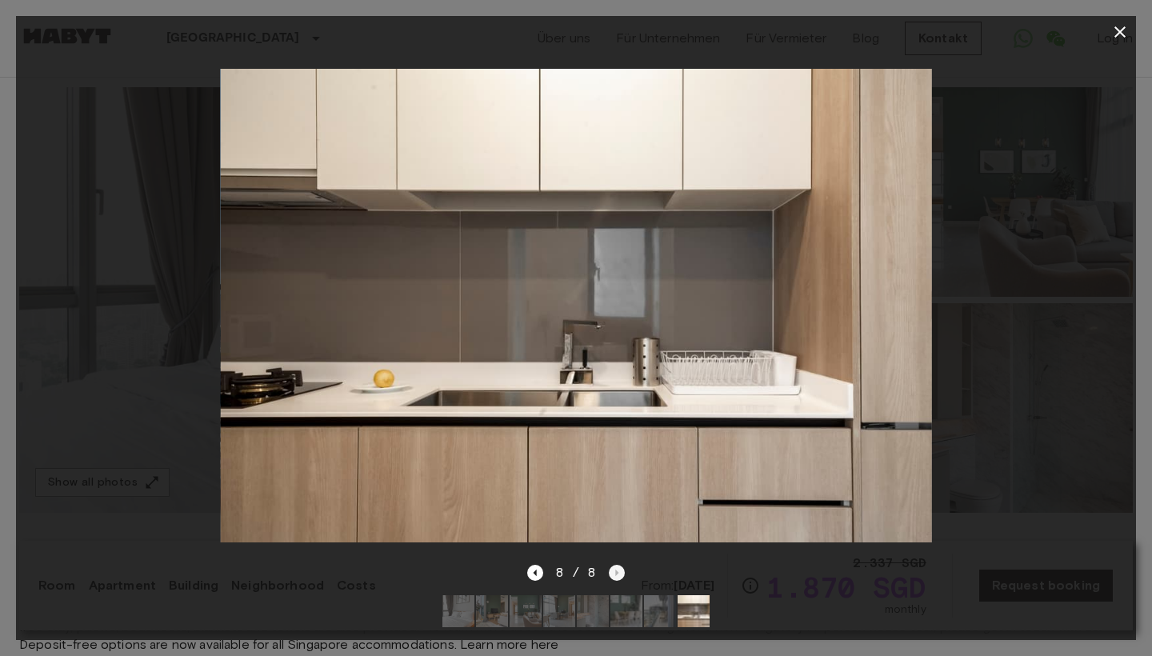
click at [614, 573] on div "8 / 8" at bounding box center [576, 572] width 98 height 19
click at [1114, 38] on icon "button" at bounding box center [1119, 31] width 19 height 19
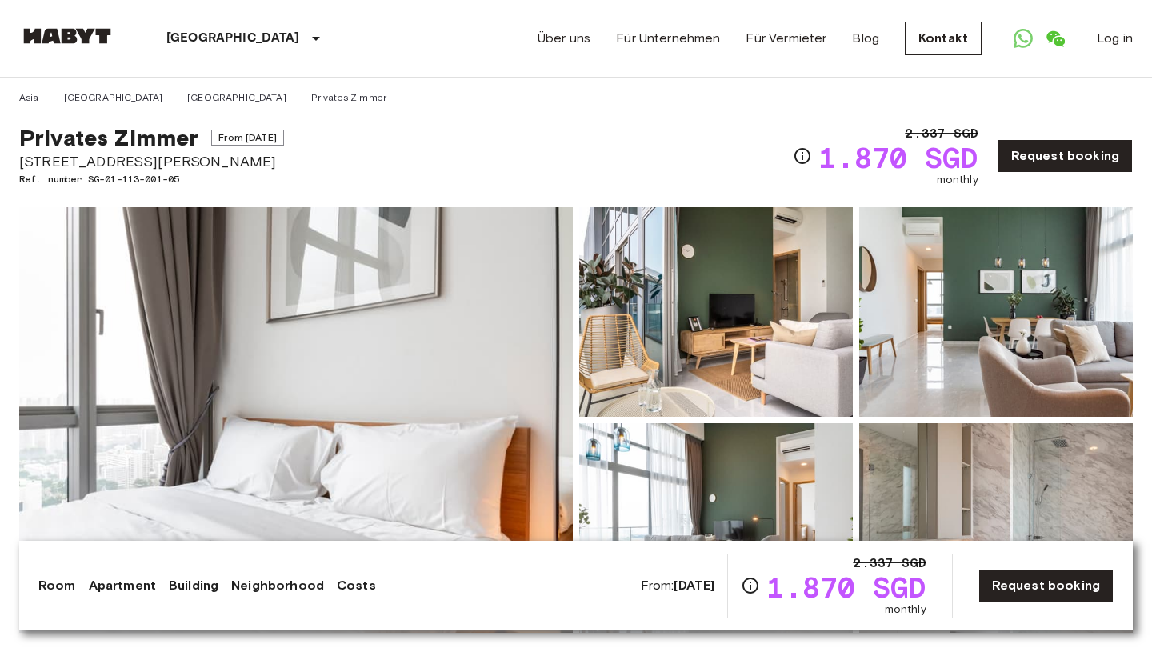
scroll to position [0, 0]
click at [664, 342] on img at bounding box center [716, 312] width 274 height 210
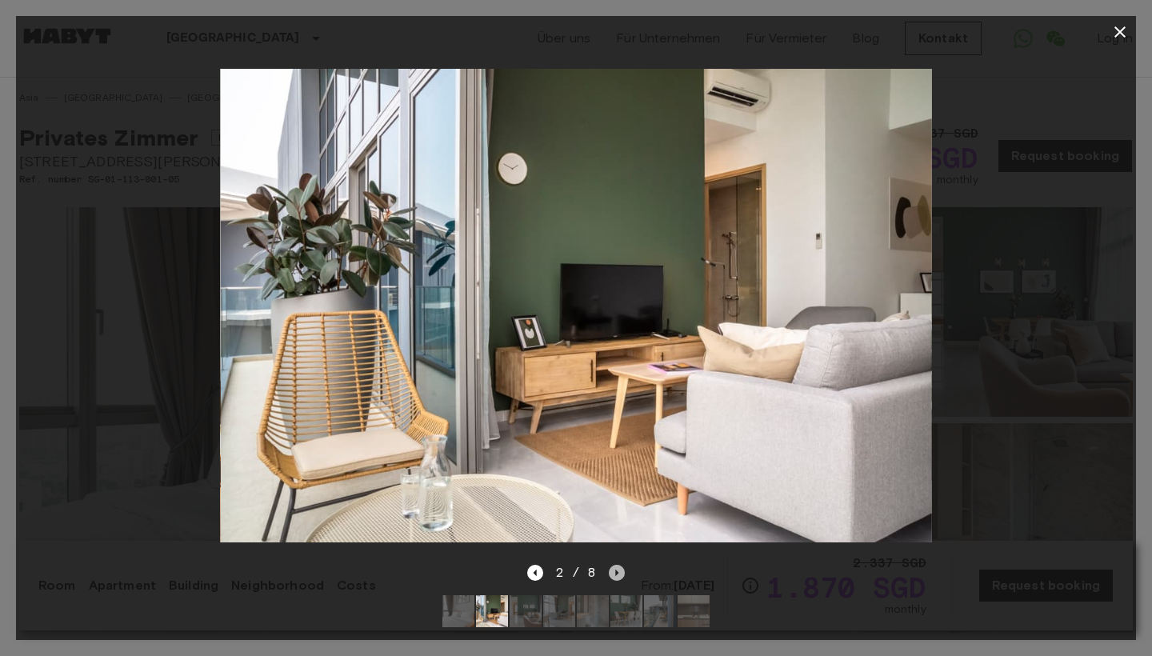
click at [615, 578] on icon "Next image" at bounding box center [617, 573] width 16 height 16
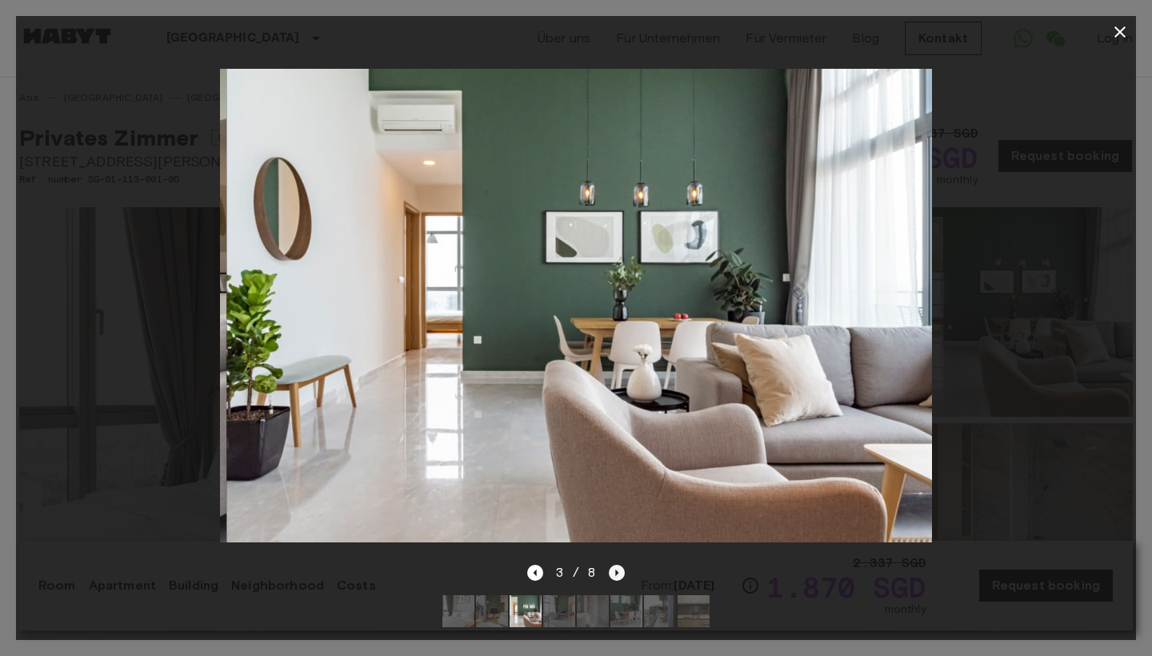
click at [615, 578] on icon "Next image" at bounding box center [617, 573] width 16 height 16
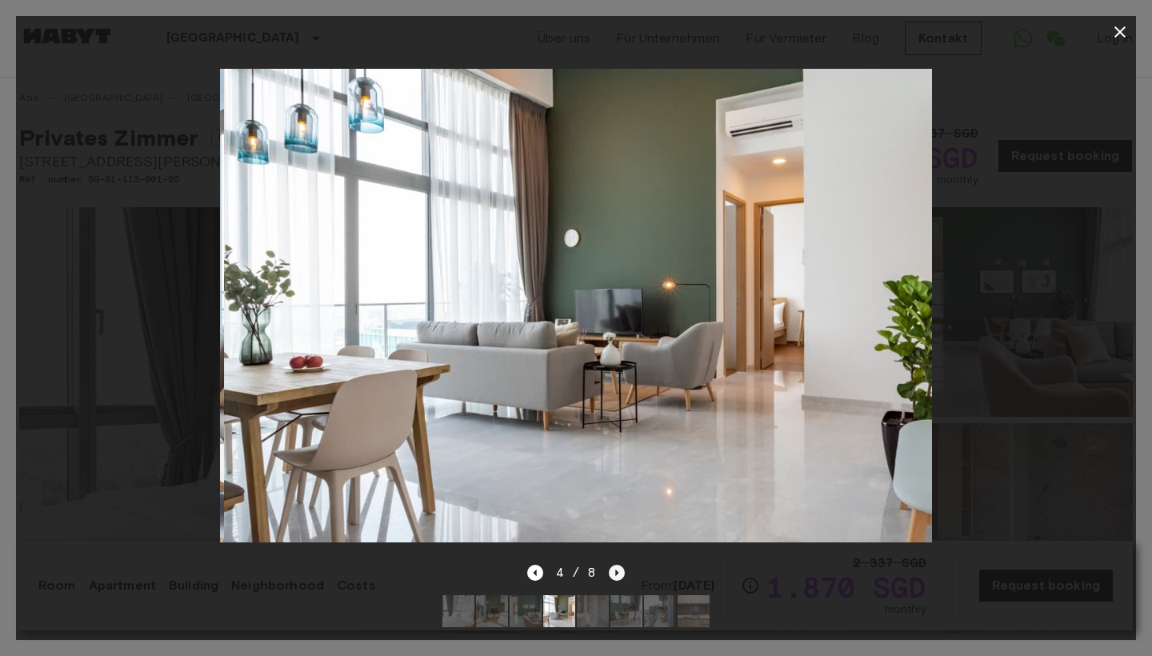
click at [615, 578] on icon "Next image" at bounding box center [617, 573] width 16 height 16
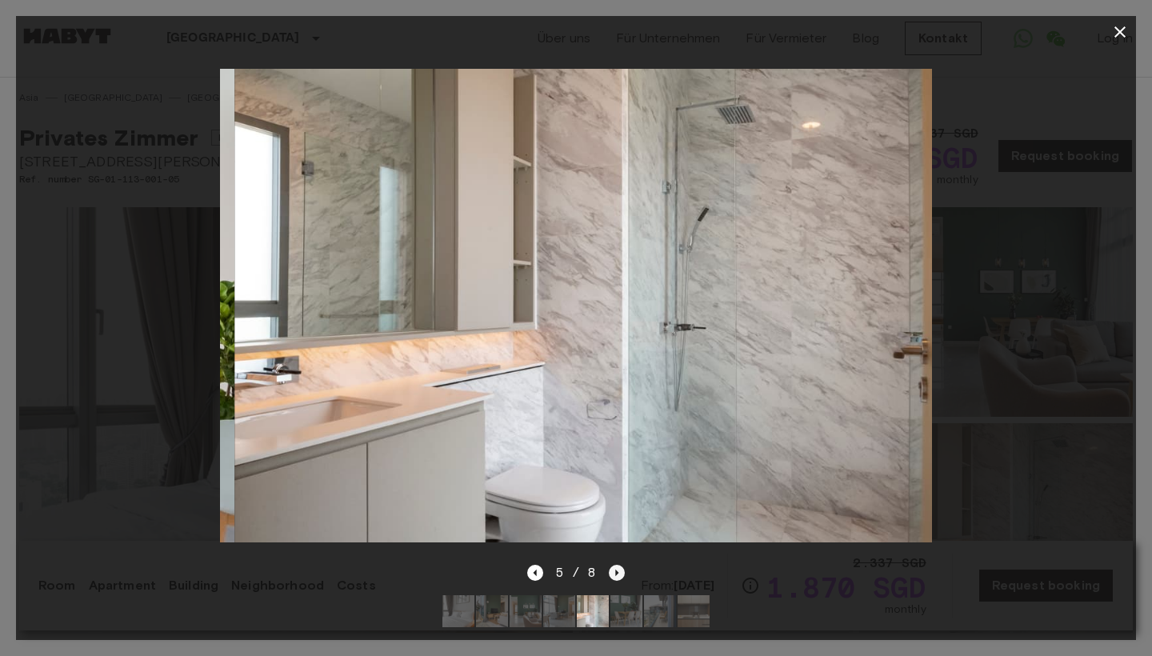
click at [615, 578] on icon "Next image" at bounding box center [617, 573] width 16 height 16
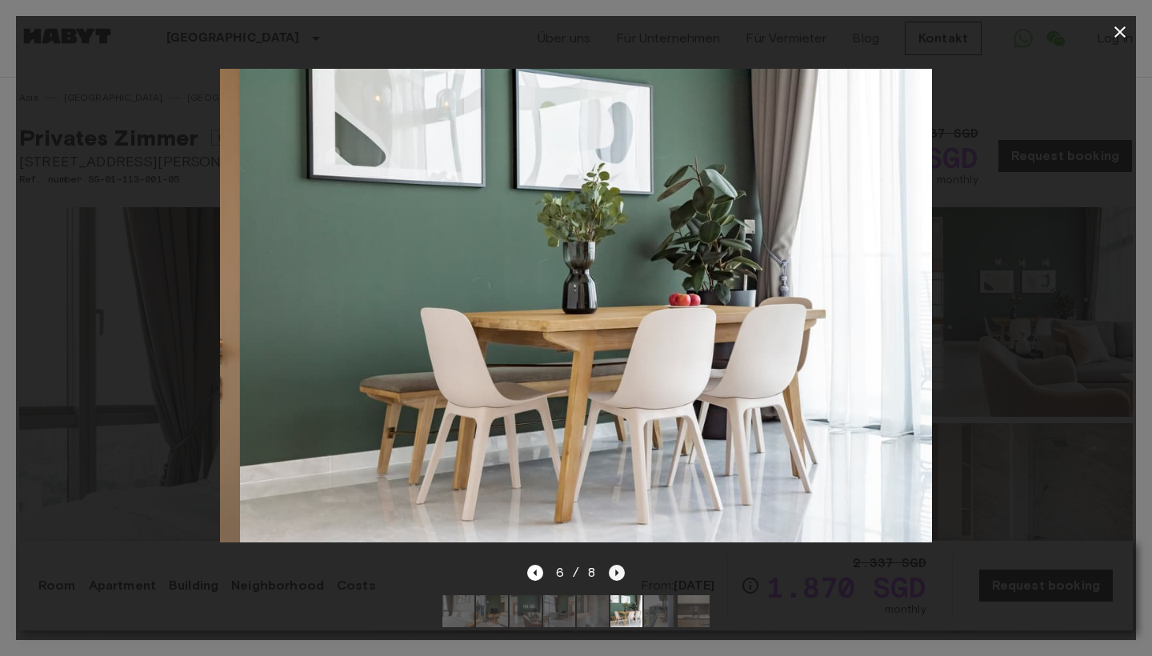
click at [615, 578] on icon "Next image" at bounding box center [617, 573] width 16 height 16
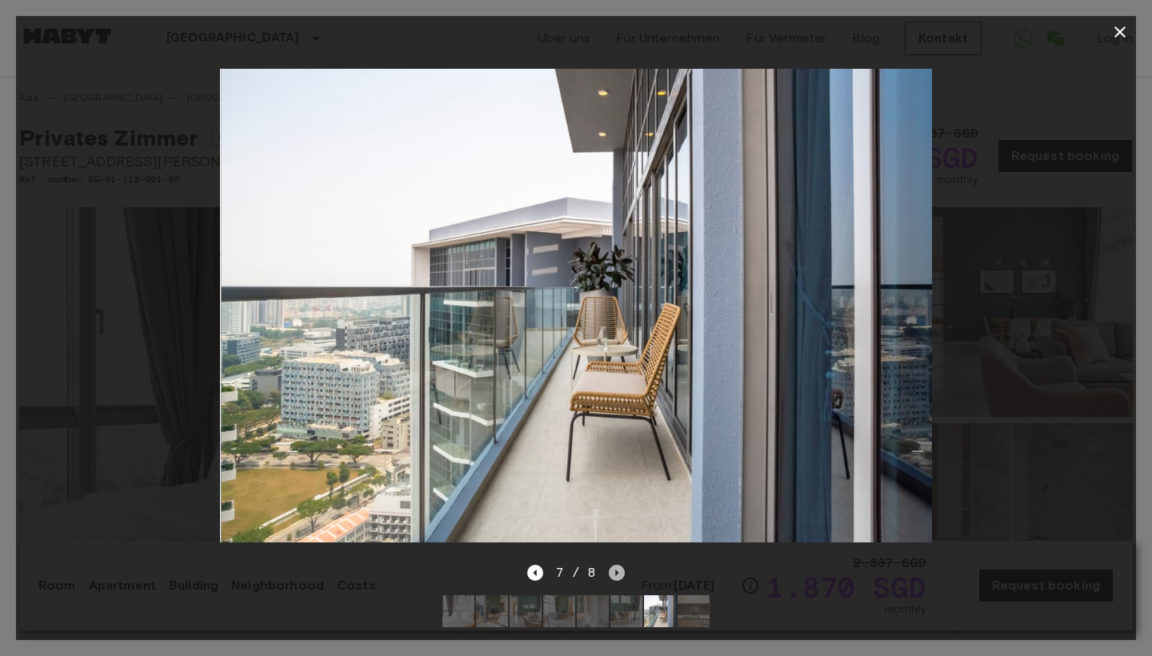
click at [615, 578] on icon "Next image" at bounding box center [617, 573] width 16 height 16
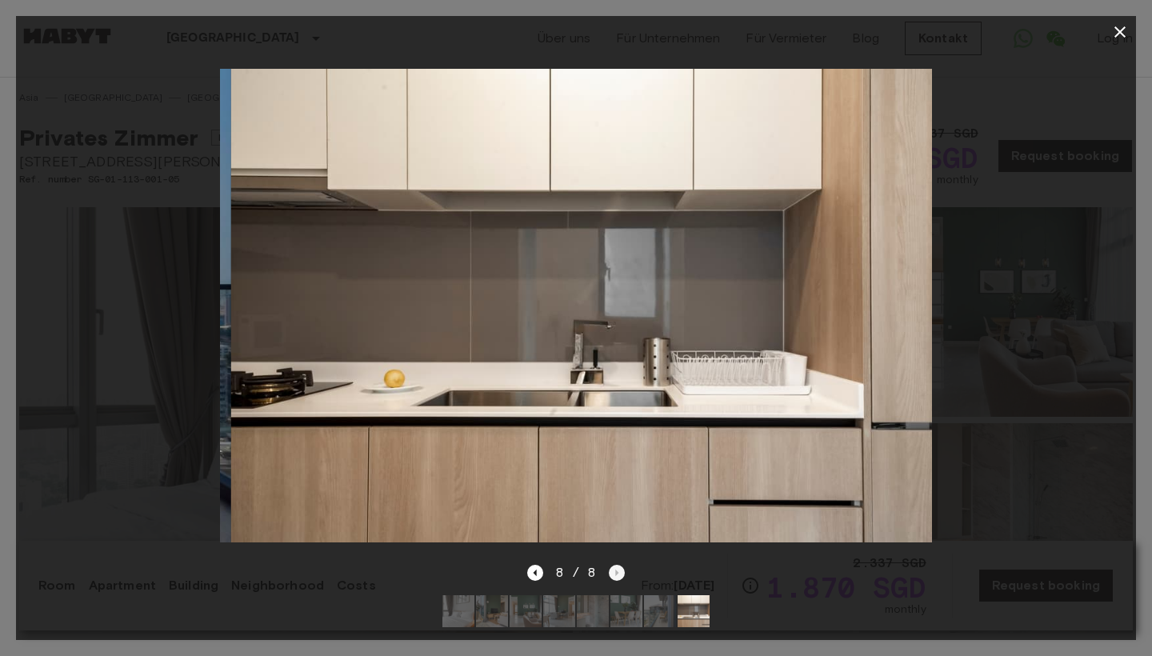
click at [615, 578] on div "8 / 8" at bounding box center [576, 572] width 98 height 19
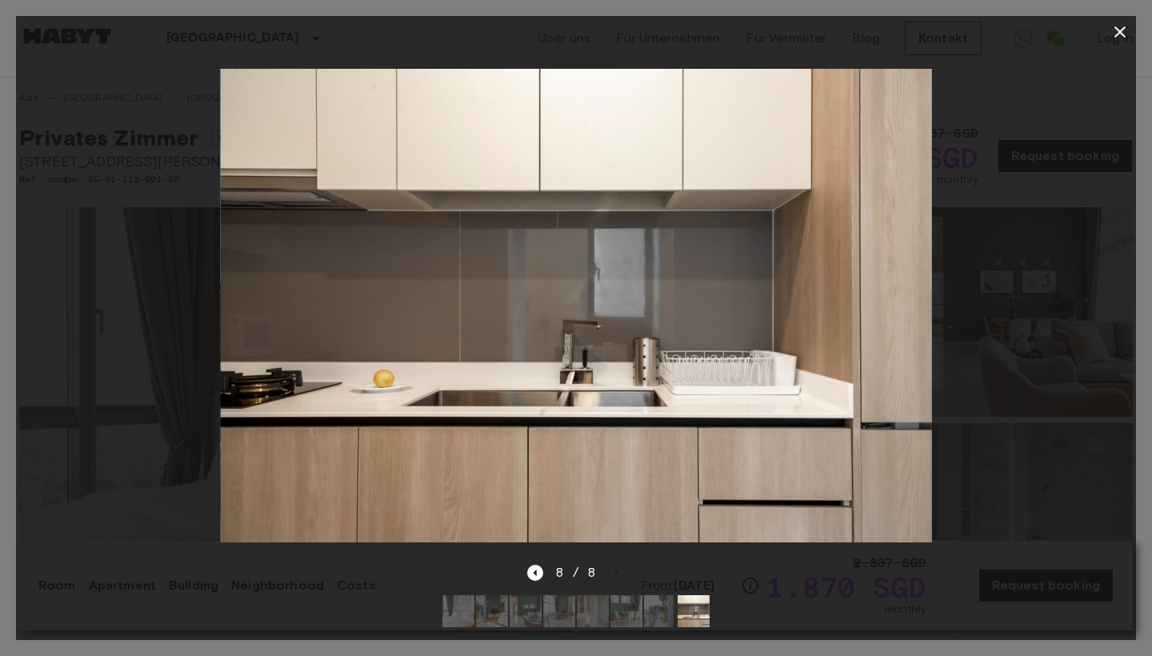
click at [473, 612] on img at bounding box center [458, 611] width 32 height 32
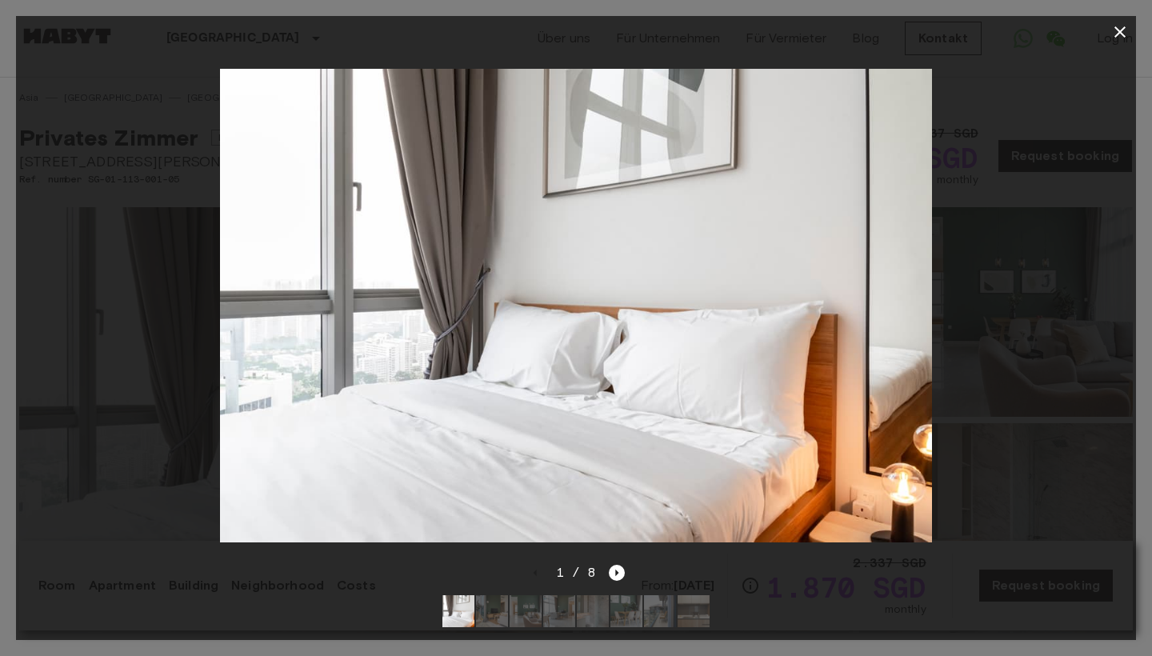
click at [482, 603] on img at bounding box center [492, 611] width 32 height 32
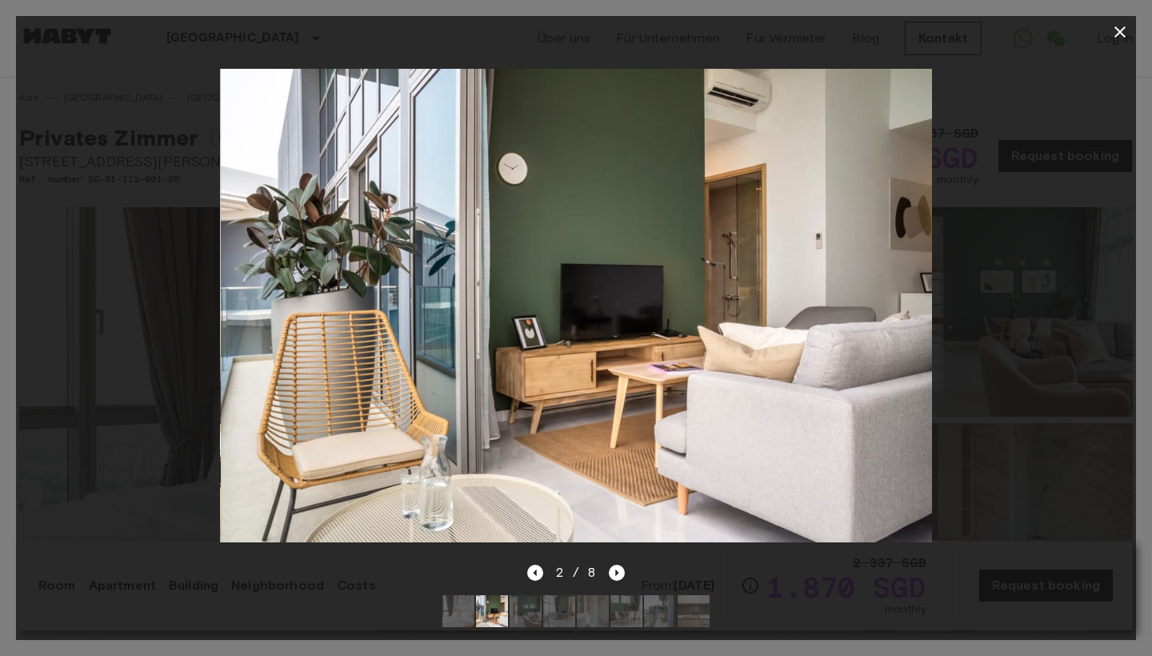
click at [542, 617] on div at bounding box center [576, 611] width 293 height 58
click at [530, 614] on img at bounding box center [526, 611] width 32 height 32
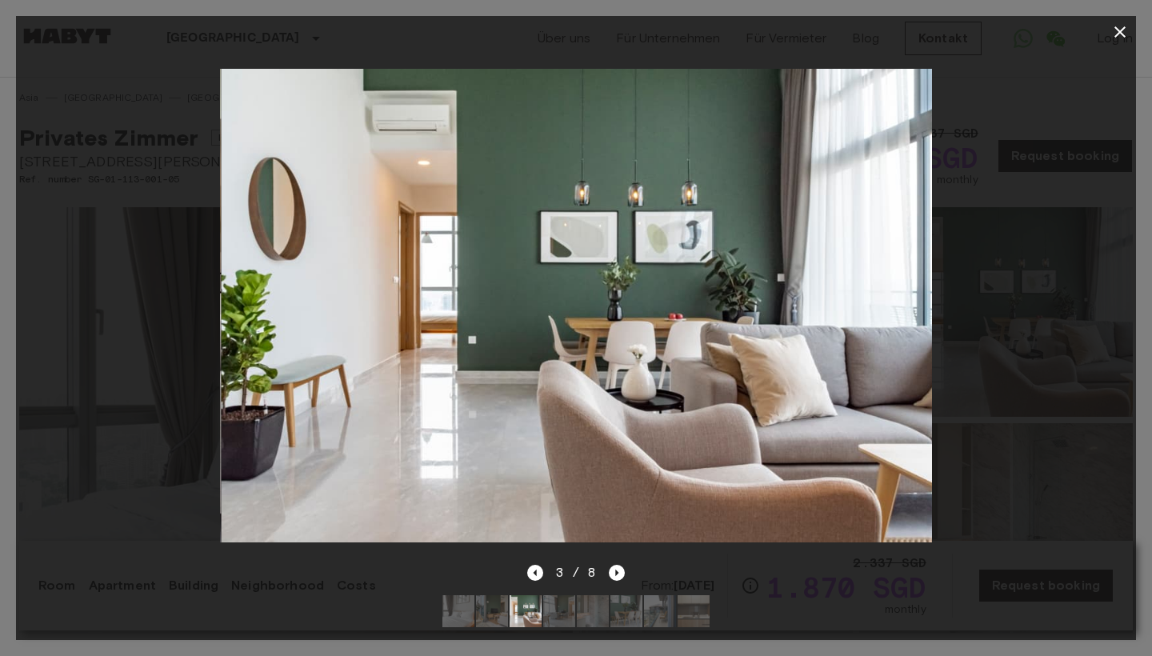
click at [562, 616] on img at bounding box center [559, 611] width 32 height 32
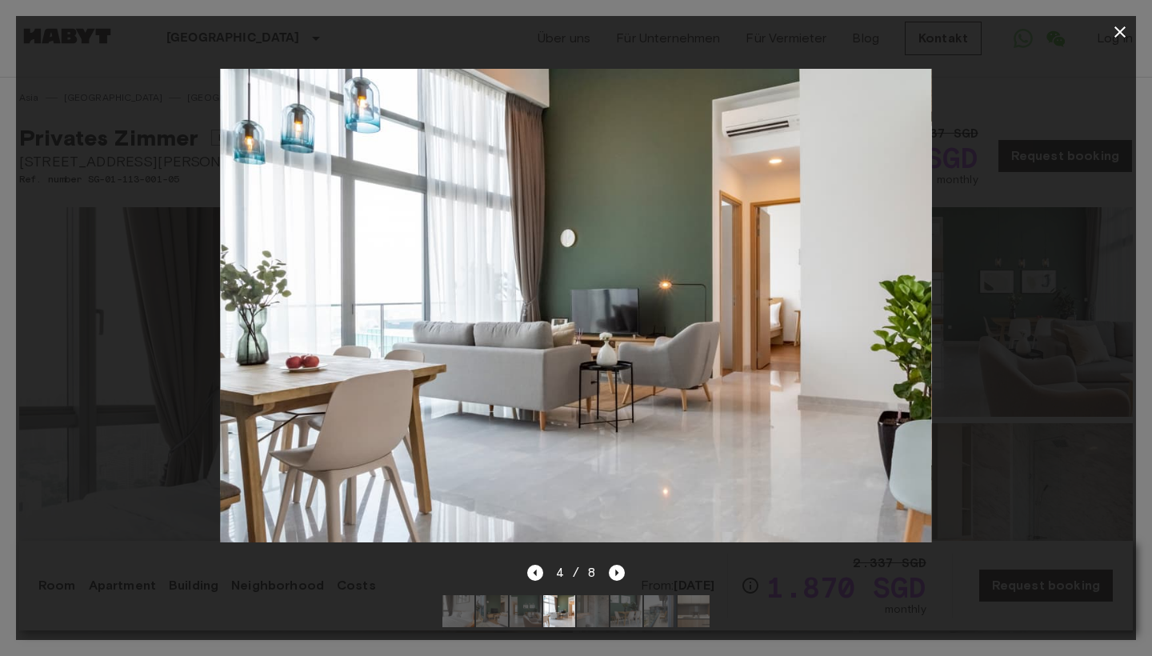
click at [1120, 31] on icon "button" at bounding box center [1119, 31] width 11 height 11
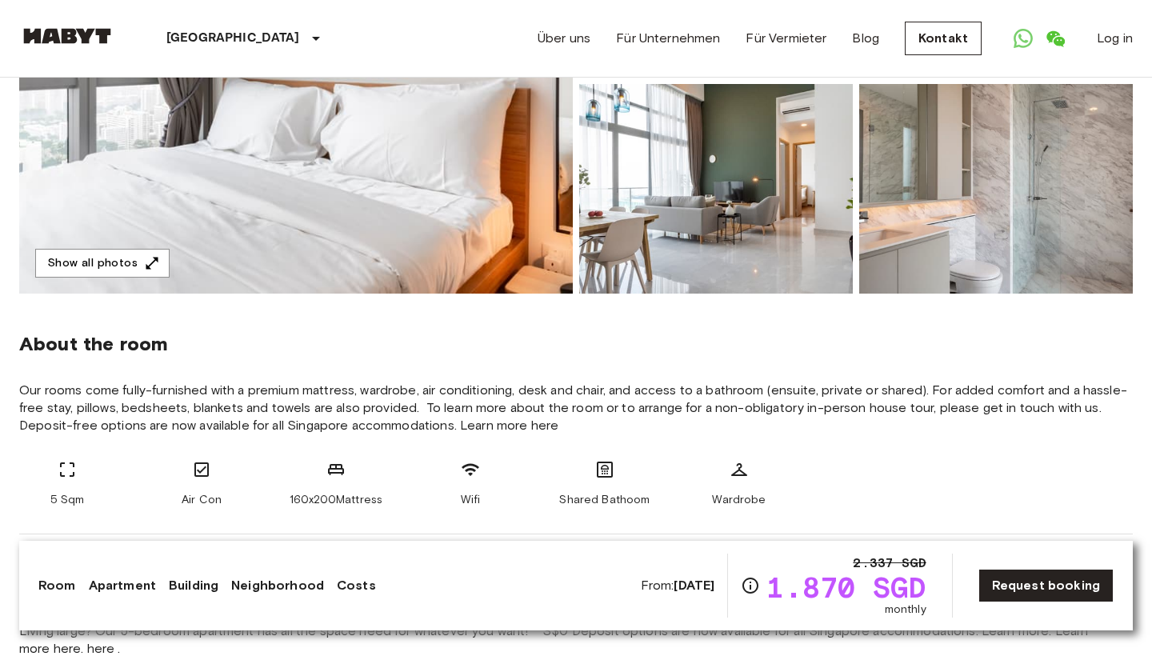
scroll to position [325, 0]
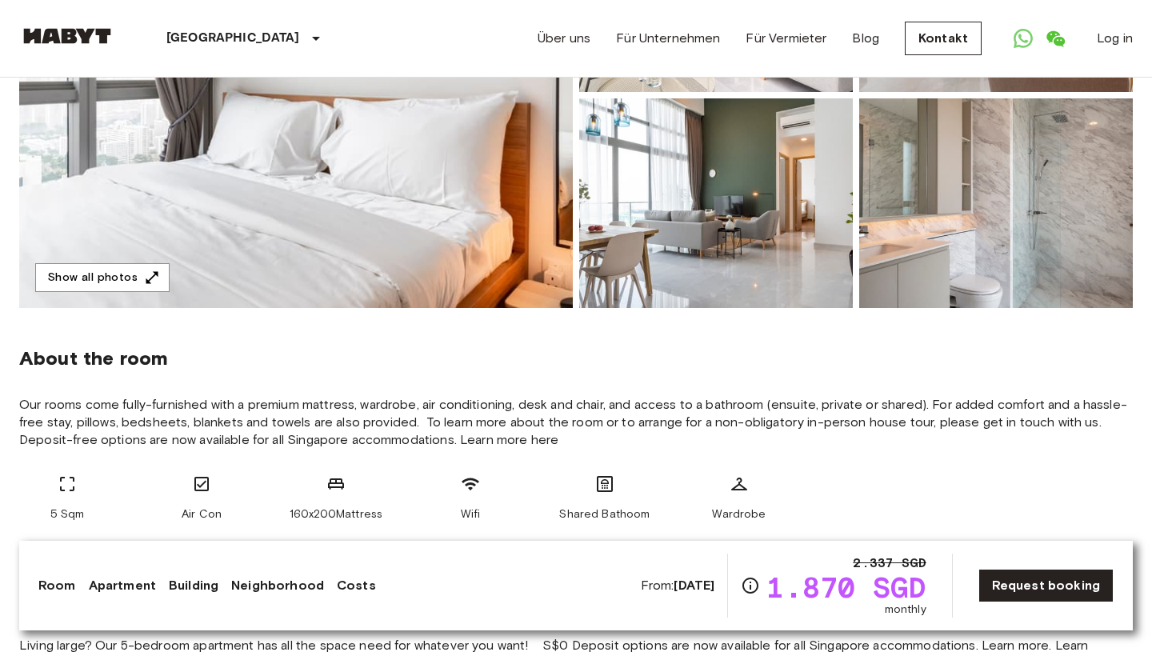
click at [50, 590] on link "Room" at bounding box center [57, 585] width 38 height 19
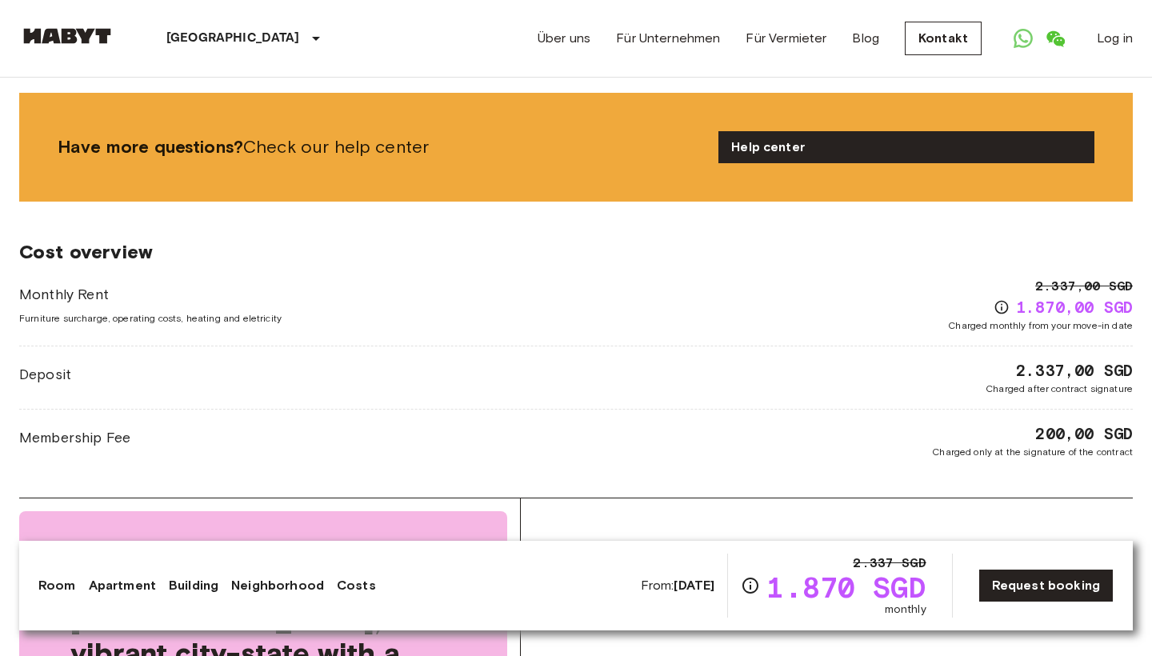
scroll to position [1918, 0]
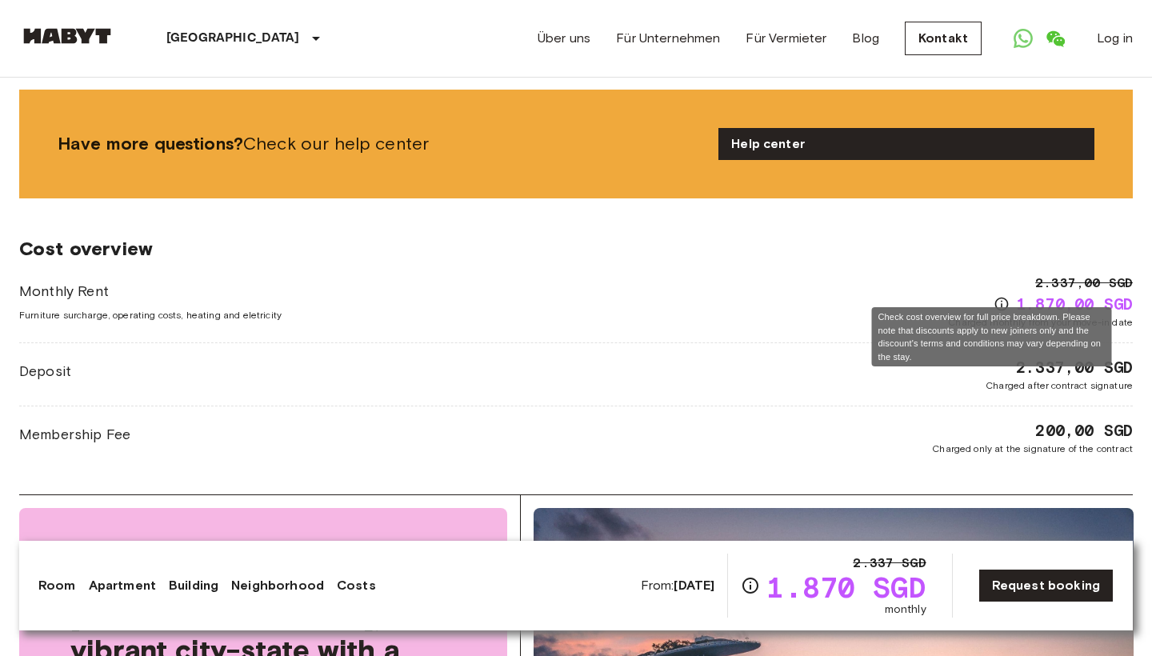
click at [994, 296] on icon "Check cost overview for full price breakdown. Please note that discounts apply …" at bounding box center [1002, 304] width 16 height 16
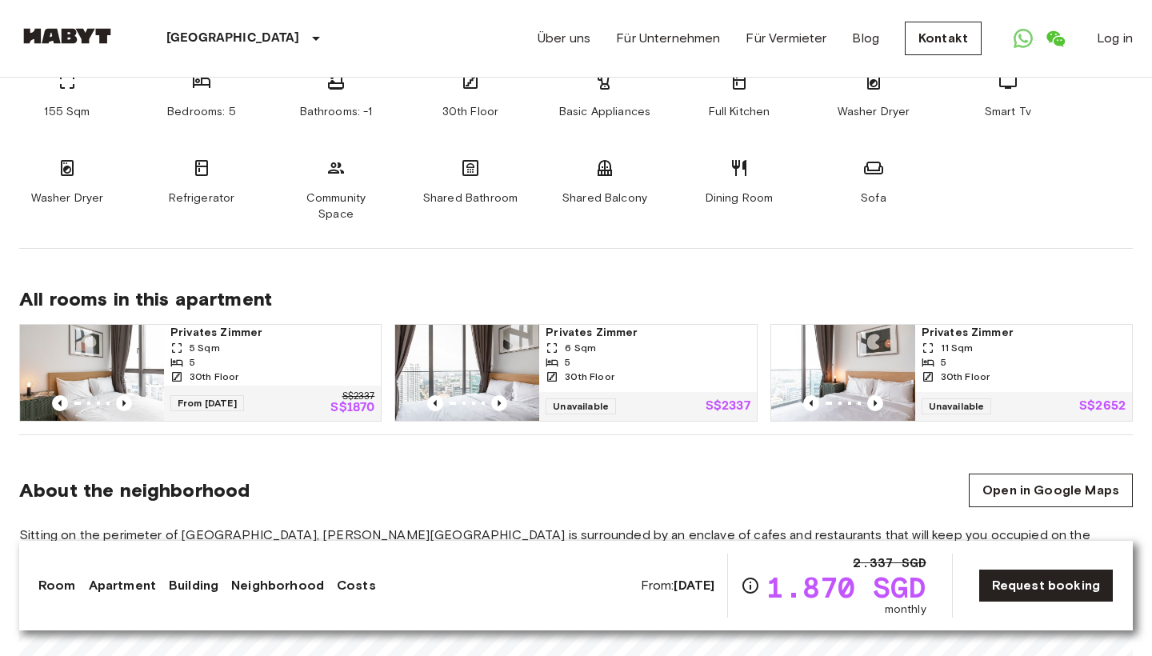
scroll to position [956, 0]
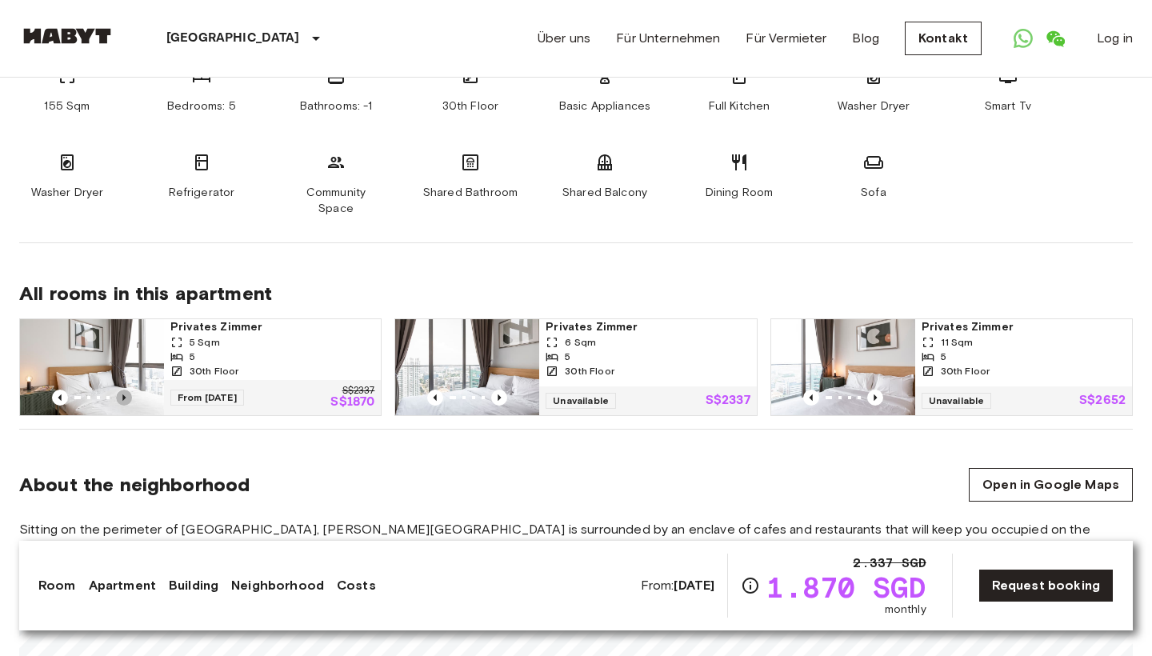
click at [126, 390] on icon "Previous image" at bounding box center [124, 398] width 16 height 16
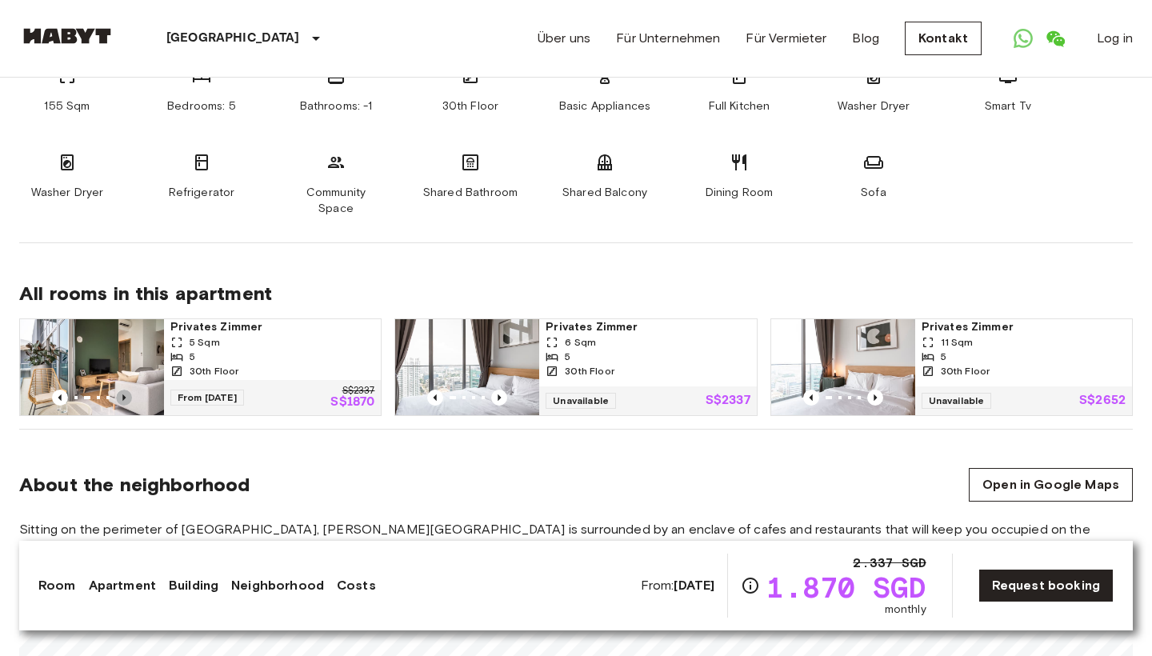
click at [126, 390] on icon "Previous image" at bounding box center [124, 398] width 16 height 16
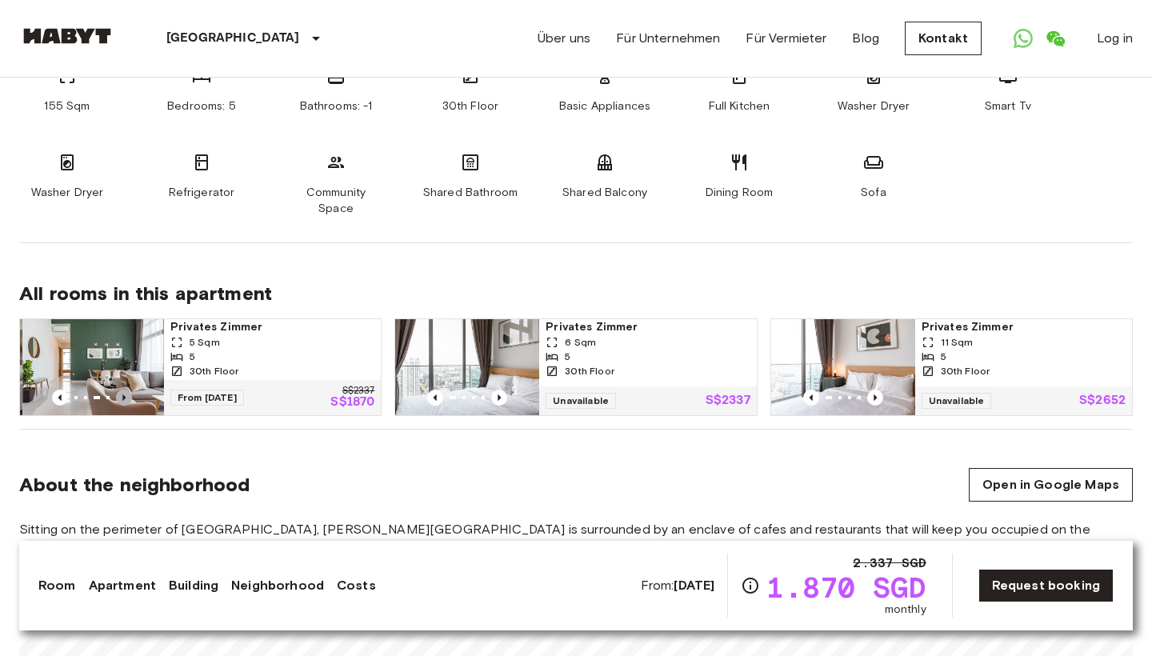
click at [126, 390] on icon "Previous image" at bounding box center [124, 398] width 16 height 16
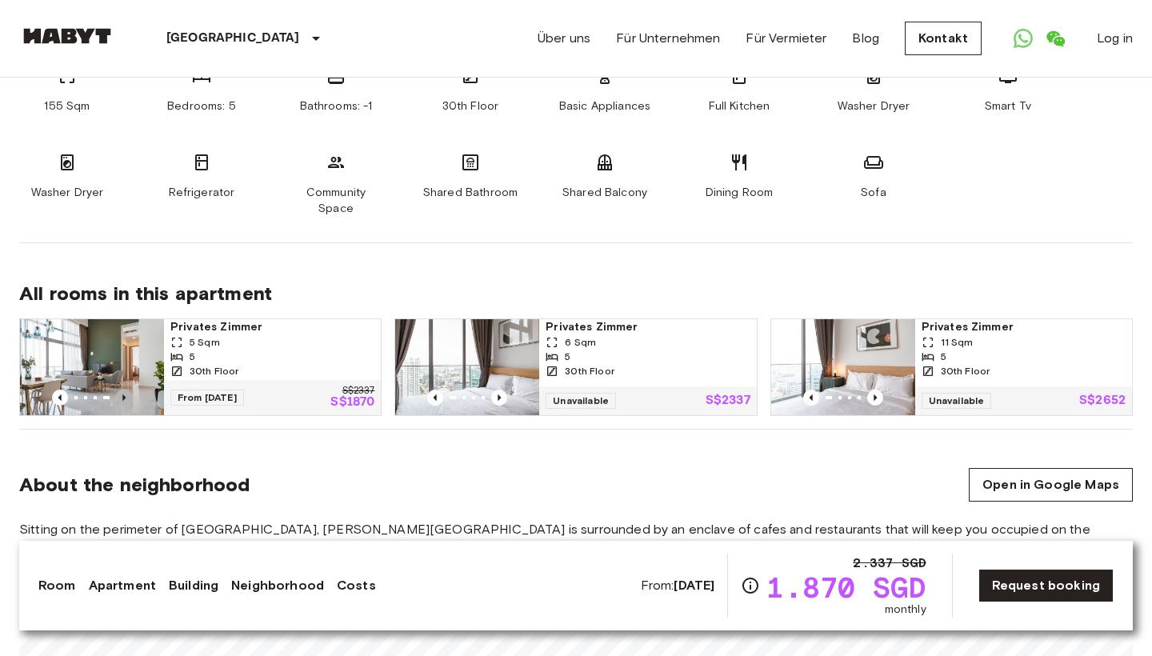
click at [126, 390] on icon "Previous image" at bounding box center [124, 398] width 16 height 16
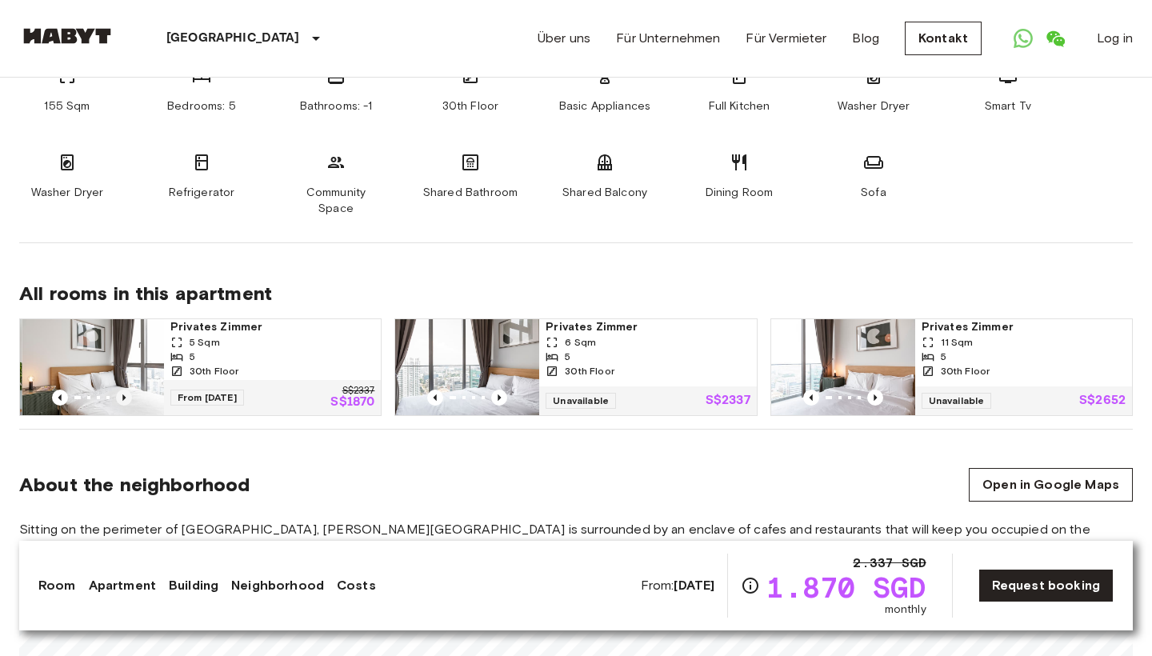
click at [126, 390] on icon "Previous image" at bounding box center [124, 398] width 16 height 16
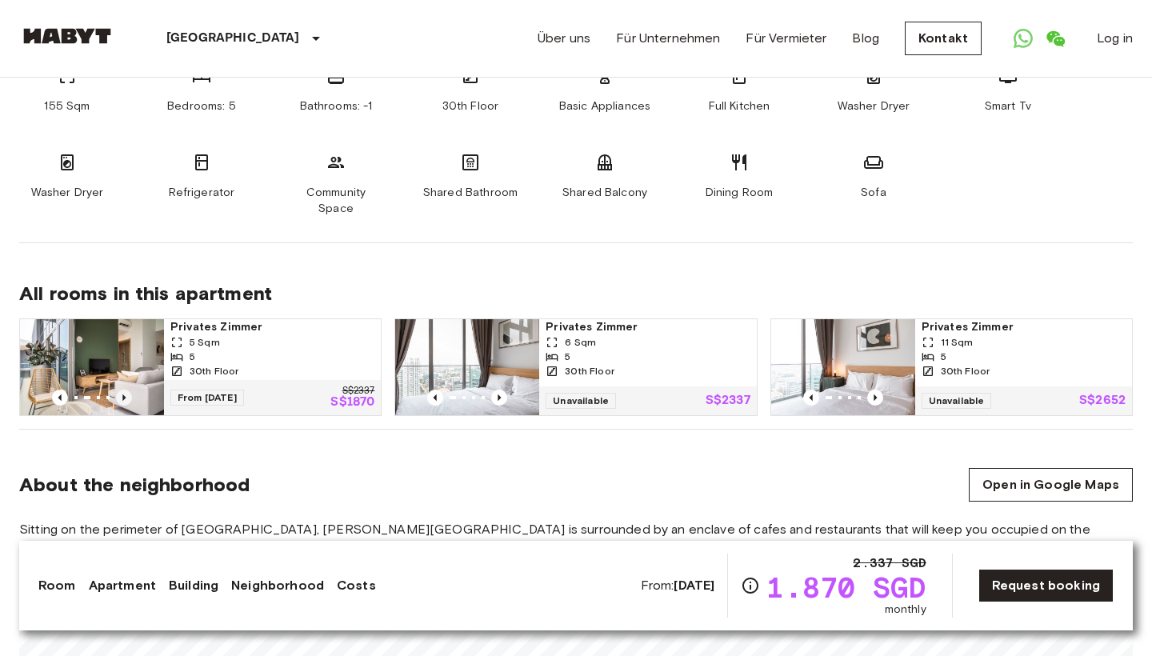
click at [126, 390] on icon "Previous image" at bounding box center [124, 398] width 16 height 16
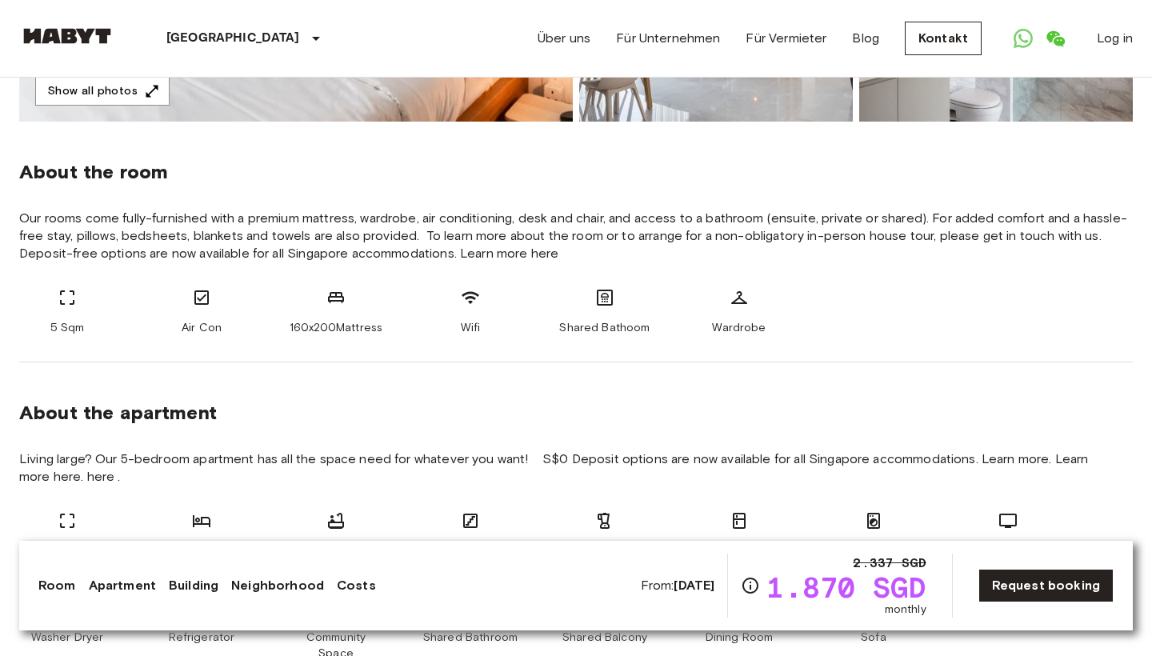
scroll to position [519, 0]
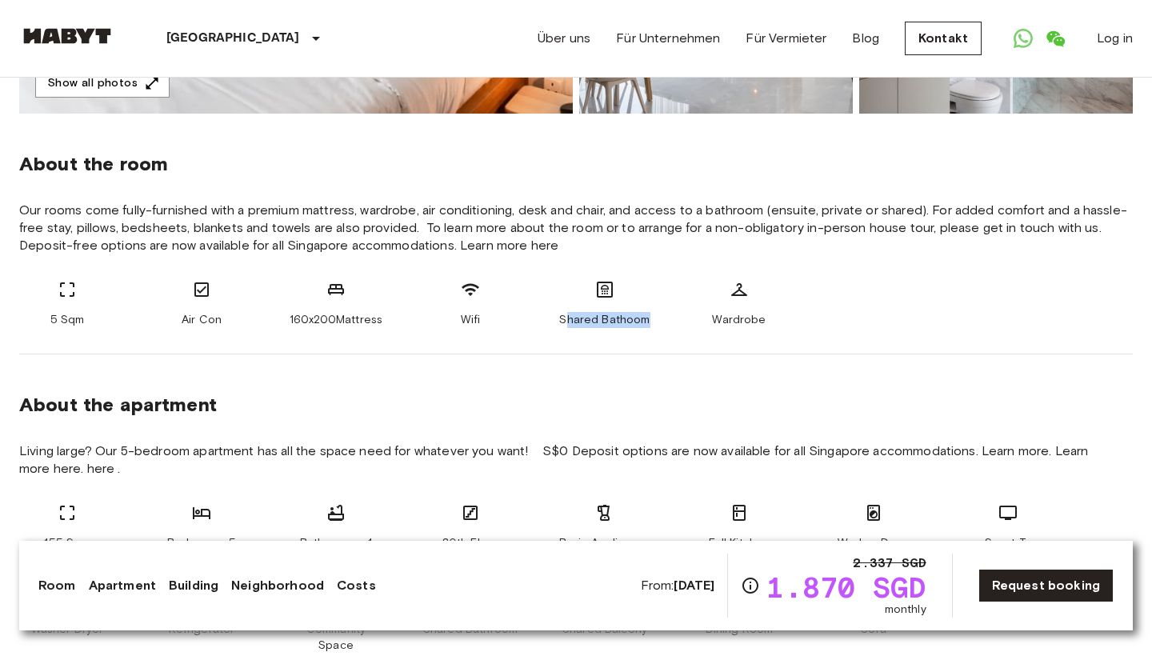
drag, startPoint x: 566, startPoint y: 318, endPoint x: 666, endPoint y: 318, distance: 100.0
click at [665, 318] on div "5 Sqm Air Con 160x200Mattress Wifi Shared Bathoom Wardrobe" at bounding box center [576, 304] width 1114 height 48
click at [632, 345] on div "About the room Our rooms come fully-furnished with a premium mattress, wardrobe…" at bounding box center [576, 234] width 1114 height 241
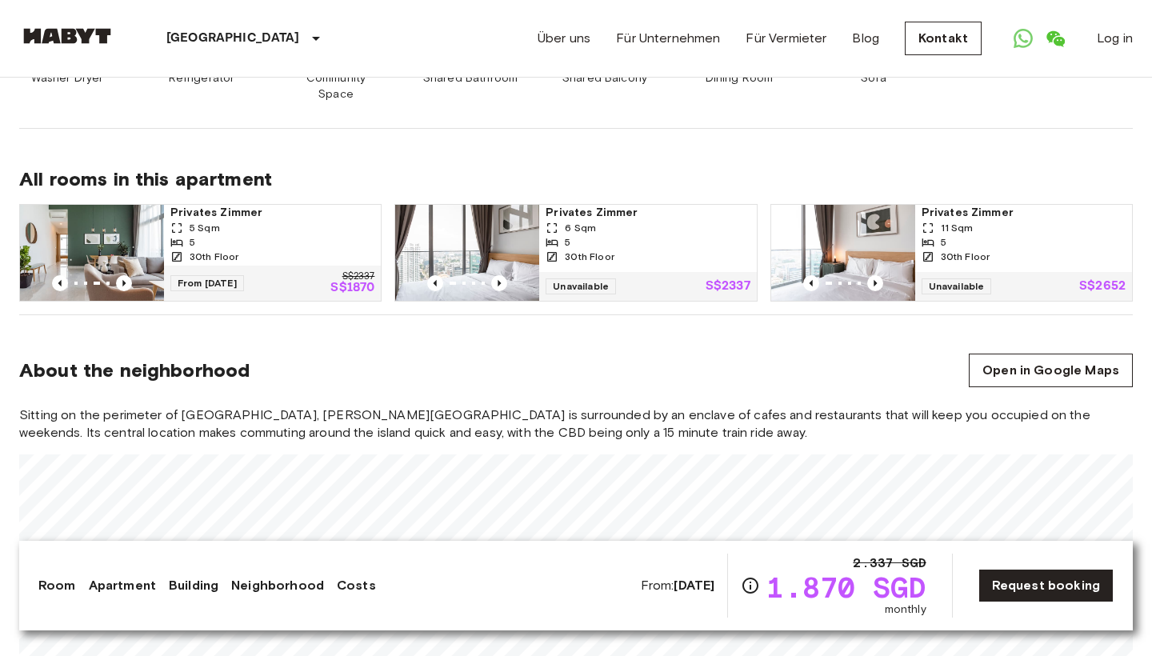
scroll to position [1066, 0]
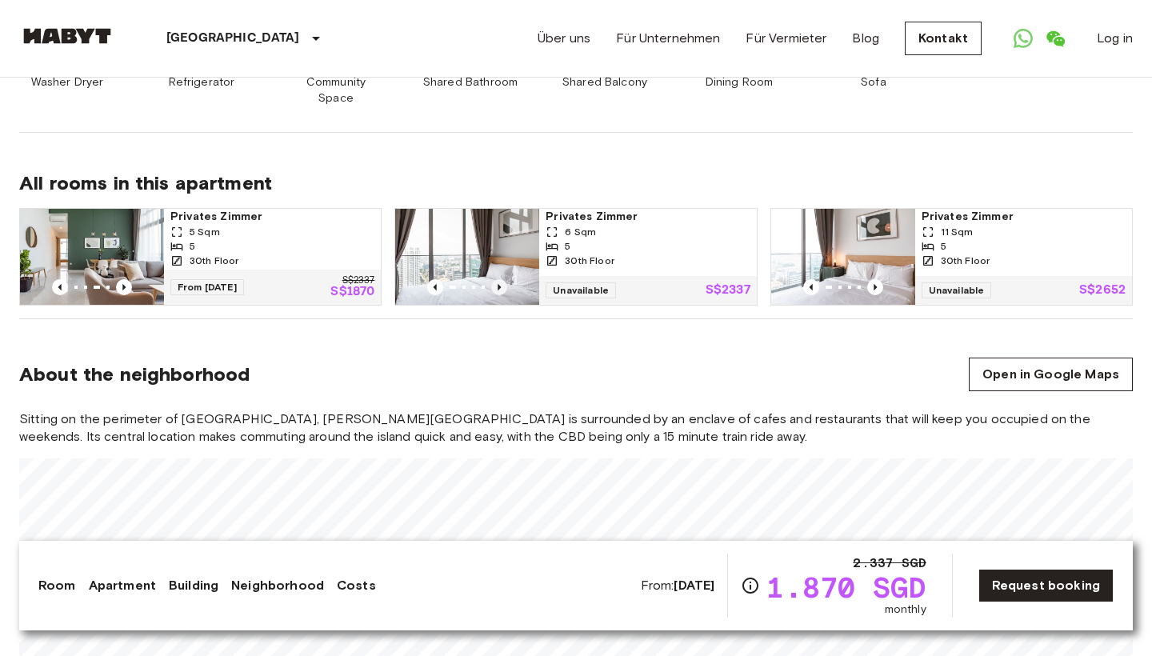
click at [496, 279] on icon "Previous image" at bounding box center [499, 287] width 16 height 16
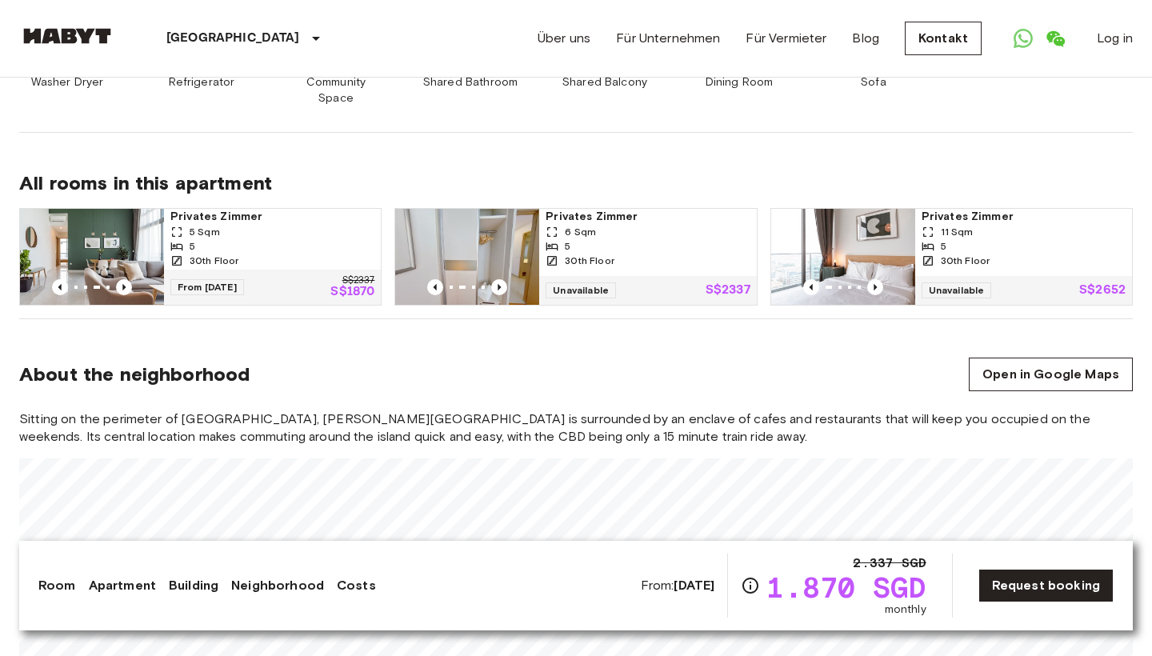
click at [574, 209] on span "Privates Zimmer" at bounding box center [648, 217] width 204 height 16
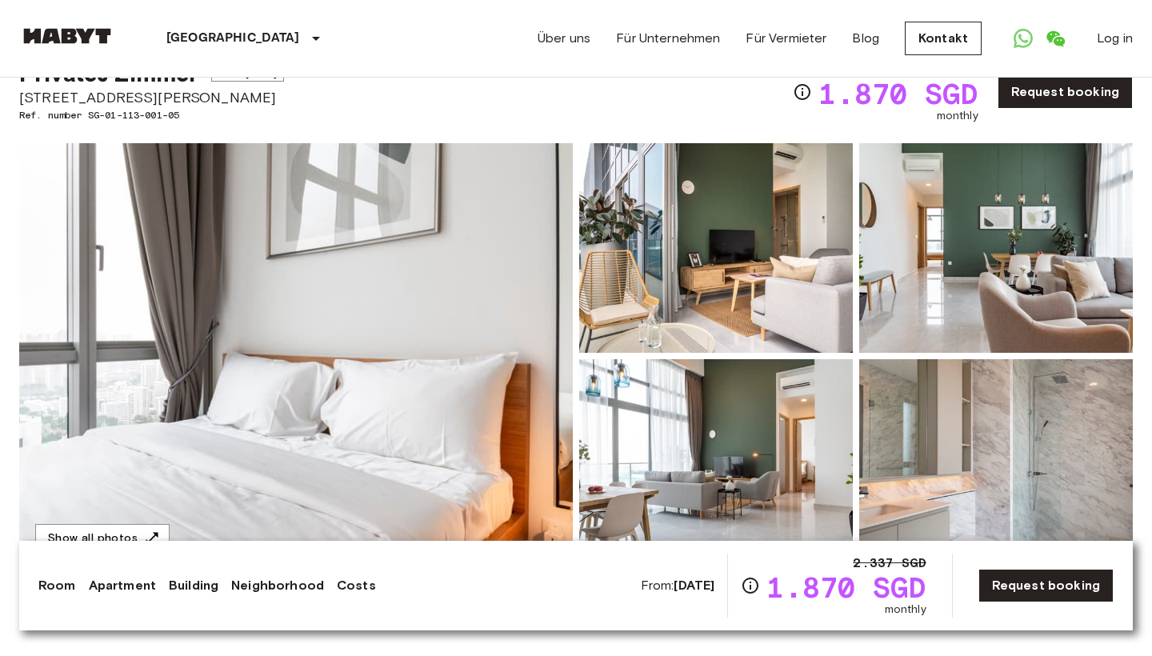
scroll to position [65, 0]
click at [1036, 588] on link "Request booking" at bounding box center [1045, 586] width 135 height 34
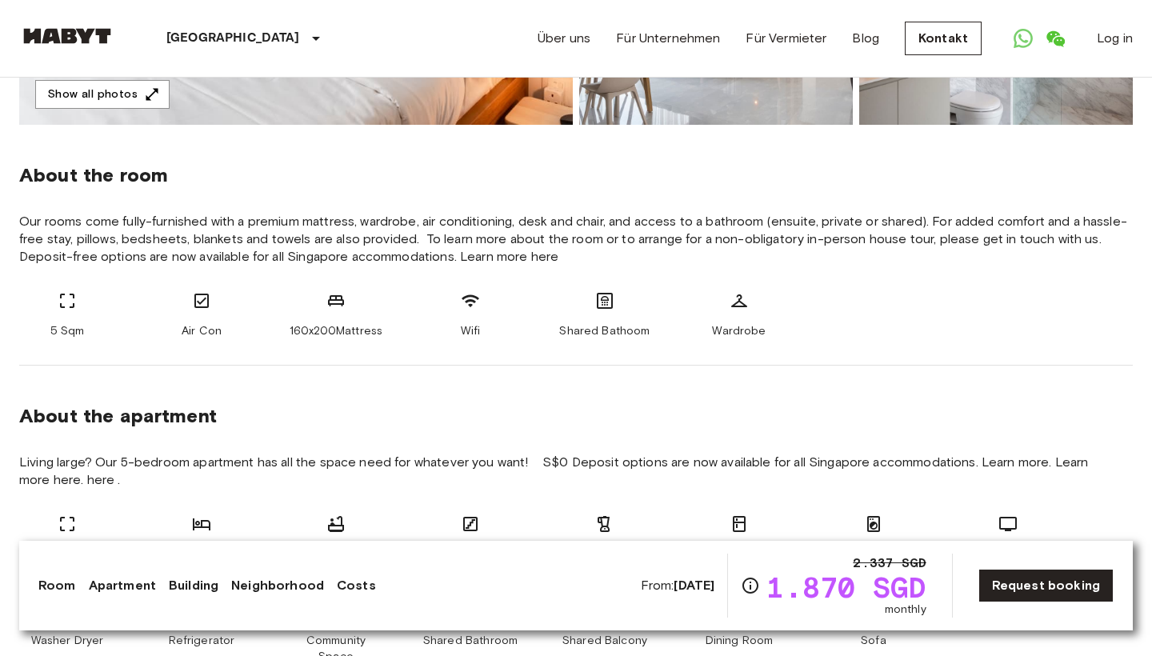
scroll to position [523, 0]
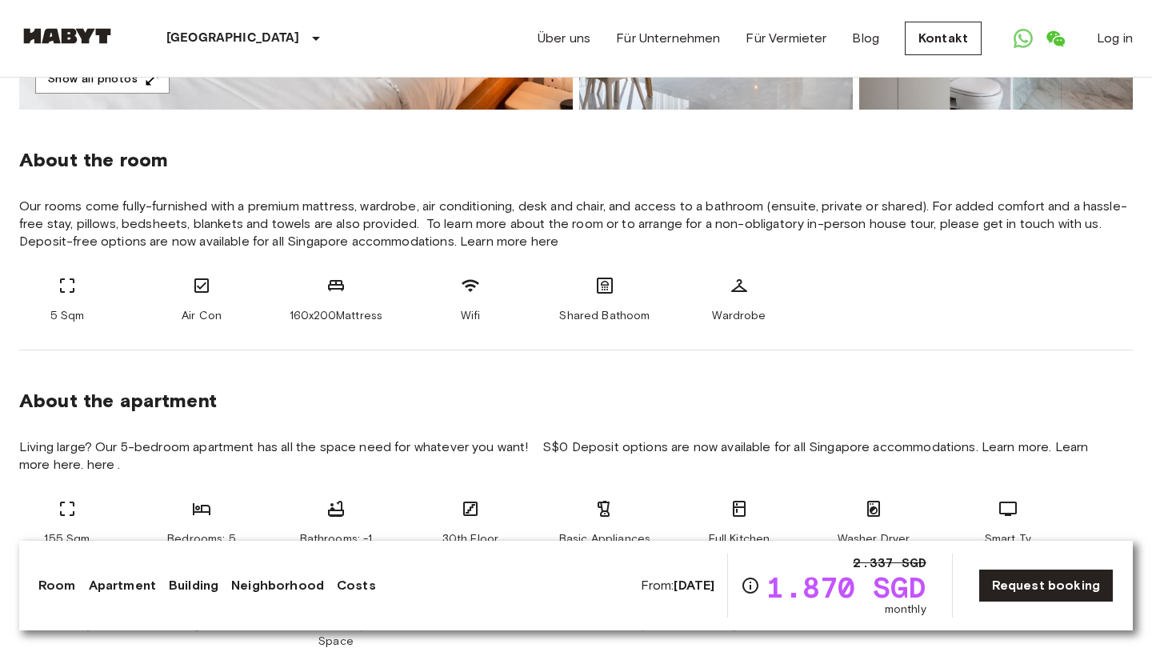
click at [674, 587] on b "Oct 8 2025" at bounding box center [694, 585] width 41 height 15
click at [674, 584] on b "Oct 8 2025" at bounding box center [694, 585] width 41 height 15
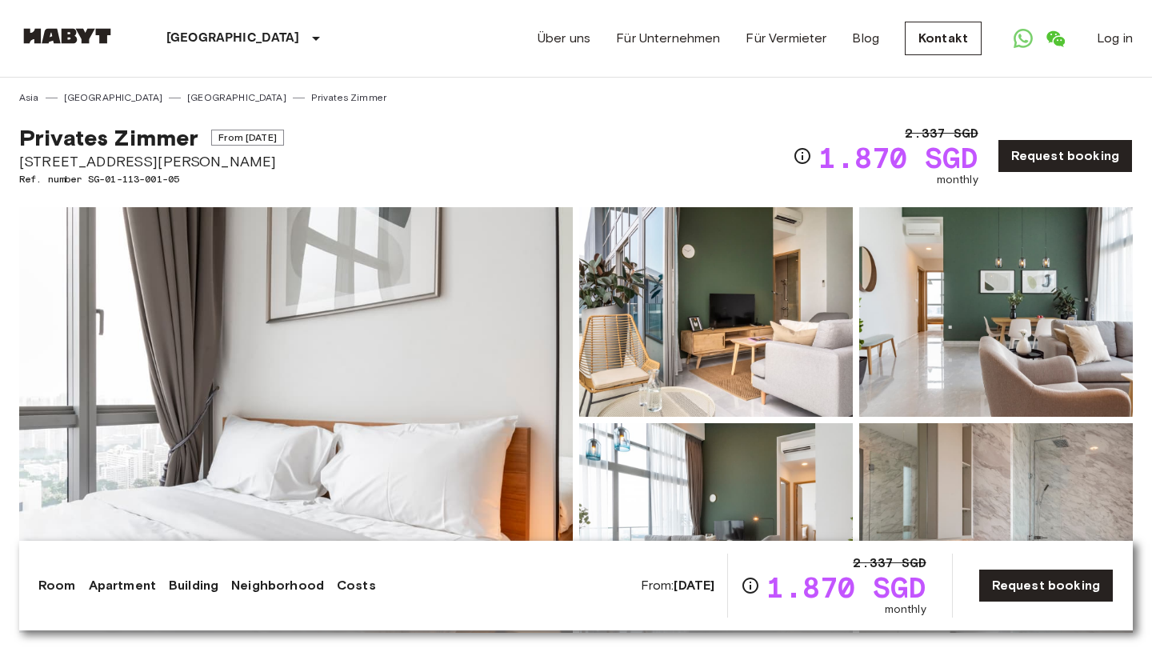
scroll to position [0, 0]
click at [238, 132] on span "From Oct 8 2025" at bounding box center [247, 138] width 73 height 16
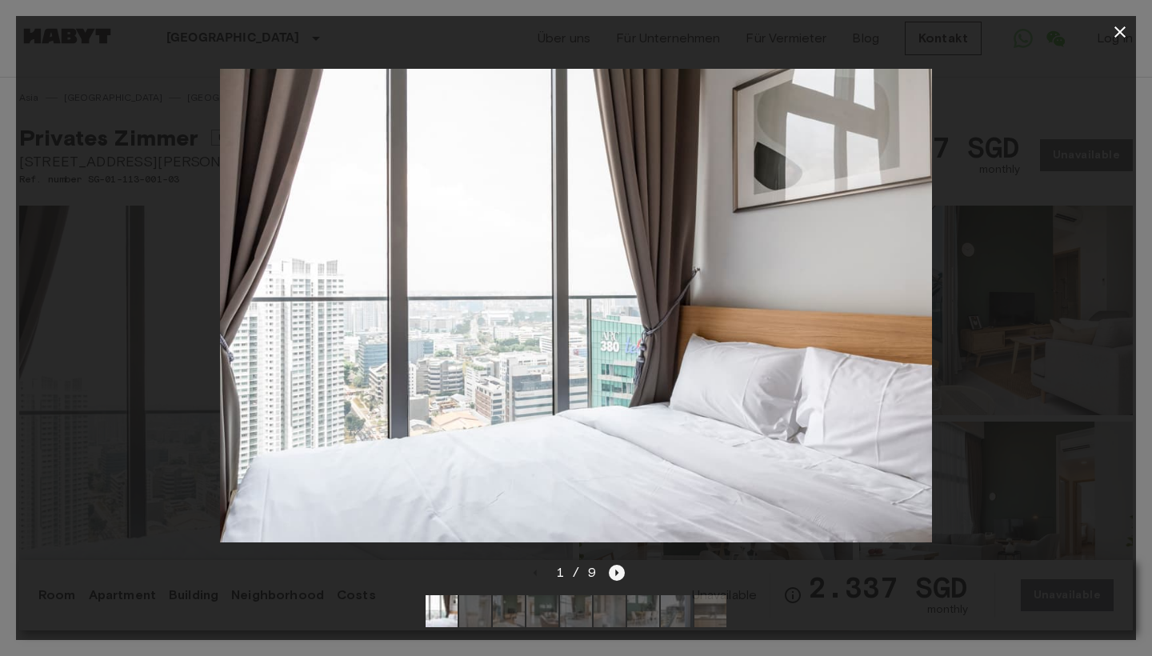
click at [616, 575] on icon "Next image" at bounding box center [617, 573] width 3 height 6
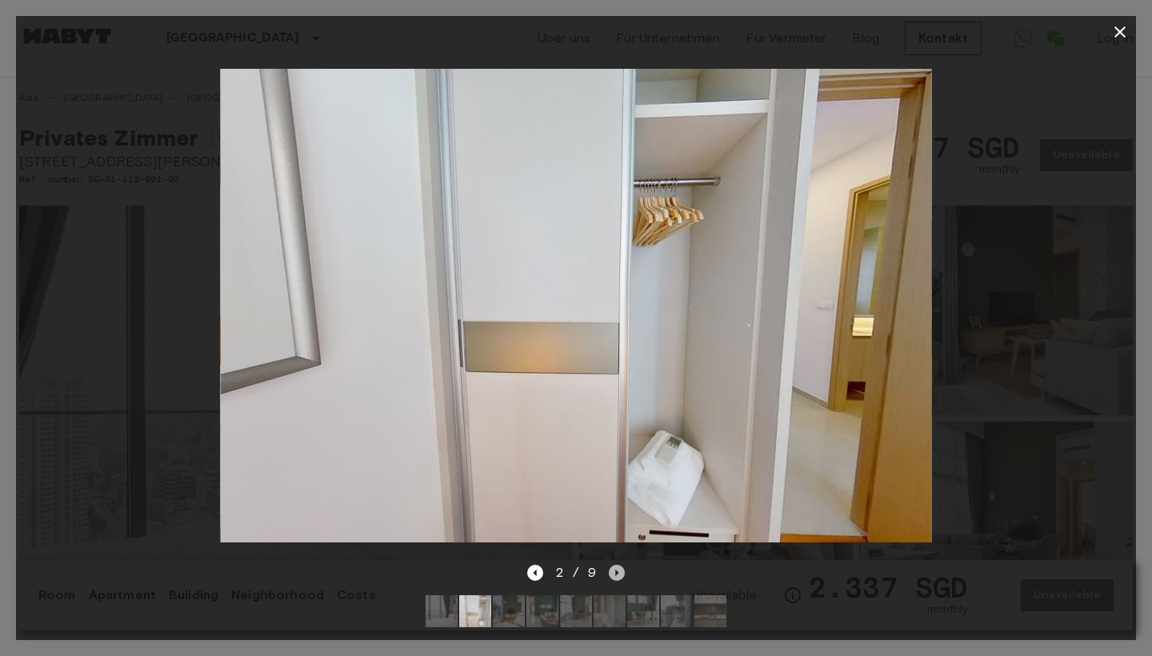
click at [616, 575] on icon "Next image" at bounding box center [617, 573] width 3 height 6
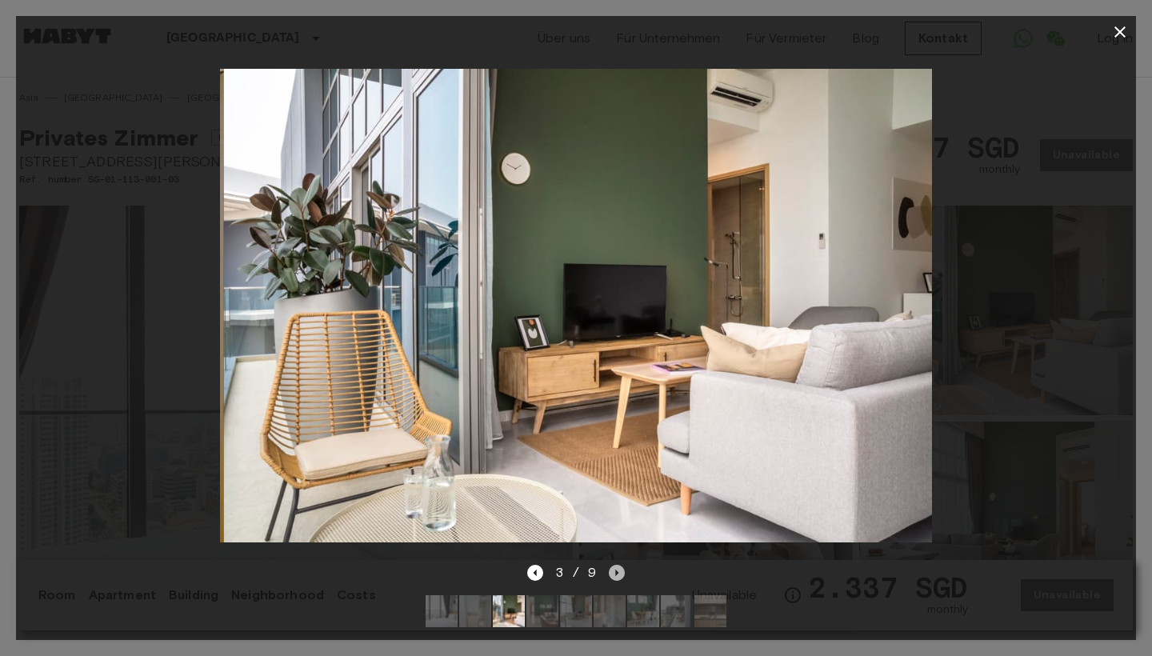
click at [616, 575] on icon "Next image" at bounding box center [617, 573] width 3 height 6
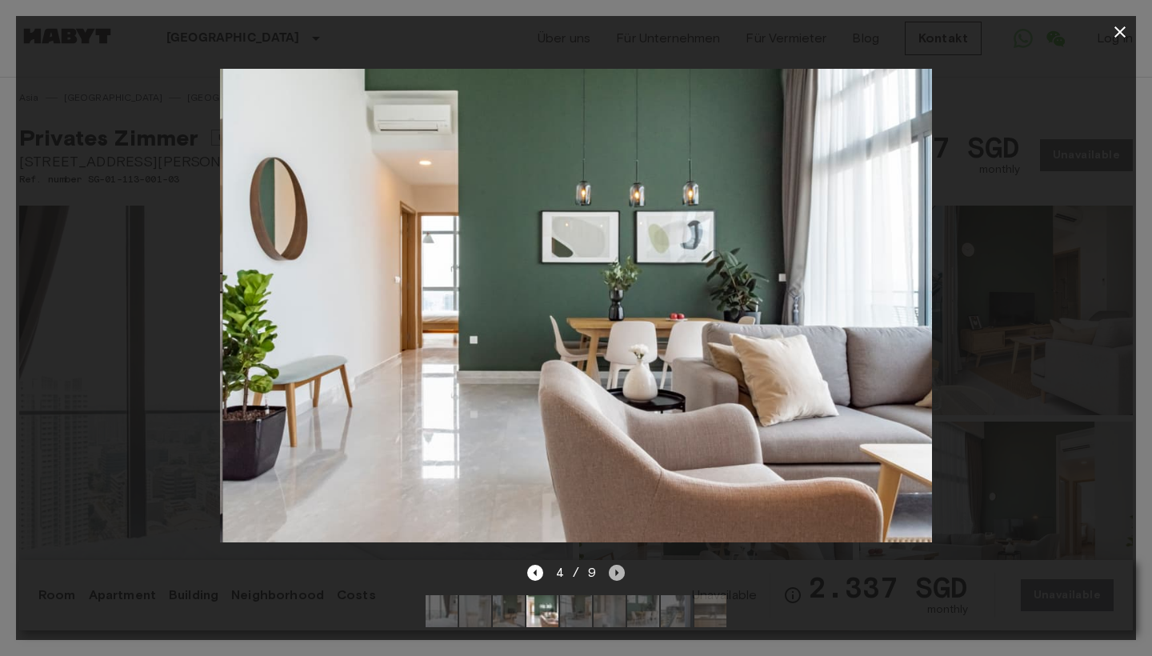
click at [616, 575] on icon "Next image" at bounding box center [617, 573] width 3 height 6
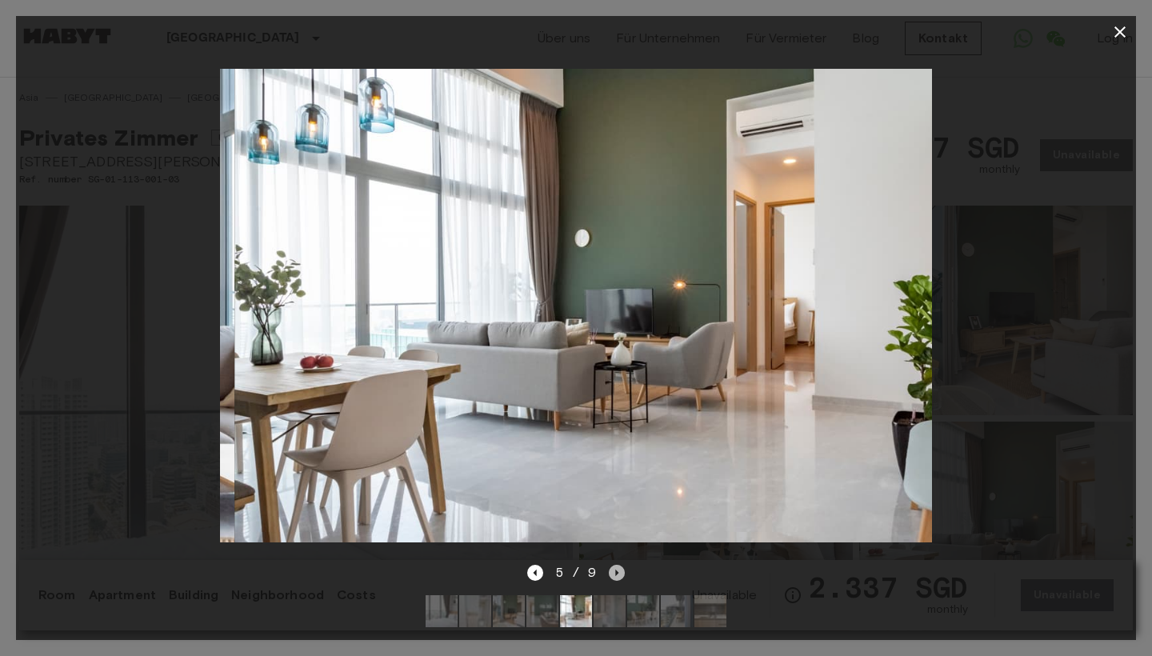
click at [616, 575] on icon "Next image" at bounding box center [617, 573] width 3 height 6
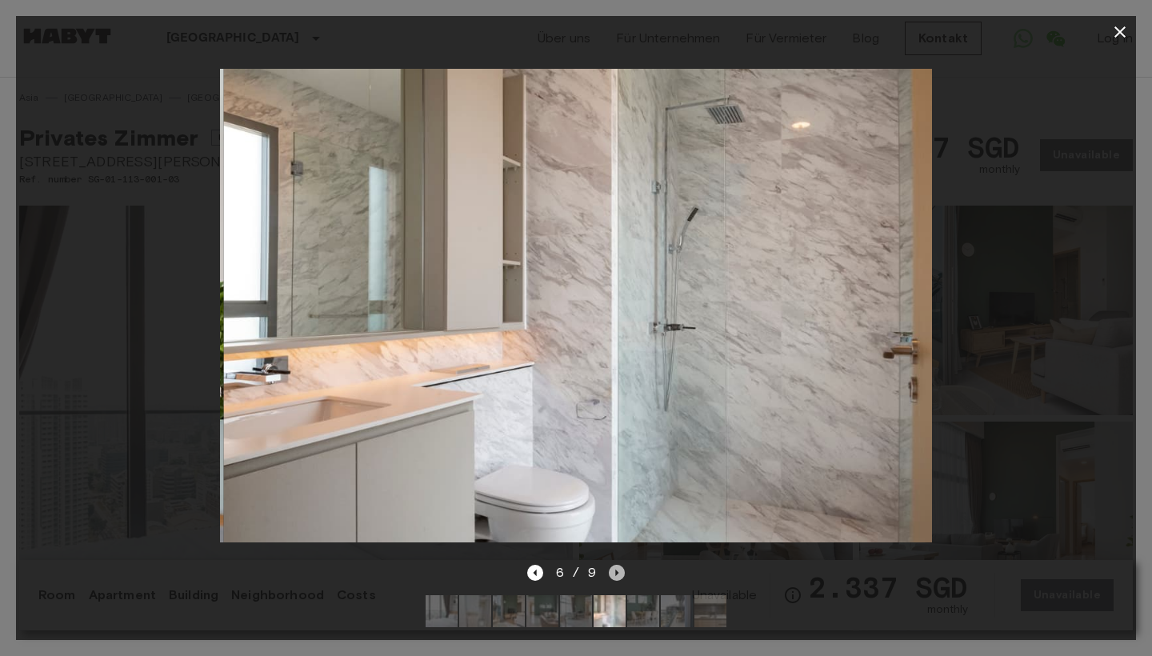
click at [616, 575] on icon "Next image" at bounding box center [617, 573] width 3 height 6
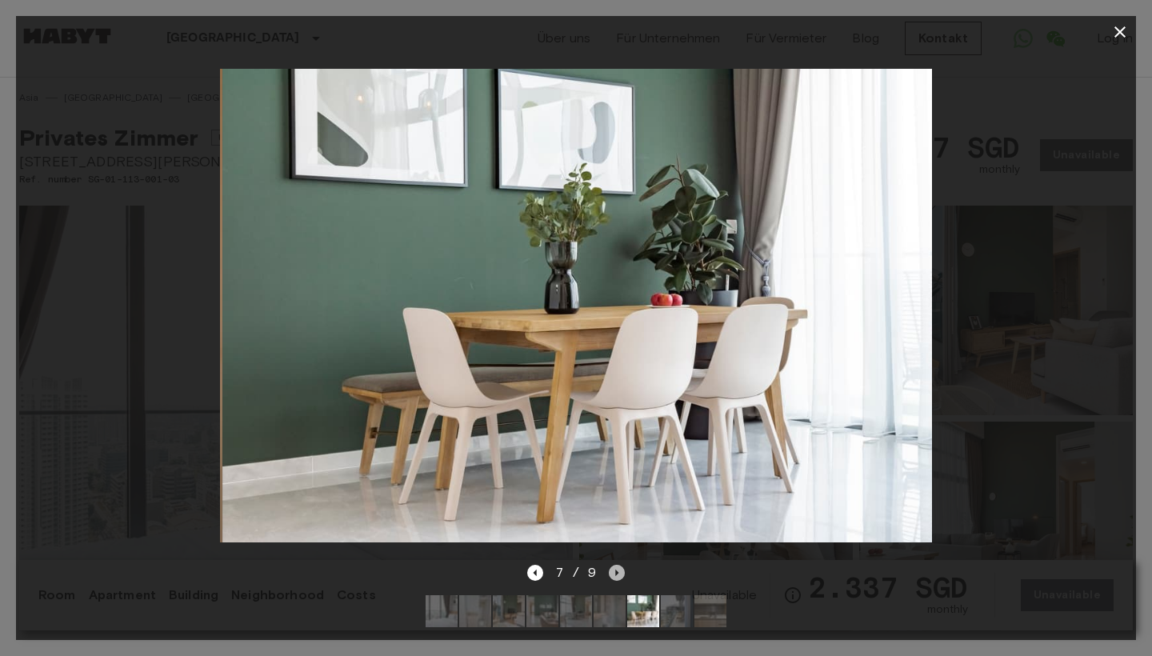
click at [616, 575] on icon "Next image" at bounding box center [617, 573] width 3 height 6
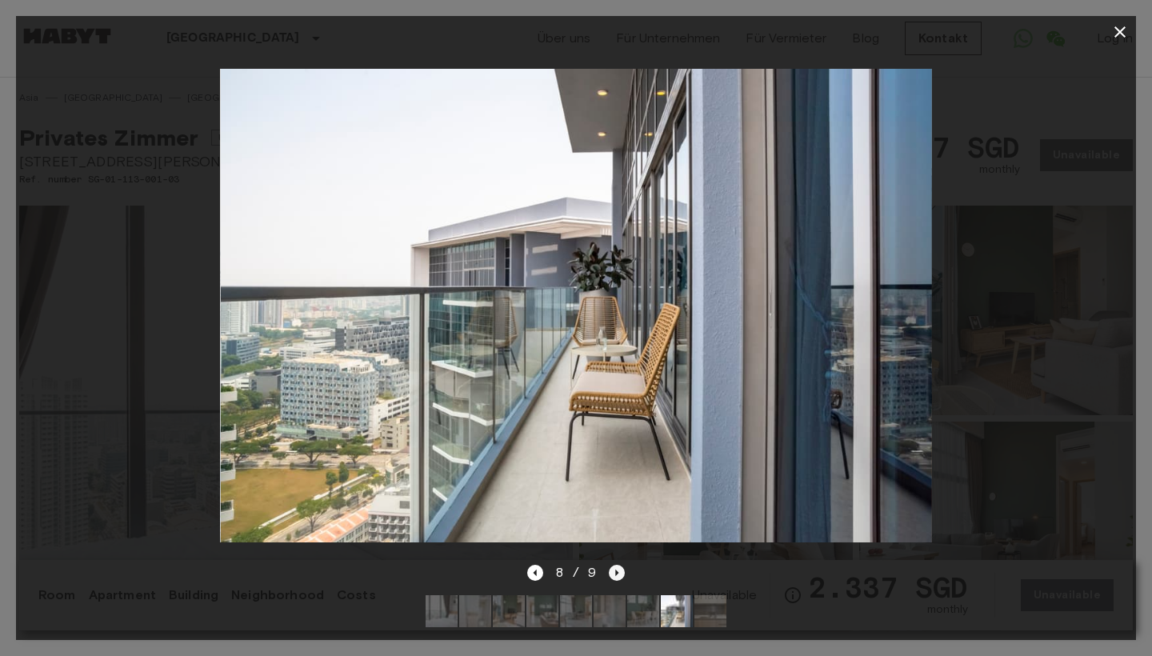
click at [616, 575] on icon "Next image" at bounding box center [617, 573] width 3 height 6
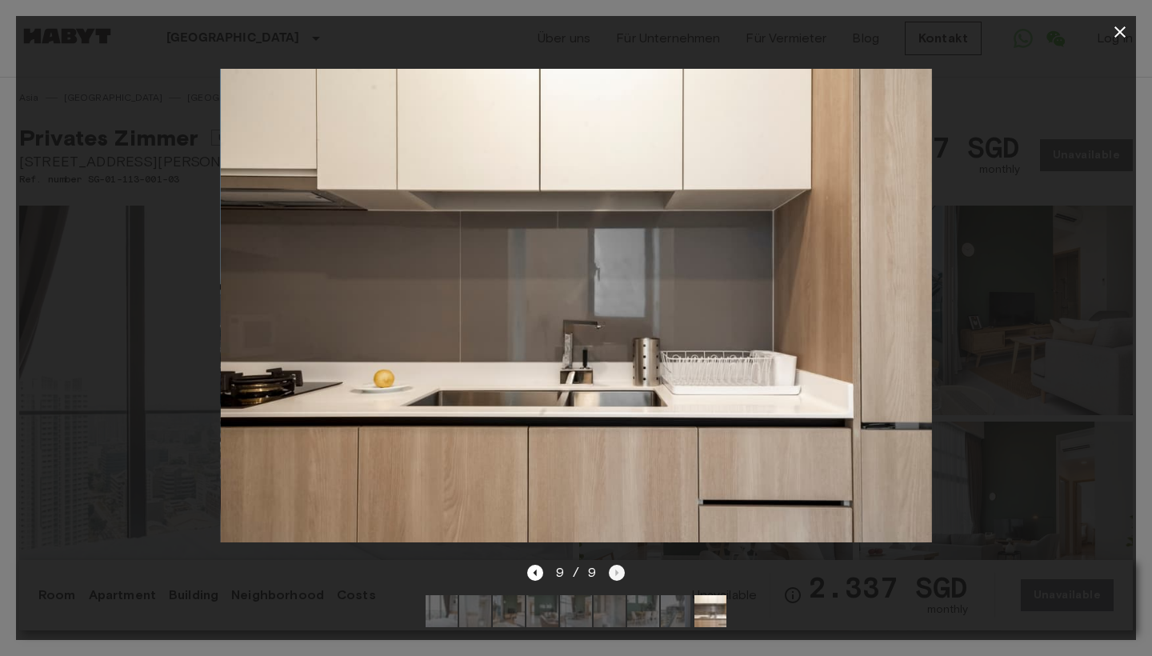
click at [615, 575] on div "9 / 9" at bounding box center [576, 572] width 98 height 19
click at [1125, 30] on icon "button" at bounding box center [1119, 31] width 19 height 19
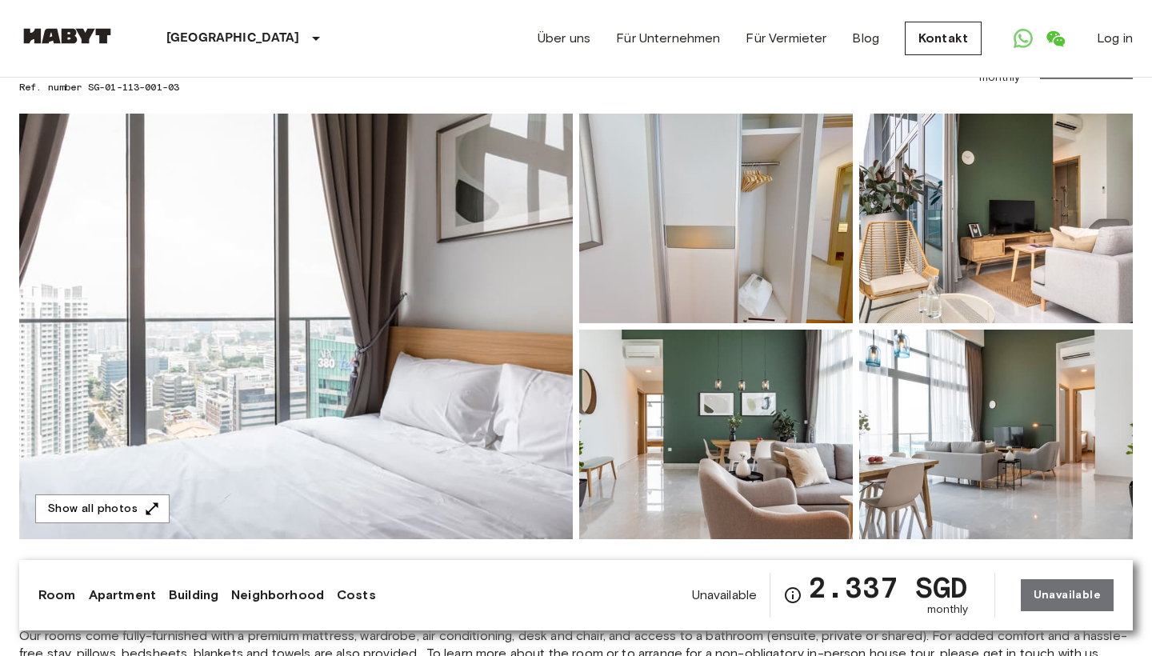
scroll to position [160, 0]
